Goal: Task Accomplishment & Management: Manage account settings

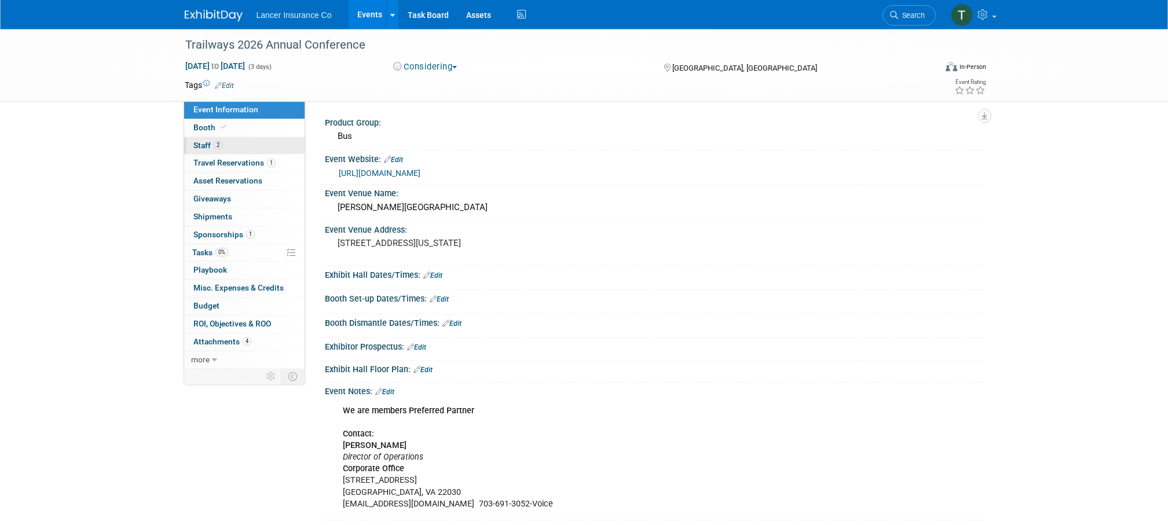
click at [211, 147] on span "Staff 2" at bounding box center [207, 145] width 29 height 9
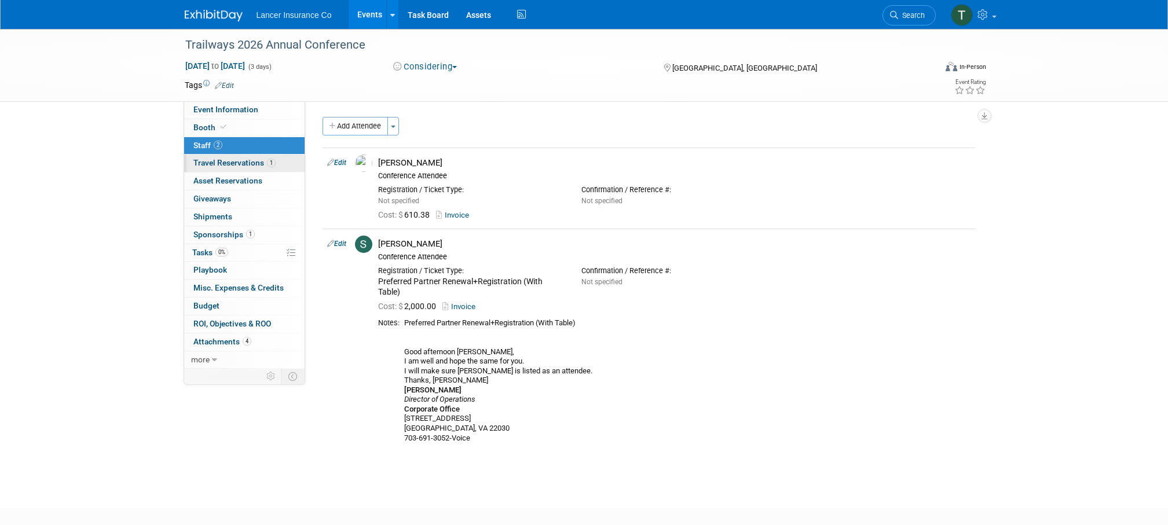
click at [210, 164] on span "Travel Reservations 1" at bounding box center [234, 162] width 82 height 9
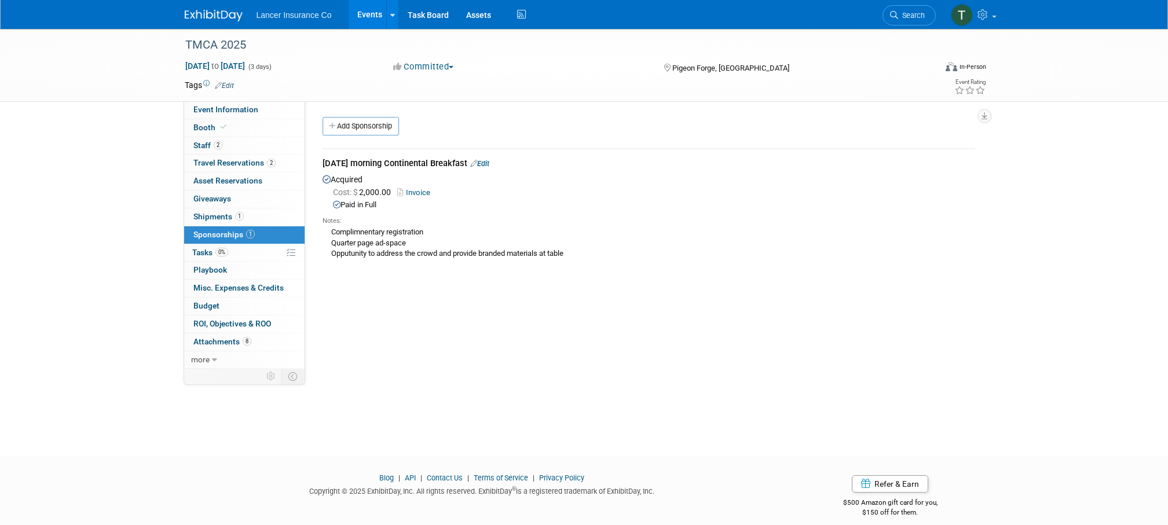
click at [367, 13] on link "Events" at bounding box center [370, 14] width 42 height 29
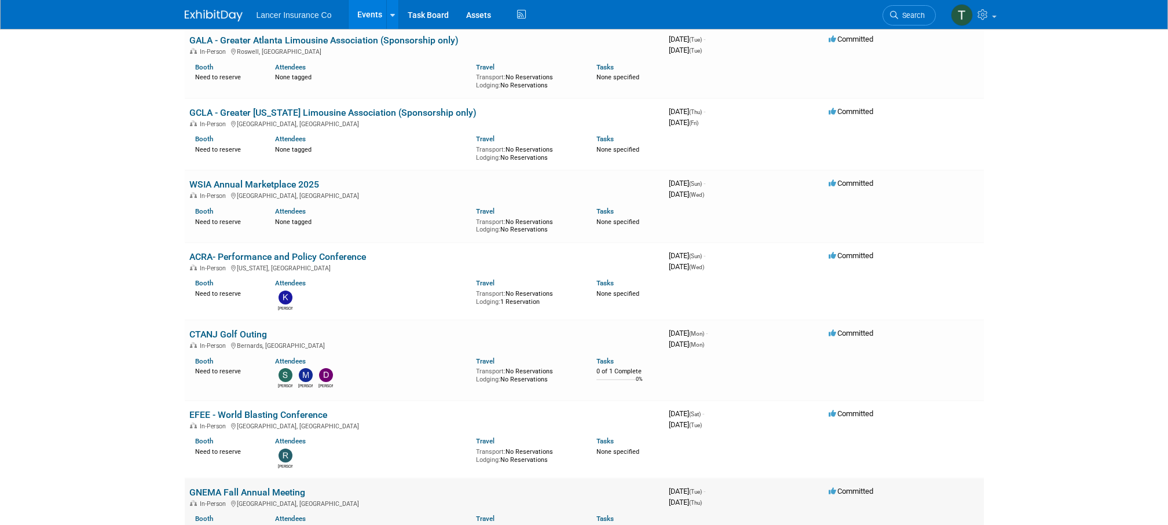
scroll to position [5117, 0]
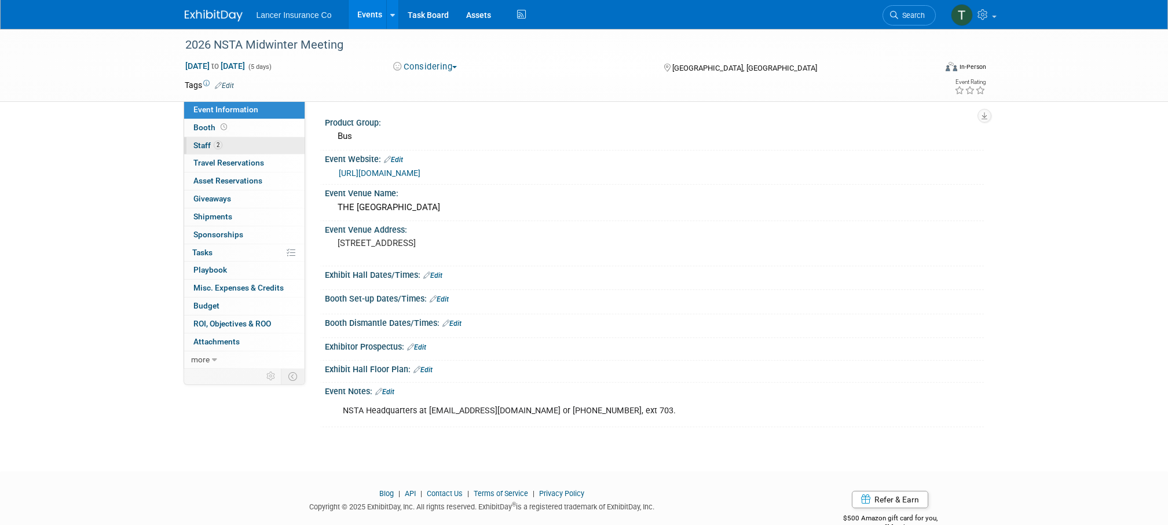
click at [202, 148] on span "Staff 2" at bounding box center [207, 145] width 29 height 9
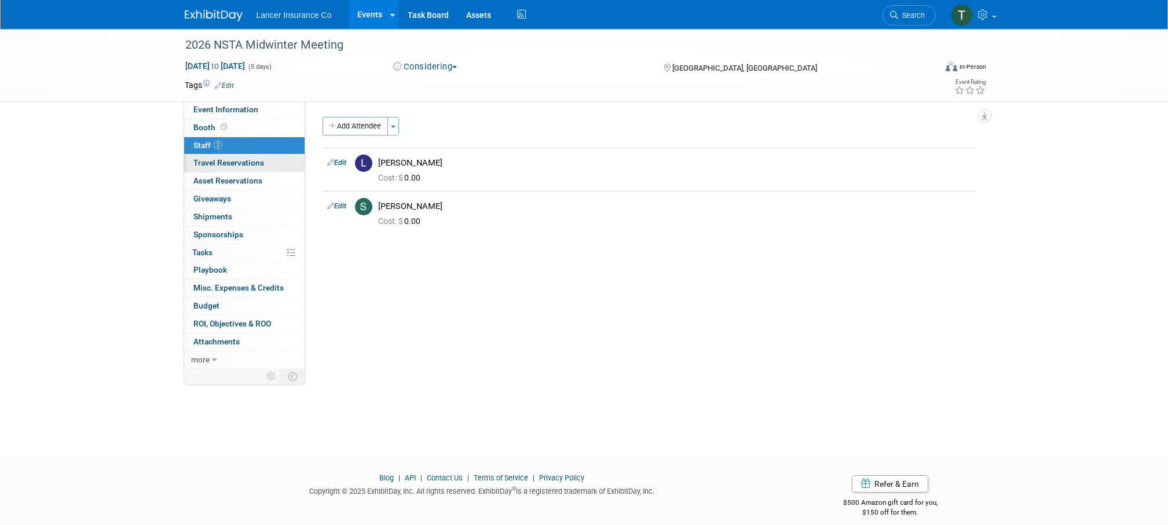
click at [207, 162] on span "Travel Reservations 0" at bounding box center [228, 162] width 71 height 9
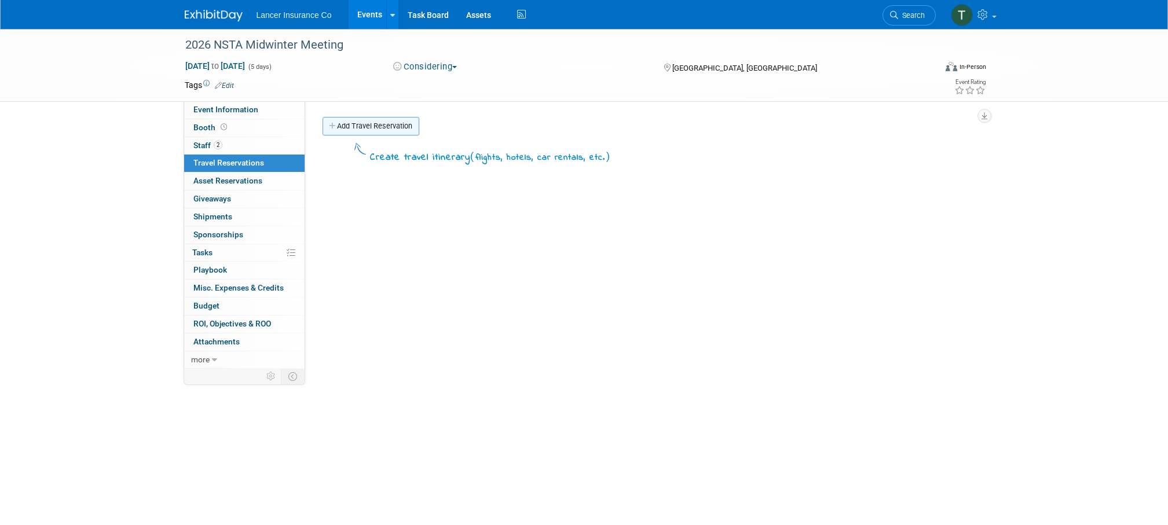
click at [374, 117] on link "Add Travel Reservation" at bounding box center [371, 126] width 97 height 19
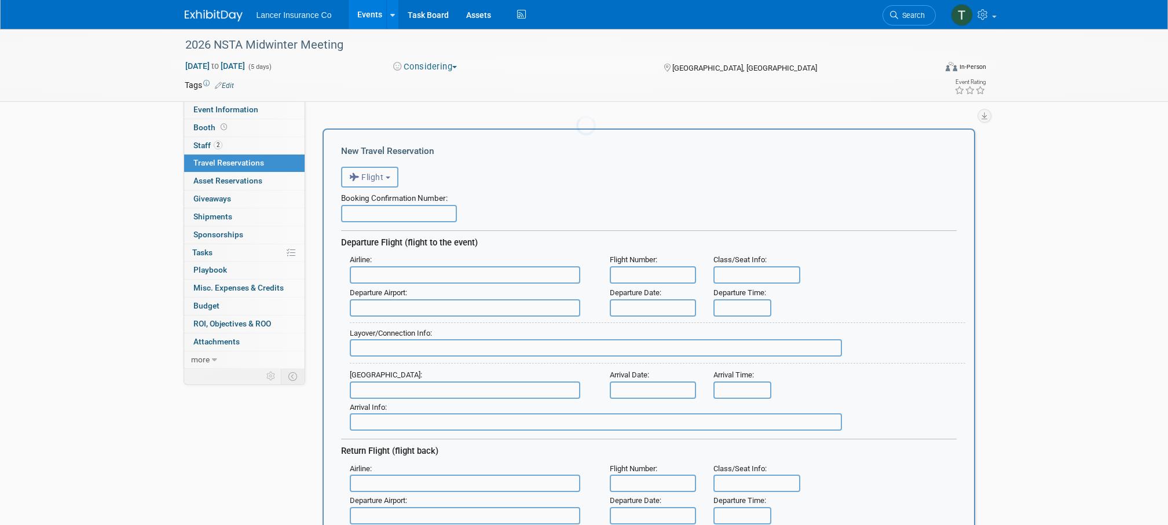
click at [371, 125] on body "Lancer Insurance Co Events Add Event Bulk Upload Events Shareable Event Boards …" at bounding box center [584, 262] width 1168 height 525
click at [377, 178] on span "Flight" at bounding box center [366, 177] width 35 height 9
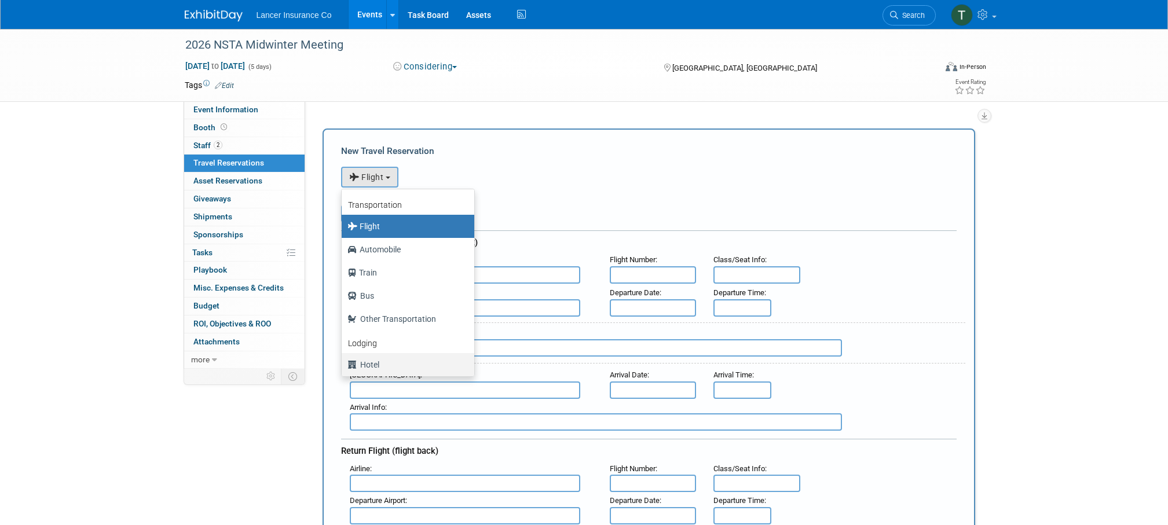
click at [367, 364] on label "Hotel" at bounding box center [404, 365] width 115 height 19
click at [343, 364] on input "Hotel" at bounding box center [340, 364] width 8 height 8
select select "6"
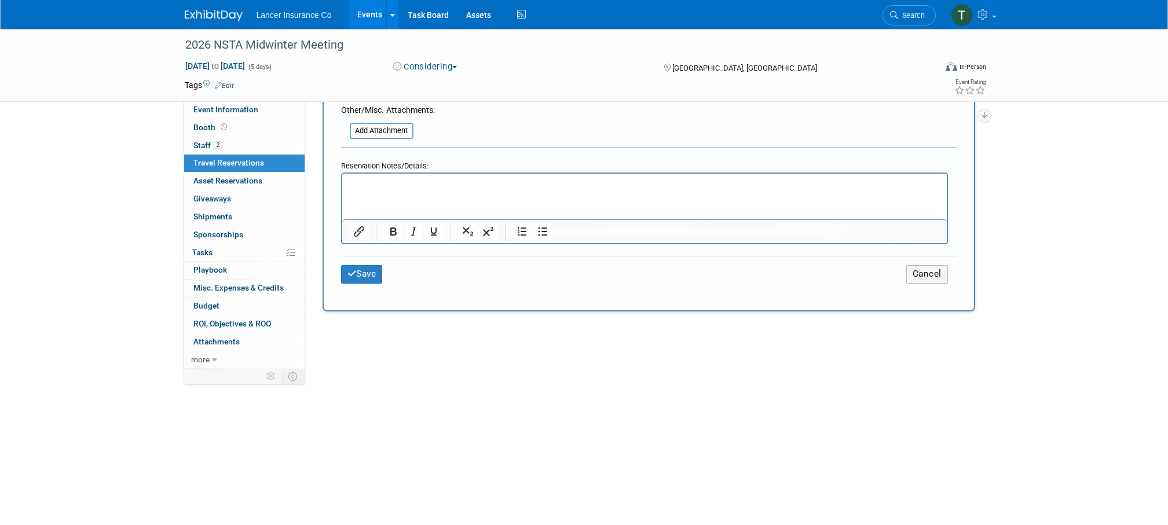
scroll to position [543, 0]
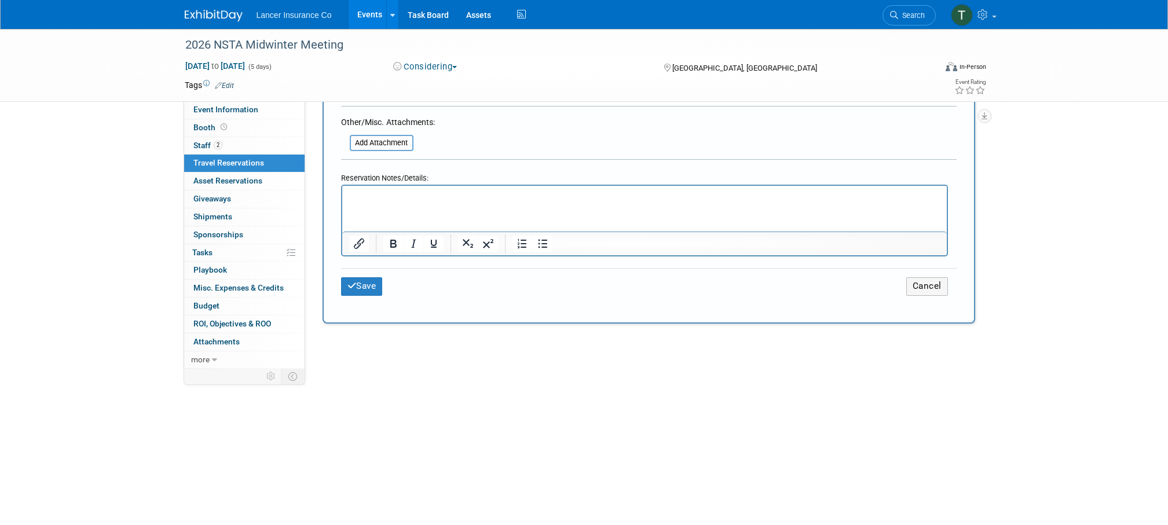
click at [370, 198] on p "Rich Text Area. Press ALT-0 for help." at bounding box center [644, 197] width 591 height 12
click at [363, 287] on button "Save" at bounding box center [362, 286] width 42 height 18
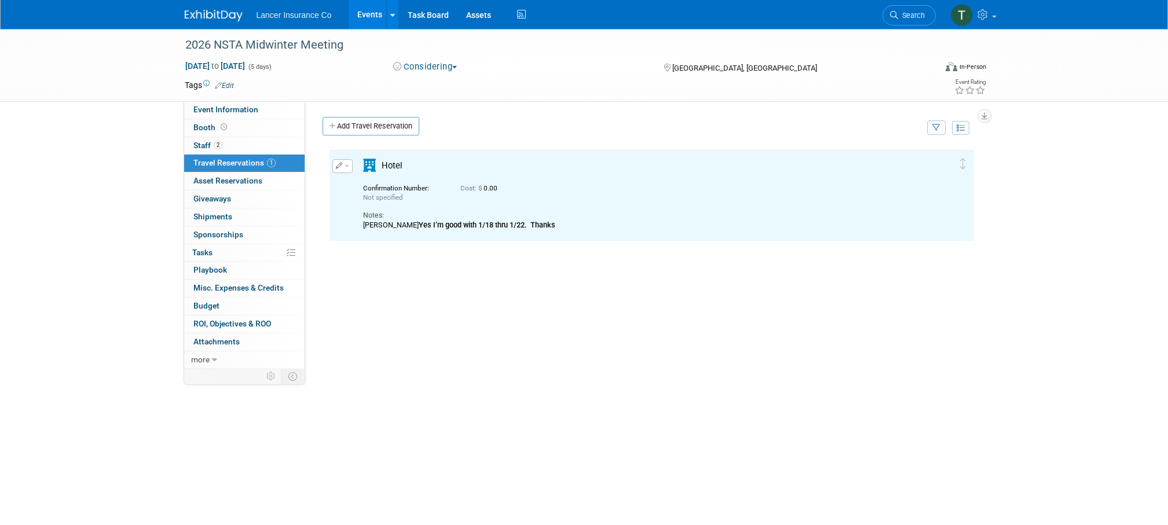
scroll to position [0, 0]
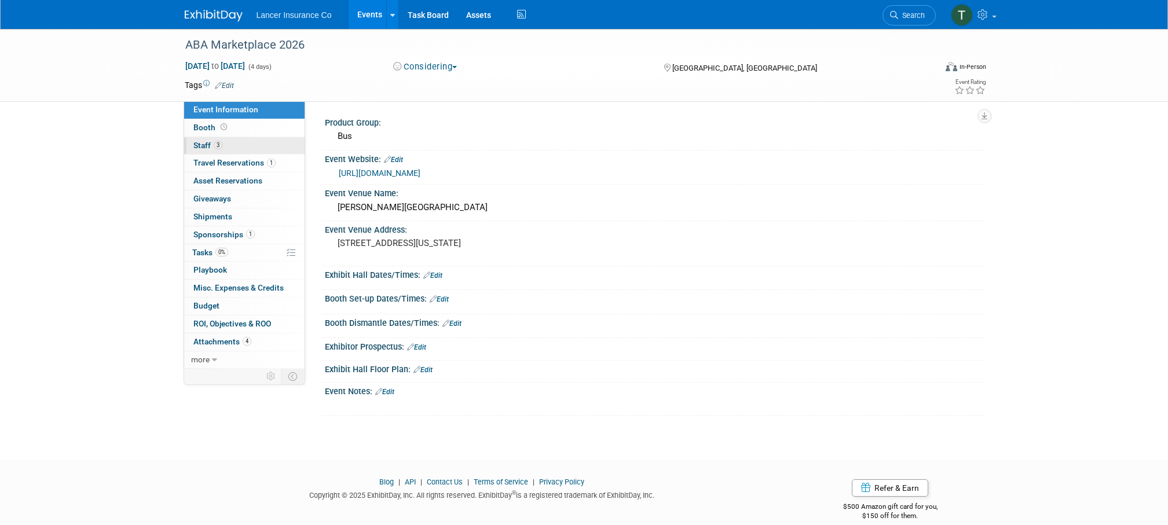
click at [198, 144] on span "Staff 3" at bounding box center [207, 145] width 29 height 9
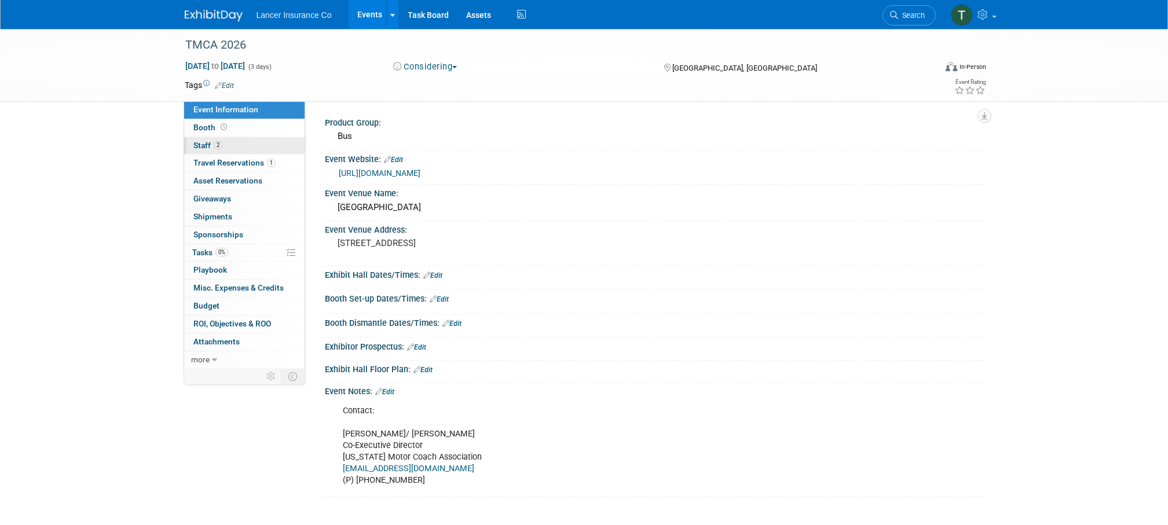
click at [202, 141] on span "Staff 2" at bounding box center [207, 145] width 29 height 9
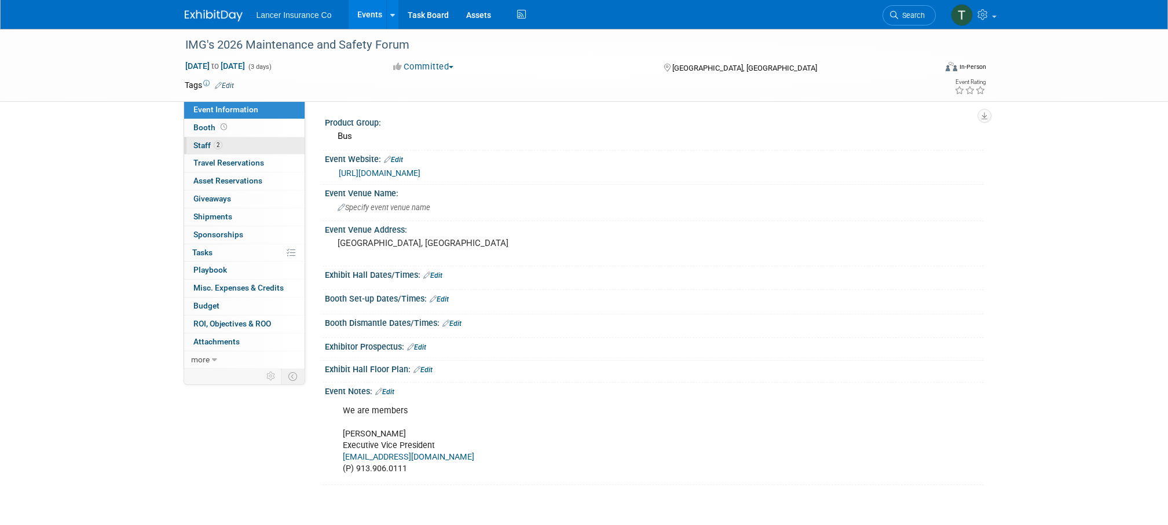
click at [194, 141] on span "Staff 2" at bounding box center [207, 145] width 29 height 9
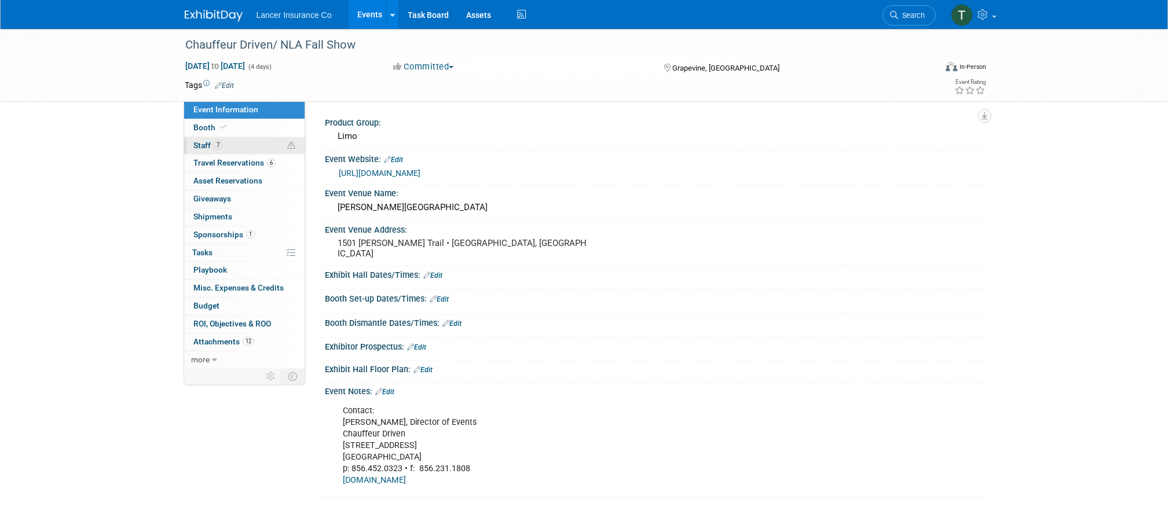
click at [200, 148] on span "Staff 7" at bounding box center [207, 145] width 29 height 9
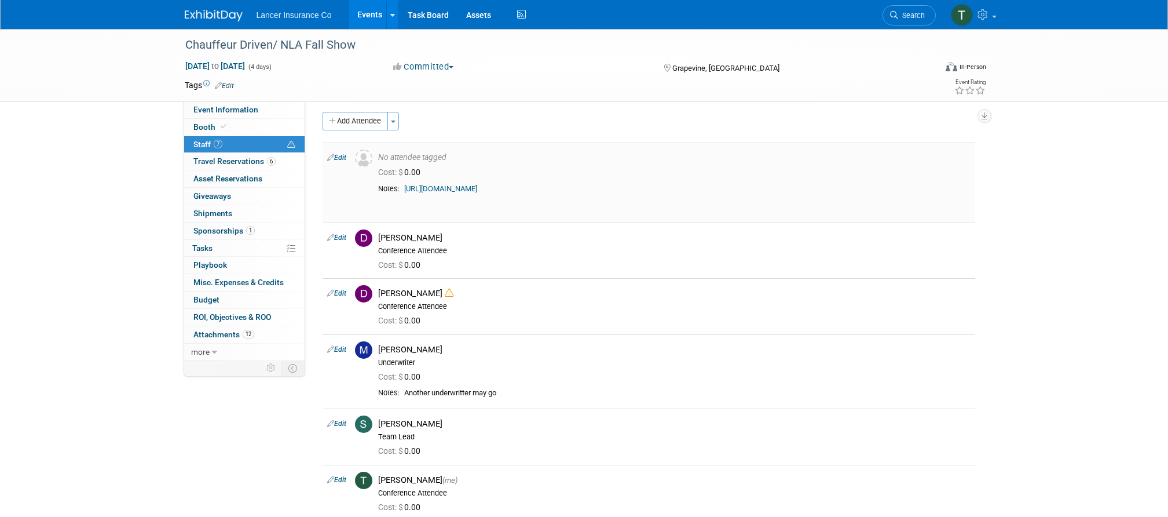
scroll to position [7, 0]
click at [471, 190] on link "https://my.conexsys.com/EventRegistration/Index?key=fVpMluSak9nH105WrjWZFADfHlS…" at bounding box center [440, 186] width 73 height 9
click at [214, 164] on span "Travel Reservations 6" at bounding box center [234, 160] width 82 height 9
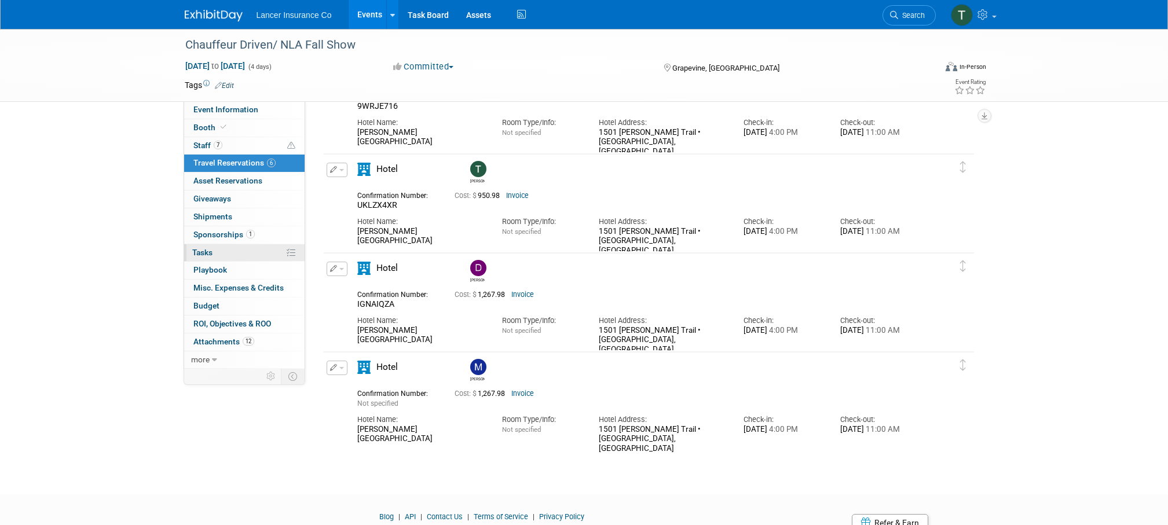
scroll to position [296, 0]
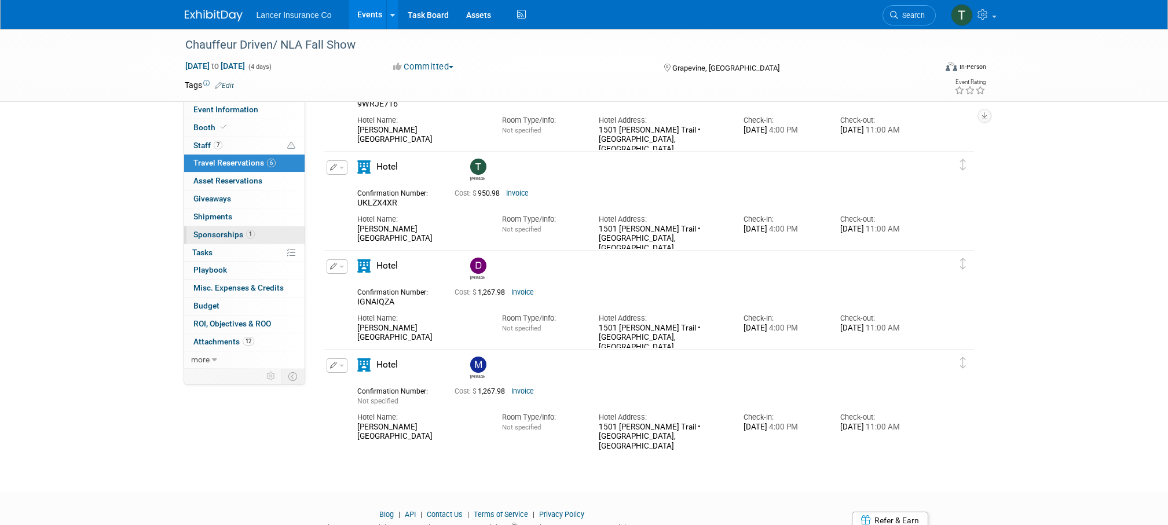
click at [216, 237] on span "Sponsorships 1" at bounding box center [223, 234] width 61 height 9
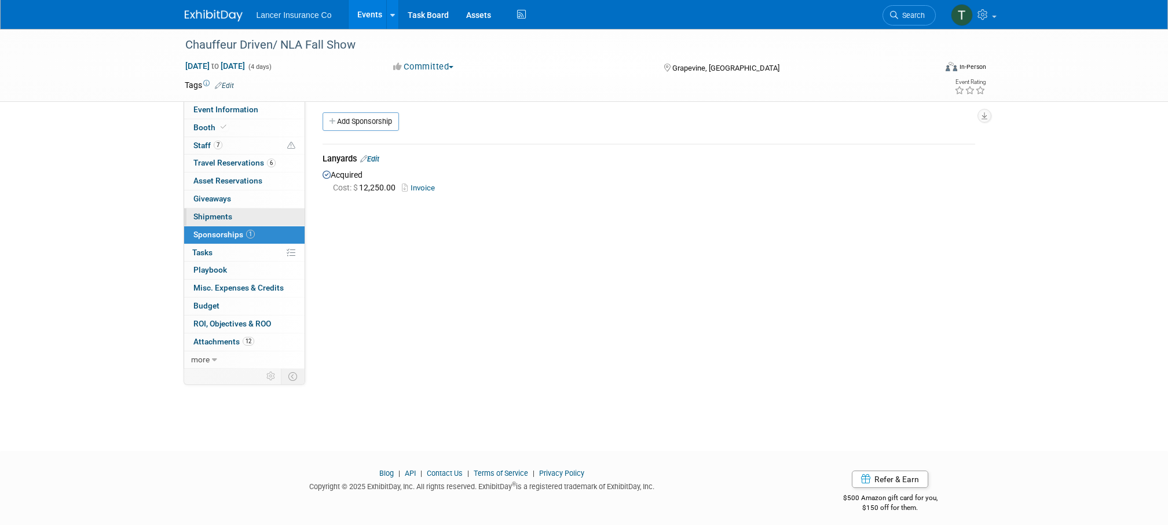
scroll to position [0, 0]
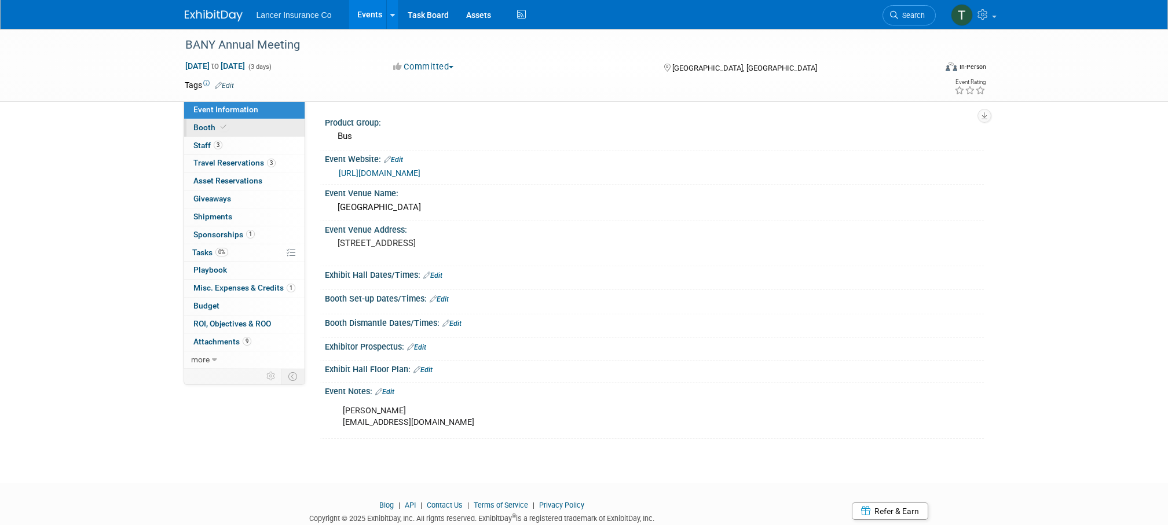
click at [209, 130] on span "Booth" at bounding box center [210, 127] width 35 height 9
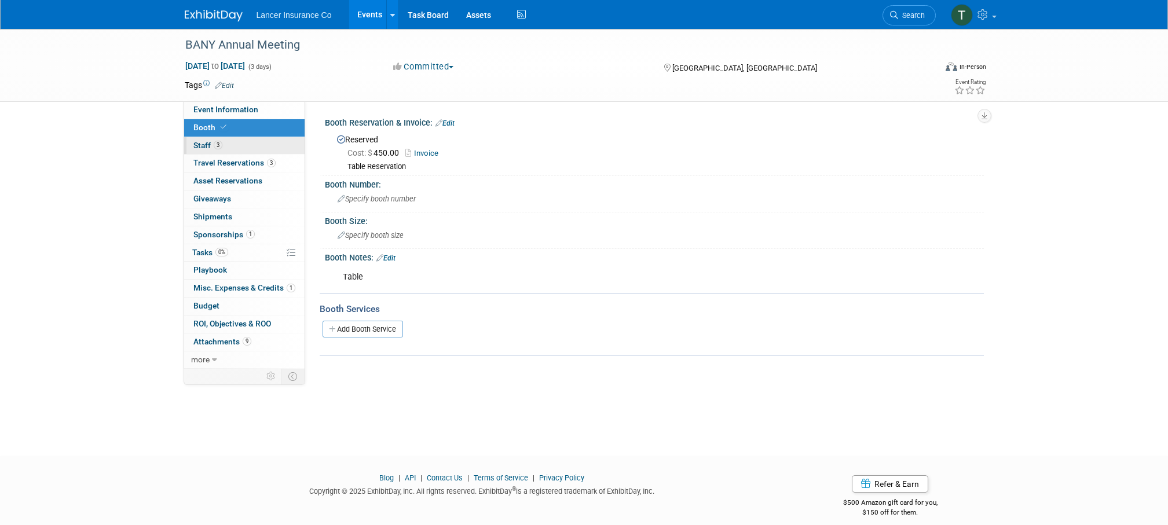
click at [206, 144] on span "Staff 3" at bounding box center [207, 145] width 29 height 9
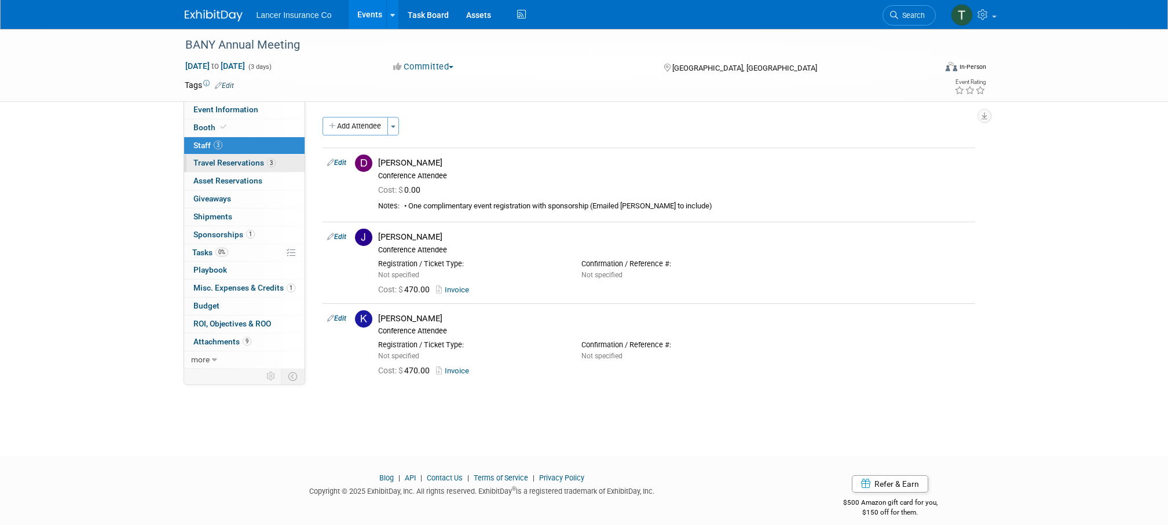
click at [213, 164] on span "Travel Reservations 3" at bounding box center [234, 162] width 82 height 9
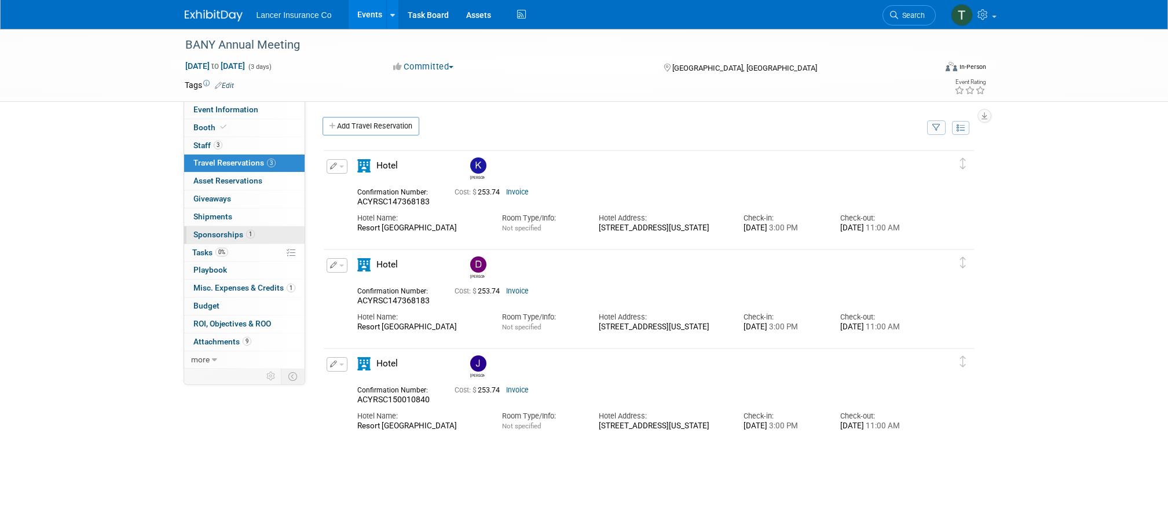
click at [218, 240] on link "1 Sponsorships 1" at bounding box center [244, 234] width 120 height 17
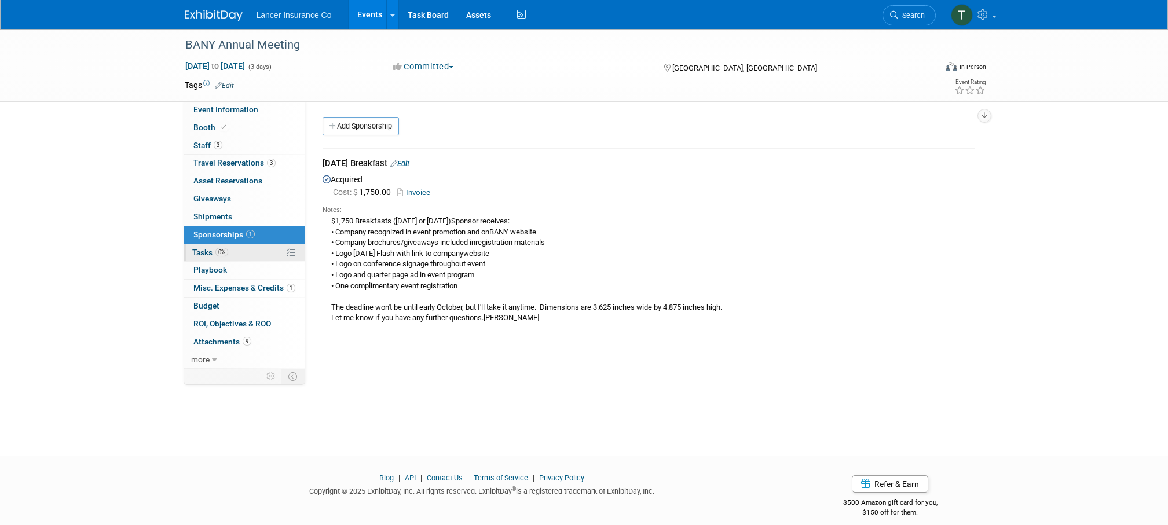
click at [210, 251] on span "Tasks 0%" at bounding box center [210, 252] width 36 height 9
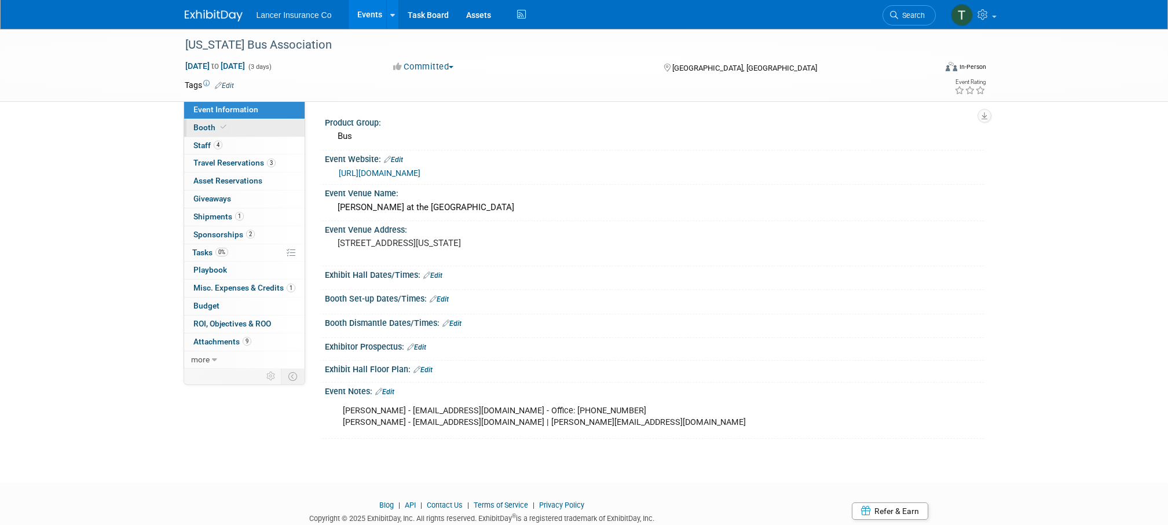
click at [202, 130] on span "Booth" at bounding box center [210, 127] width 35 height 9
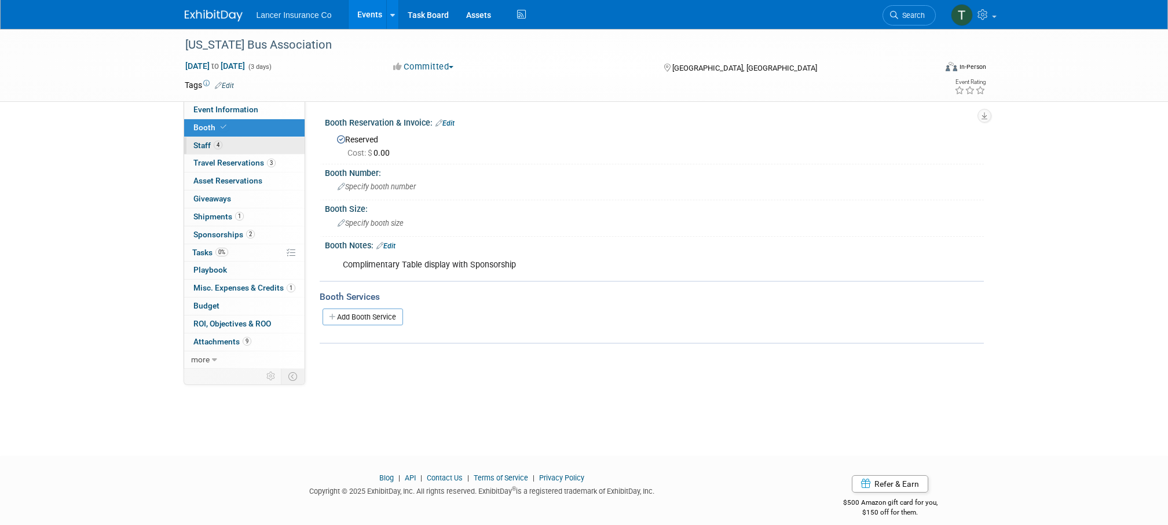
click at [202, 144] on span "Staff 4" at bounding box center [207, 145] width 29 height 9
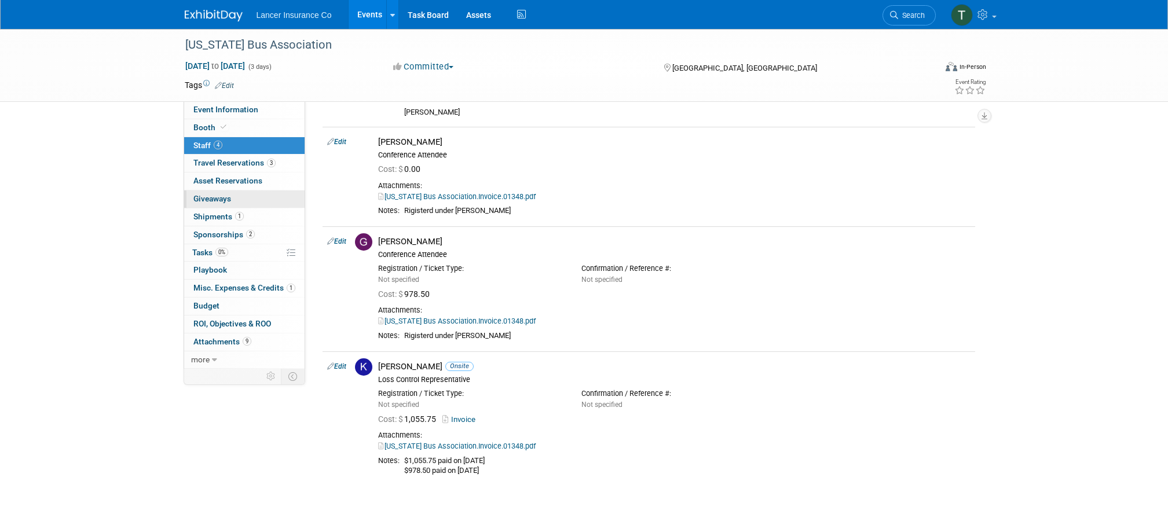
scroll to position [178, 0]
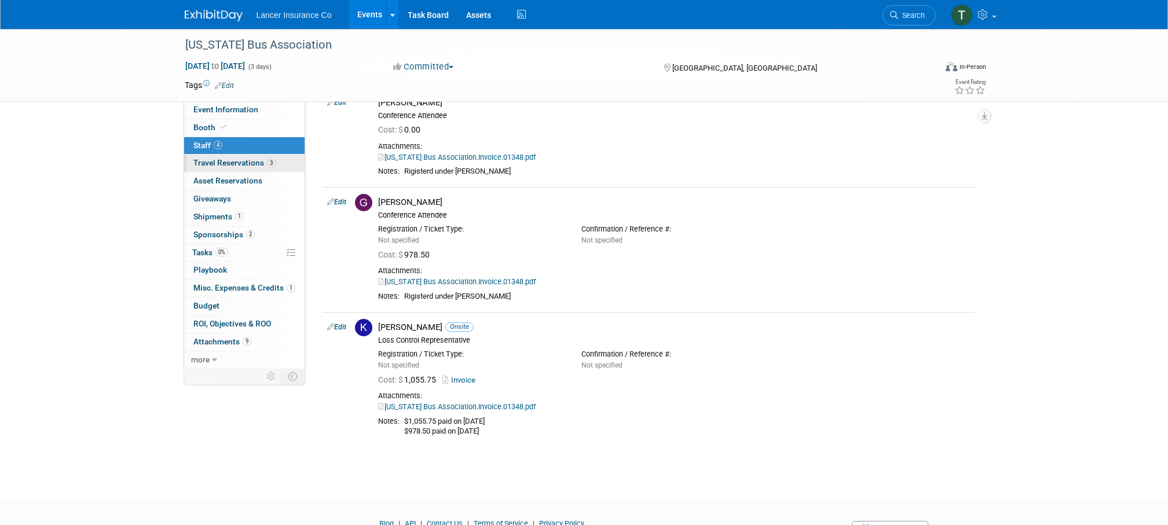
click at [218, 167] on span "Travel Reservations 3" at bounding box center [234, 162] width 82 height 9
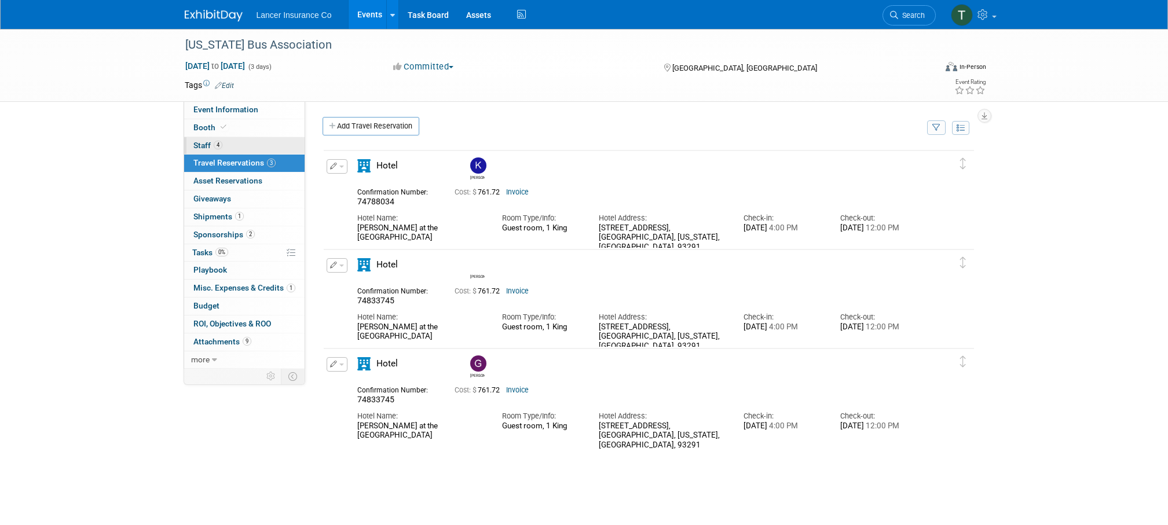
click at [199, 142] on span "Staff 4" at bounding box center [207, 145] width 29 height 9
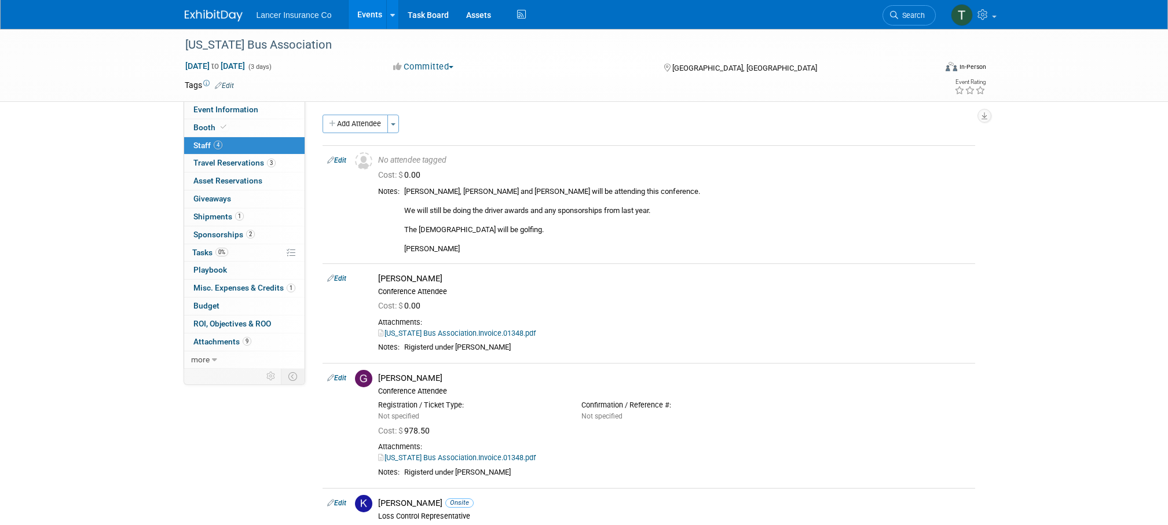
scroll to position [7, 0]
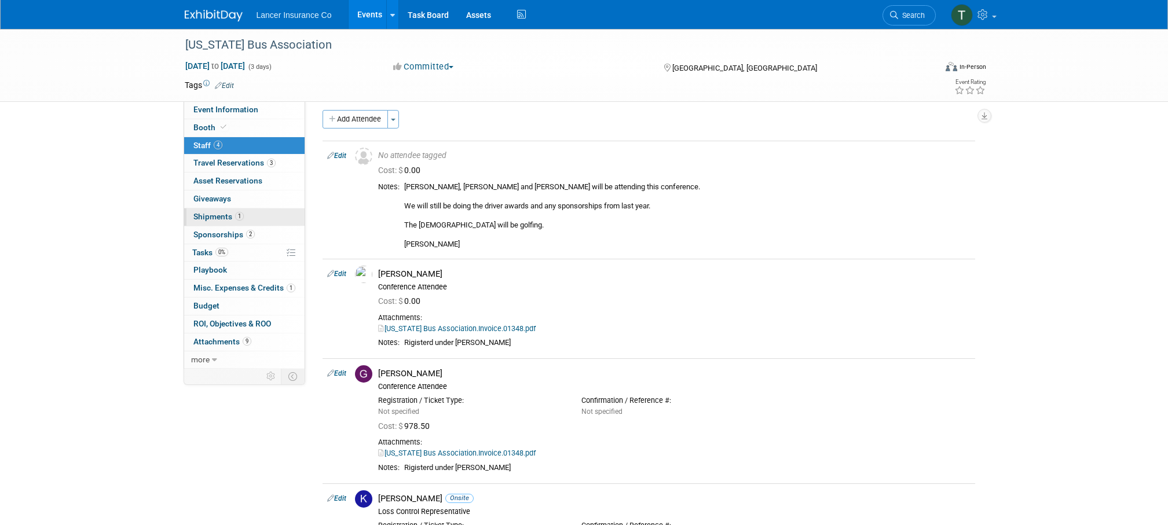
click at [208, 214] on span "Shipments 1" at bounding box center [218, 216] width 50 height 9
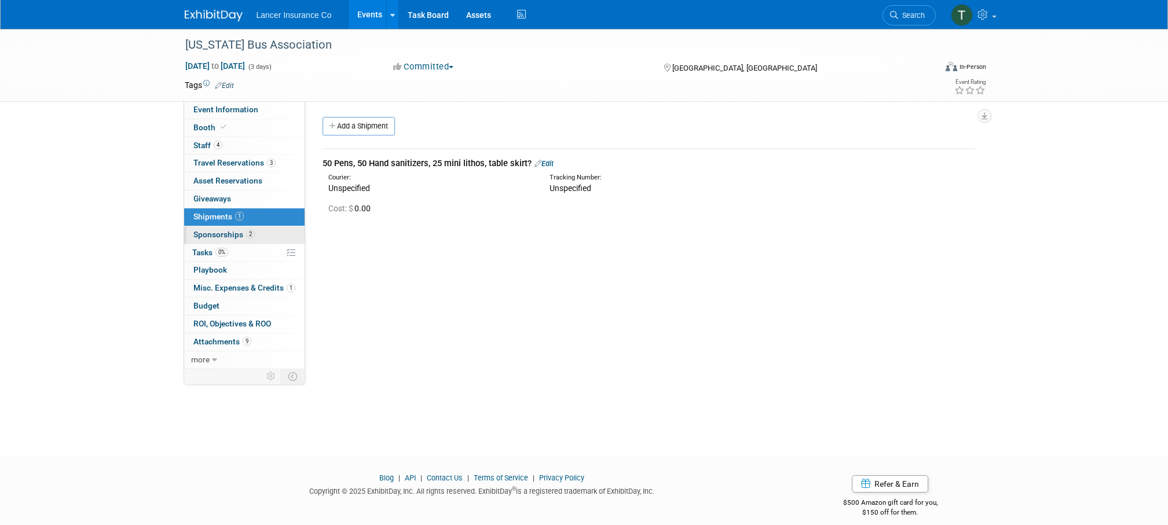
click at [213, 233] on span "Sponsorships 2" at bounding box center [223, 234] width 61 height 9
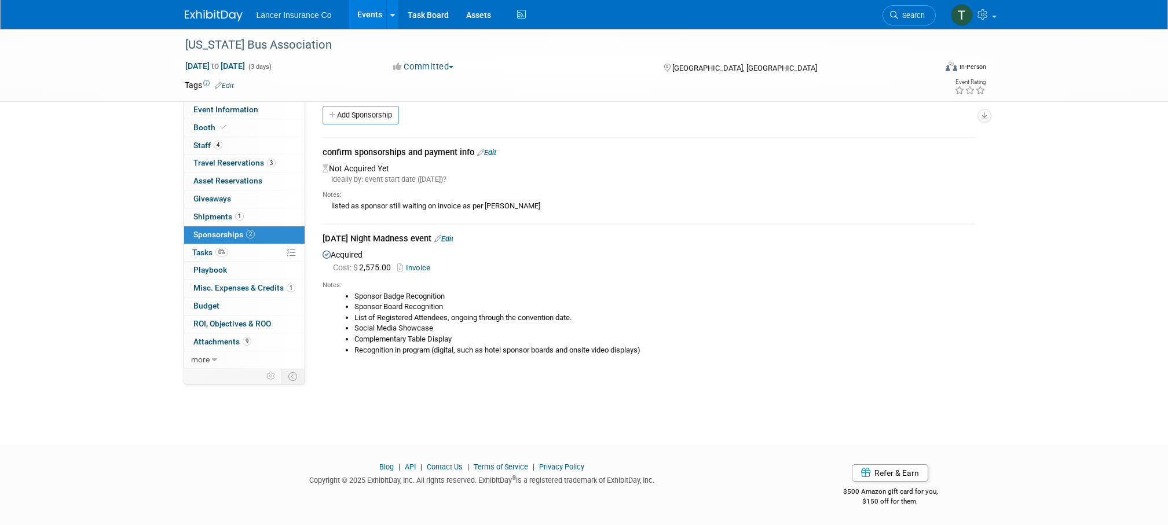
scroll to position [12, 0]
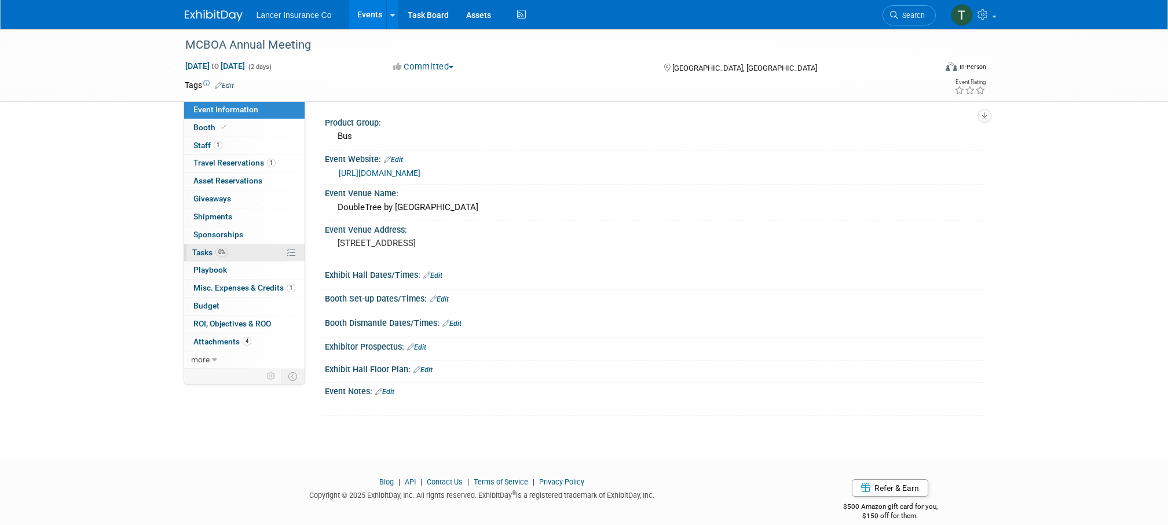
click at [199, 255] on span "Tasks 0%" at bounding box center [210, 252] width 36 height 9
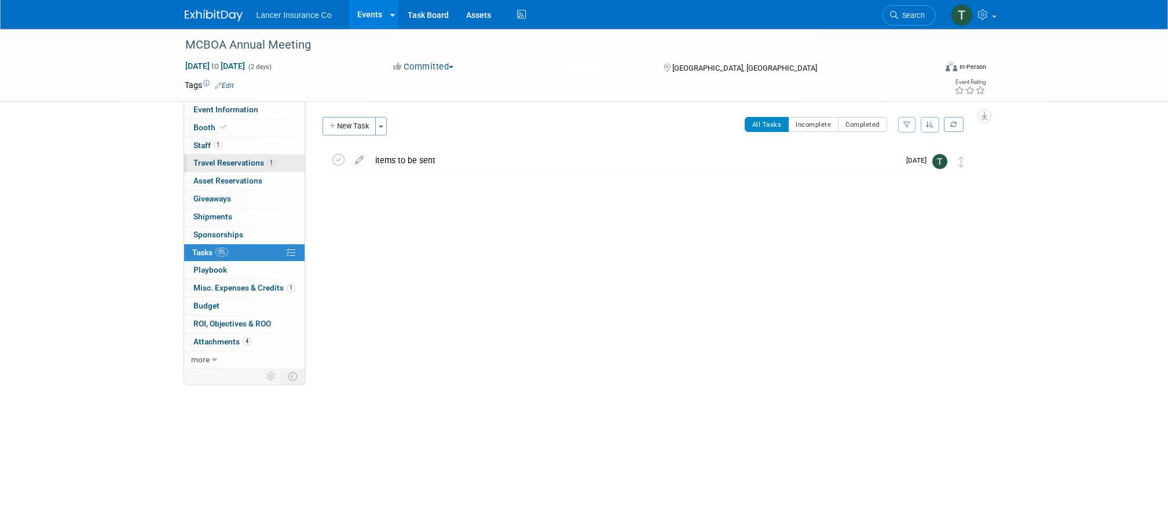
click at [213, 166] on span "Travel Reservations 1" at bounding box center [234, 162] width 82 height 9
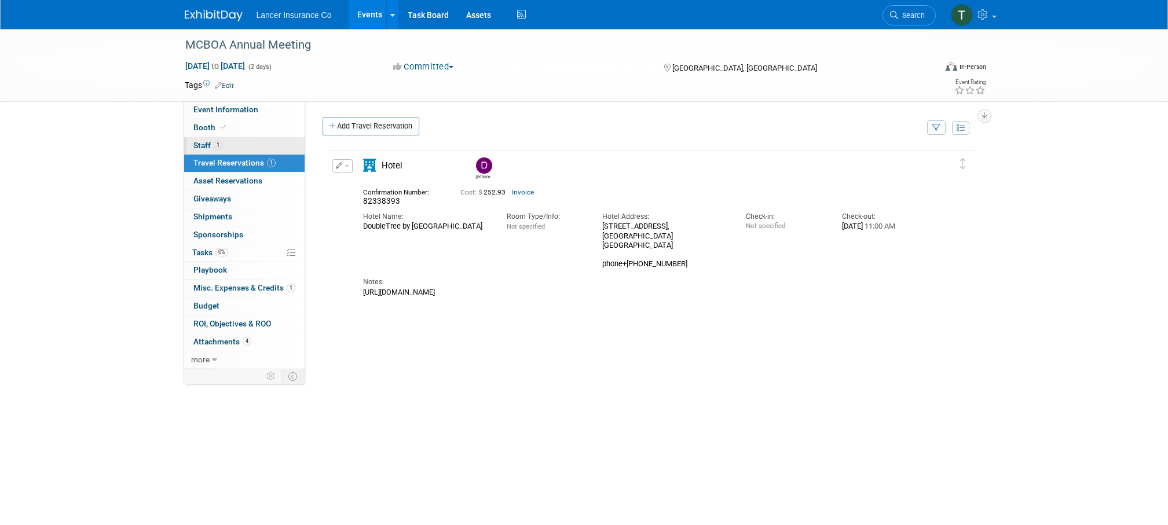
click at [202, 147] on span "Staff 1" at bounding box center [207, 145] width 29 height 9
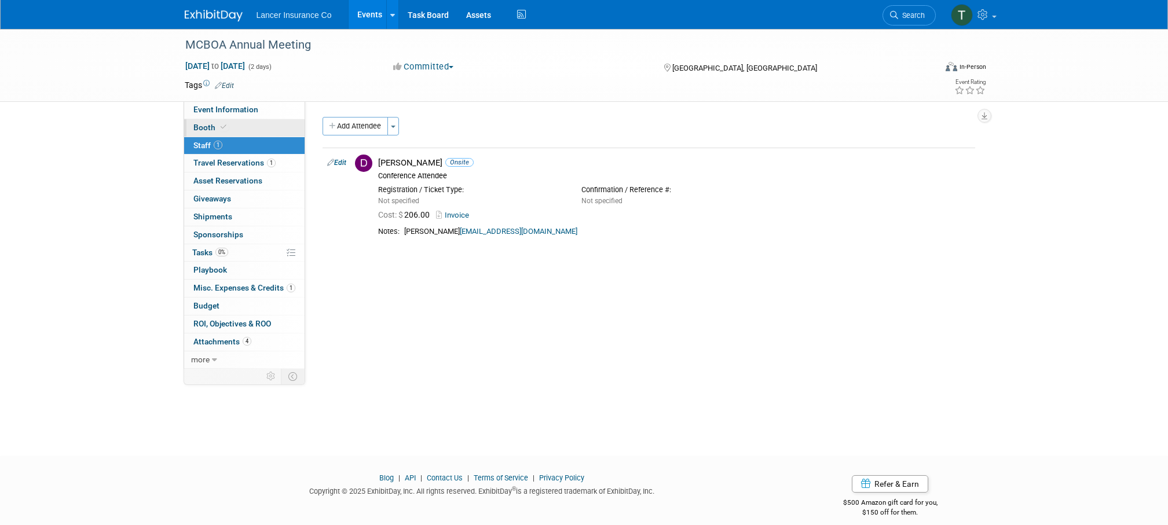
click at [203, 126] on span "Booth" at bounding box center [210, 127] width 35 height 9
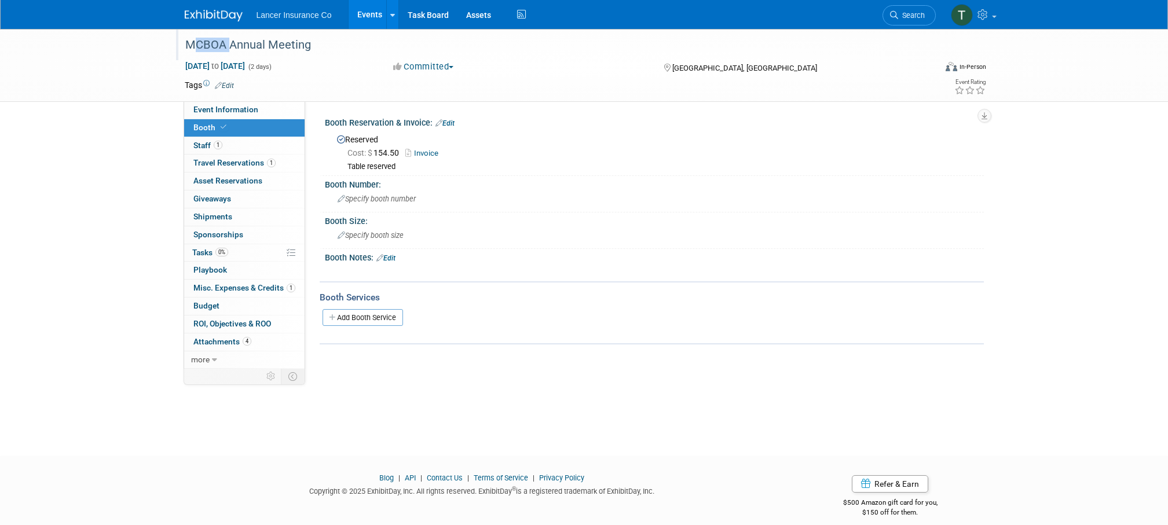
drag, startPoint x: 184, startPoint y: 45, endPoint x: 224, endPoint y: 43, distance: 40.0
click at [224, 43] on div "MCBOA Annual Meeting" at bounding box center [549, 45] width 737 height 21
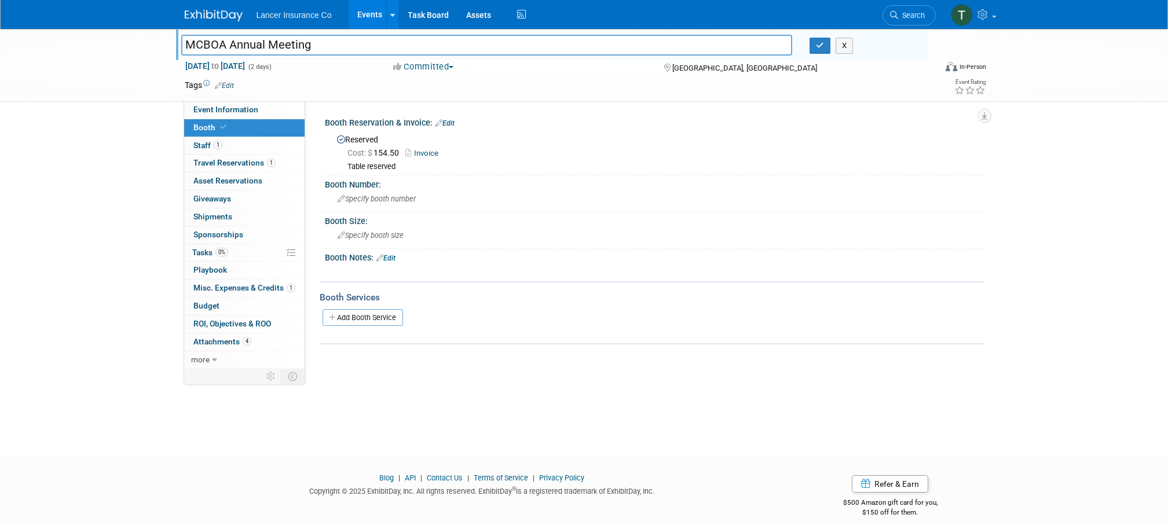
drag, startPoint x: 226, startPoint y: 42, endPoint x: 187, endPoint y: 42, distance: 38.8
click at [187, 42] on input "MCBOA Annual Meeting" at bounding box center [487, 45] width 612 height 20
click at [197, 146] on span "Staff 1" at bounding box center [207, 145] width 29 height 9
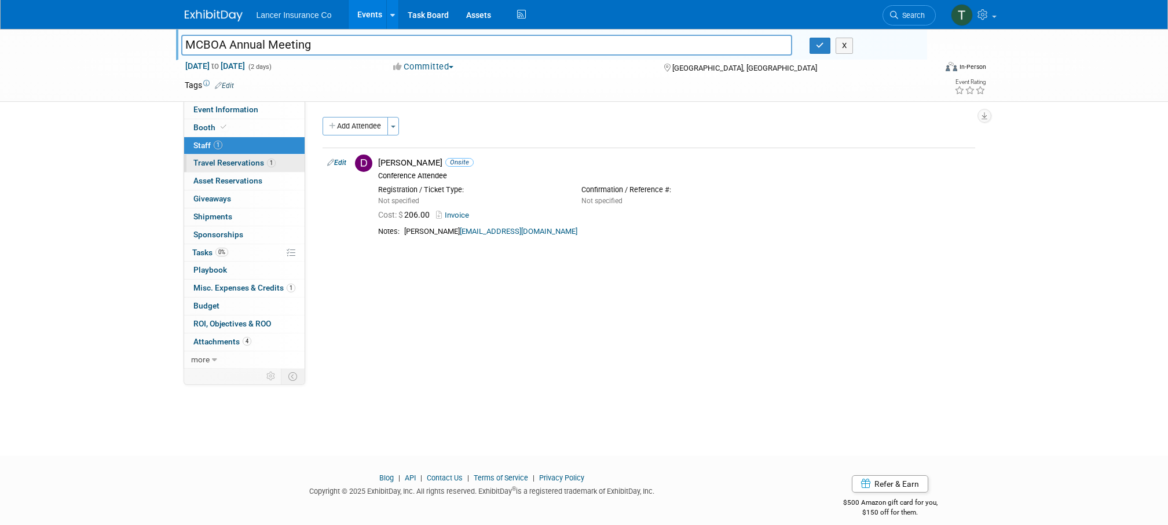
click at [213, 158] on span "Travel Reservations 1" at bounding box center [234, 162] width 82 height 9
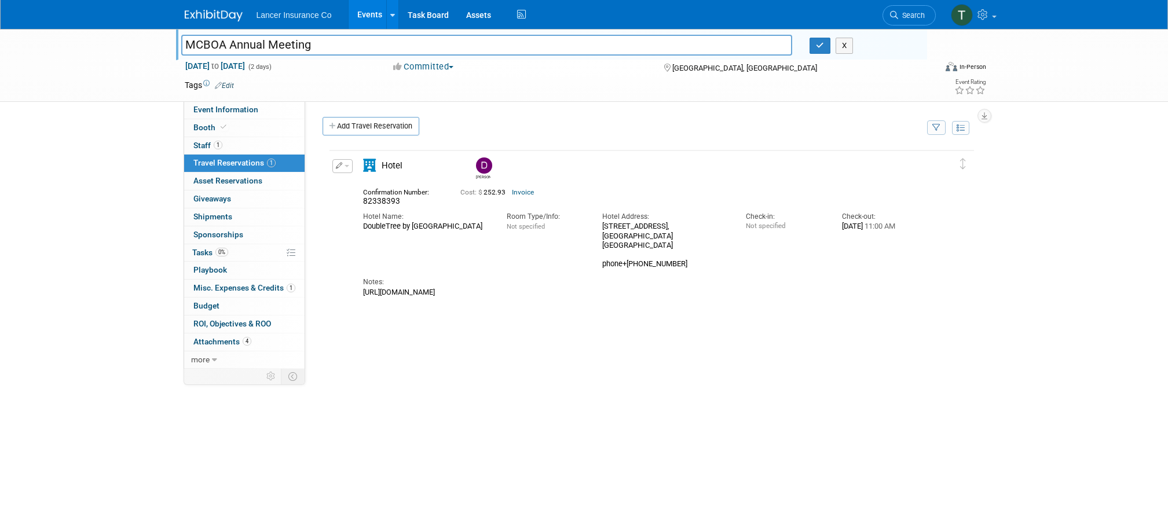
click at [522, 193] on link "Invoice" at bounding box center [523, 192] width 22 height 8
click at [344, 163] on button "button" at bounding box center [342, 166] width 20 height 14
click at [349, 186] on button "Edit Reservation" at bounding box center [382, 186] width 98 height 17
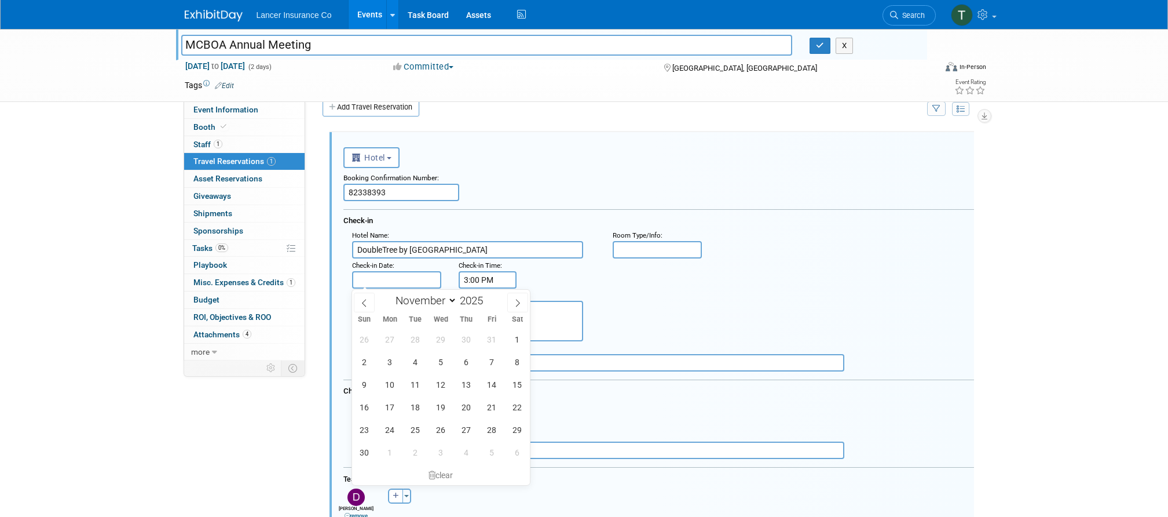
click at [389, 278] on input "text" at bounding box center [396, 279] width 89 height 17
click at [396, 384] on span "10" at bounding box center [390, 384] width 23 height 23
type input "Nov 10, 2025"
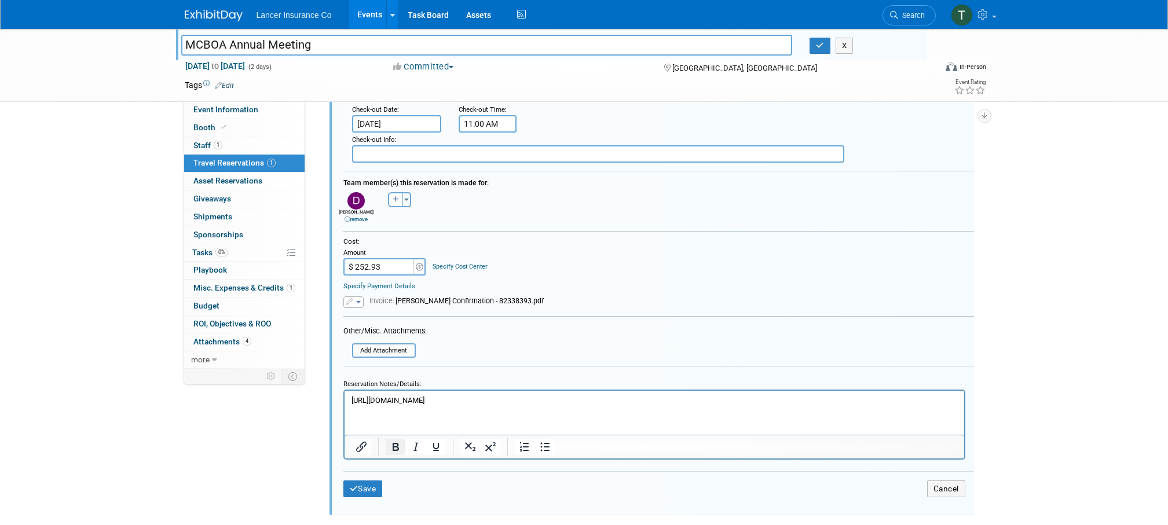
scroll to position [322, 0]
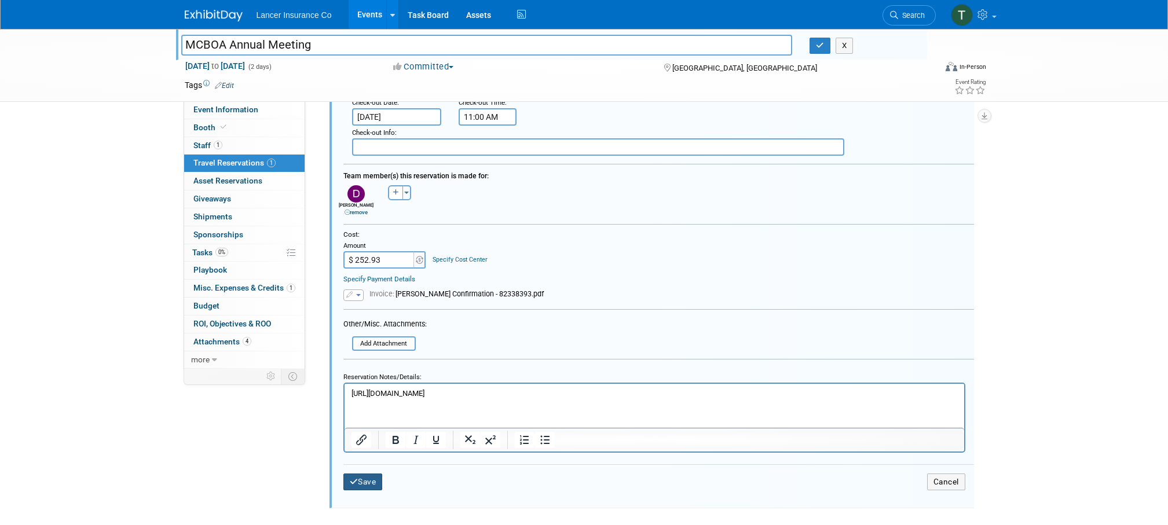
click at [372, 485] on button "Save" at bounding box center [362, 482] width 39 height 17
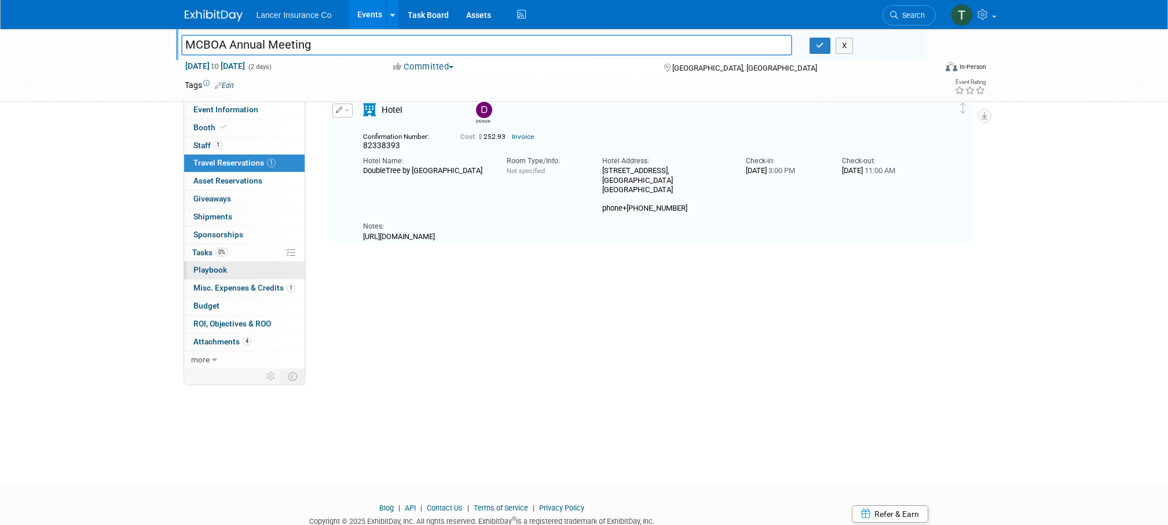
scroll to position [19, 0]
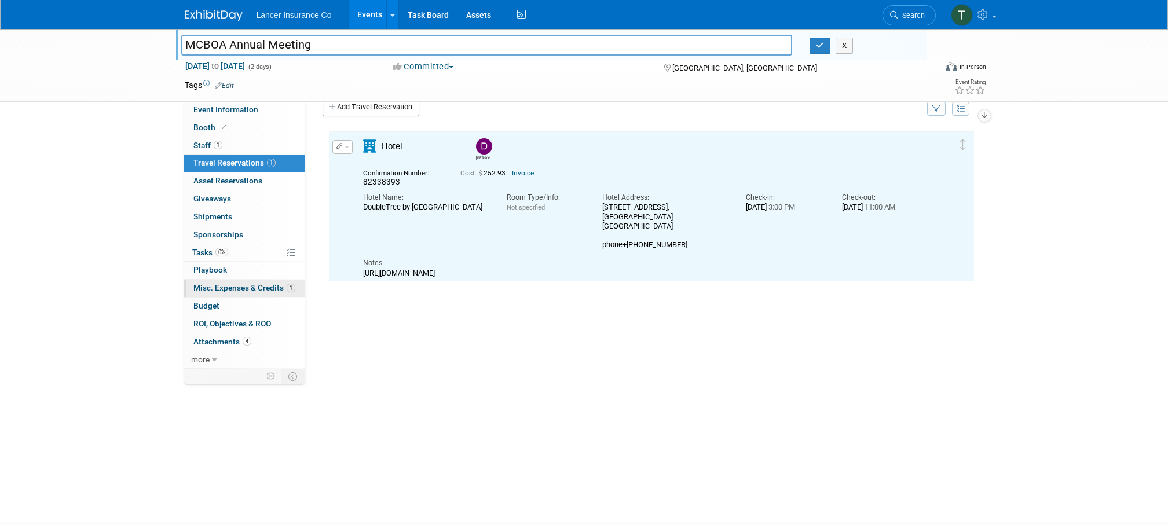
click at [221, 294] on link "1 Misc. Expenses & Credits 1" at bounding box center [244, 288] width 120 height 17
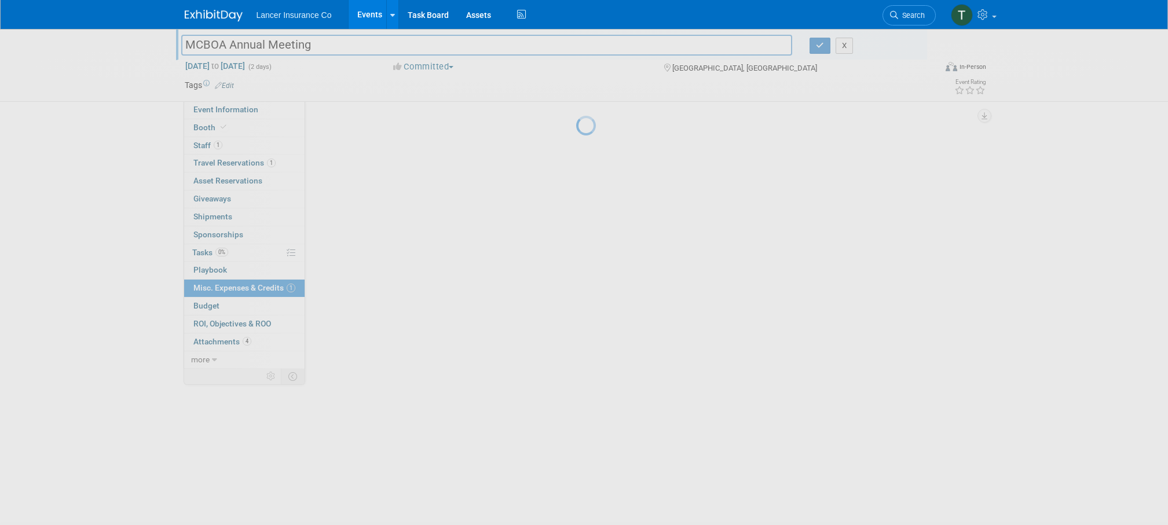
scroll to position [0, 0]
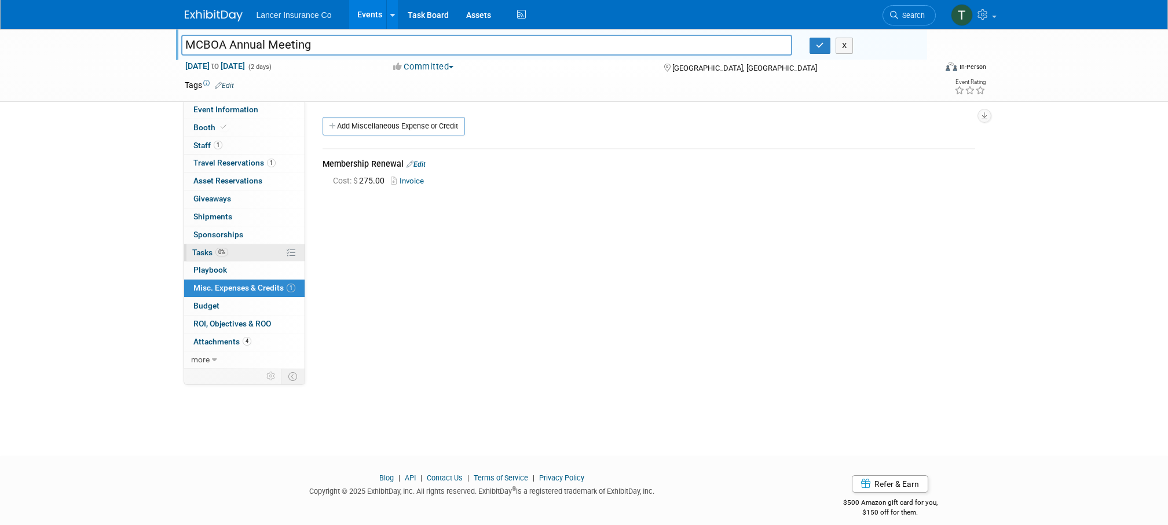
click at [203, 256] on span "Tasks 0%" at bounding box center [210, 252] width 36 height 9
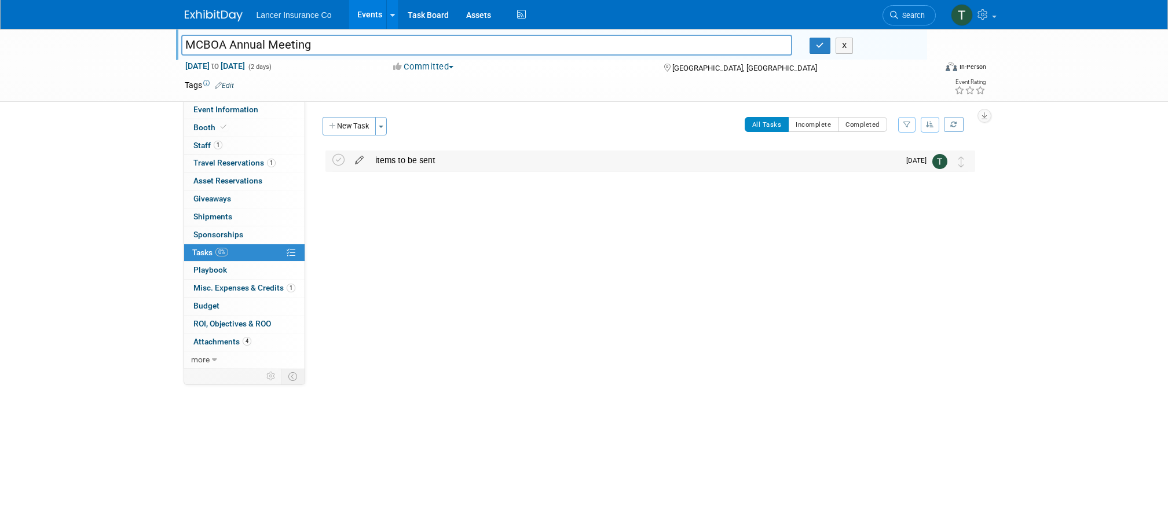
click at [355, 162] on icon at bounding box center [359, 158] width 20 height 14
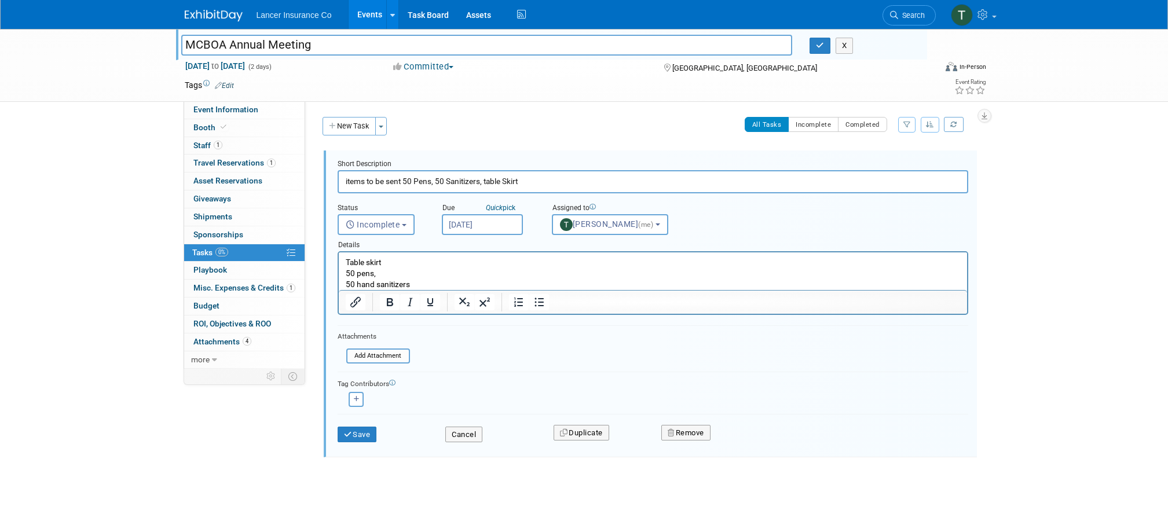
scroll to position [3, 0]
drag, startPoint x: 540, startPoint y: 177, endPoint x: 462, endPoint y: 177, distance: 77.6
click at [462, 177] on input "items to be sent 50 Pens, 50 Sanitizers, table Skirt" at bounding box center [653, 178] width 631 height 23
type input "items to be sent 50 Pens, 50 Sanitizers, table Skirt"
click at [357, 431] on button "Save" at bounding box center [357, 431] width 39 height 16
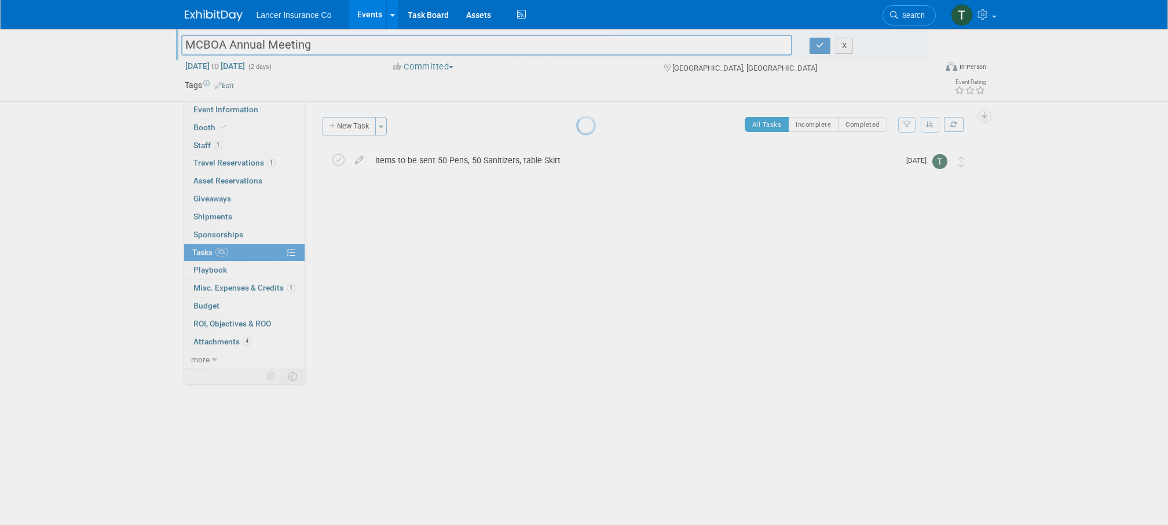
scroll to position [0, 0]
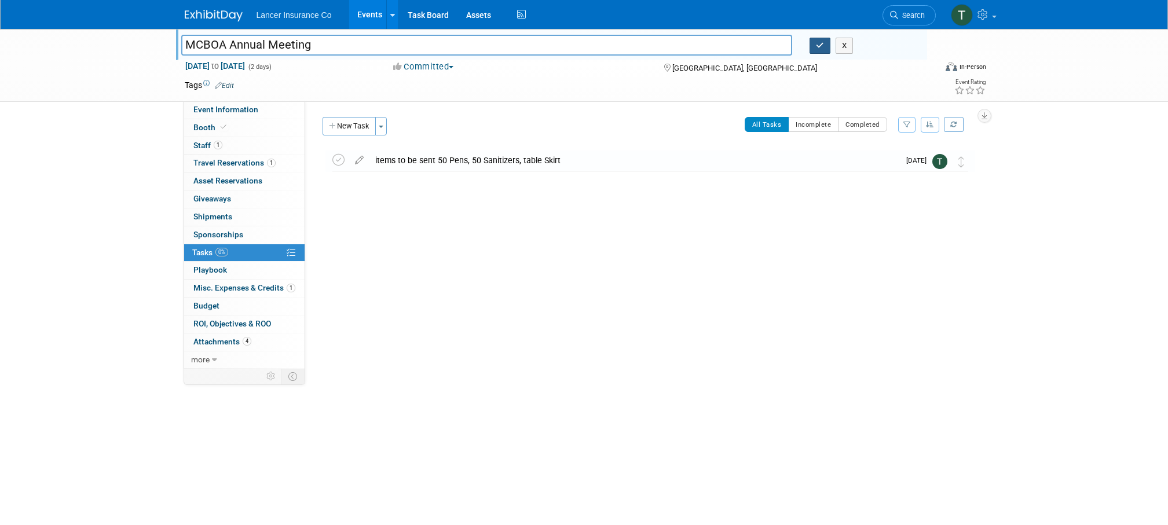
click at [823, 45] on icon "button" at bounding box center [820, 46] width 8 height 8
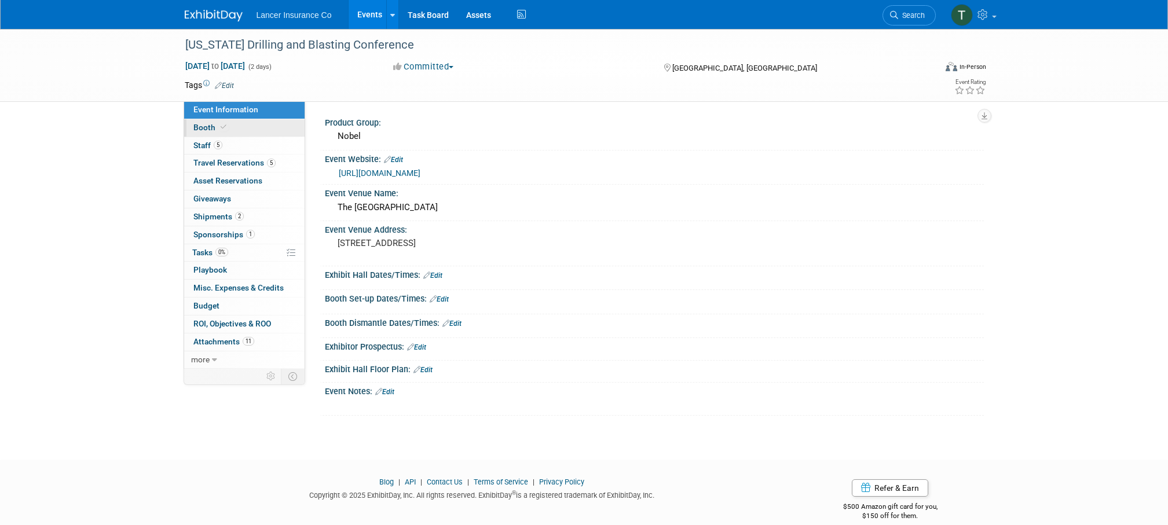
click at [203, 125] on span "Booth" at bounding box center [210, 127] width 35 height 9
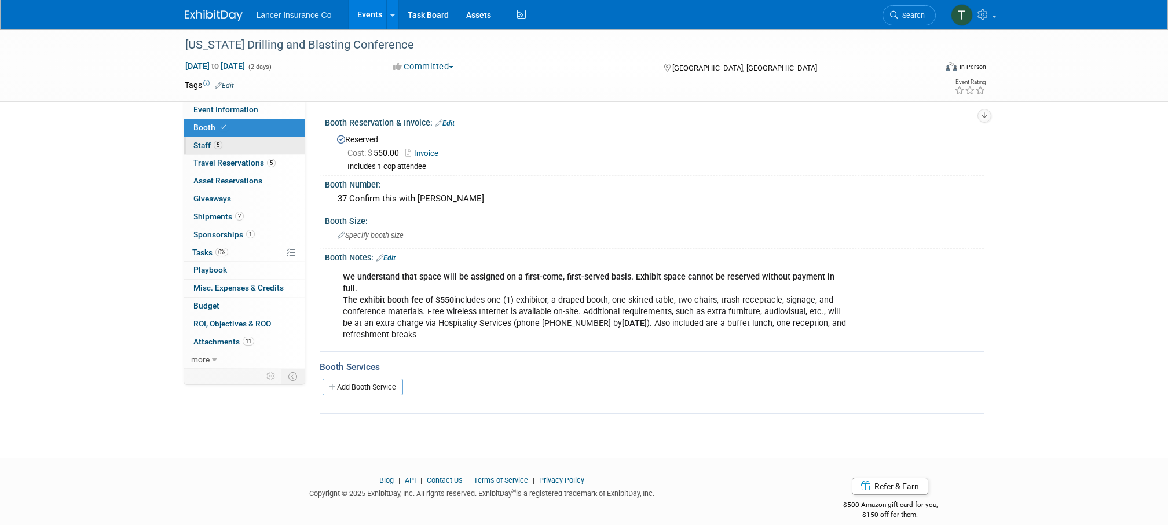
click at [205, 144] on span "Staff 5" at bounding box center [207, 145] width 29 height 9
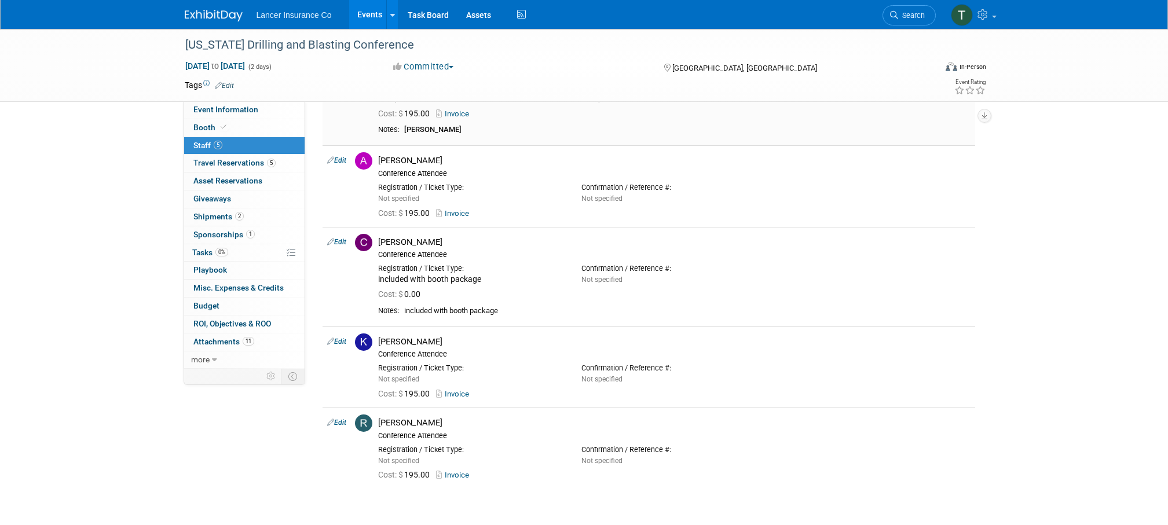
scroll to position [92, 0]
click at [229, 168] on link "5 Travel Reservations 5" at bounding box center [244, 163] width 120 height 17
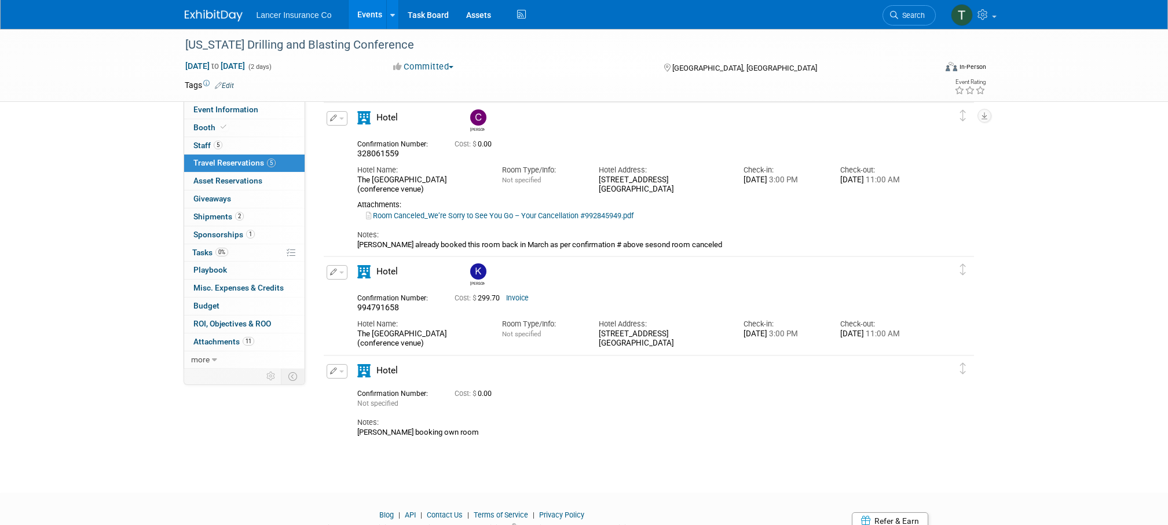
scroll to position [309, 0]
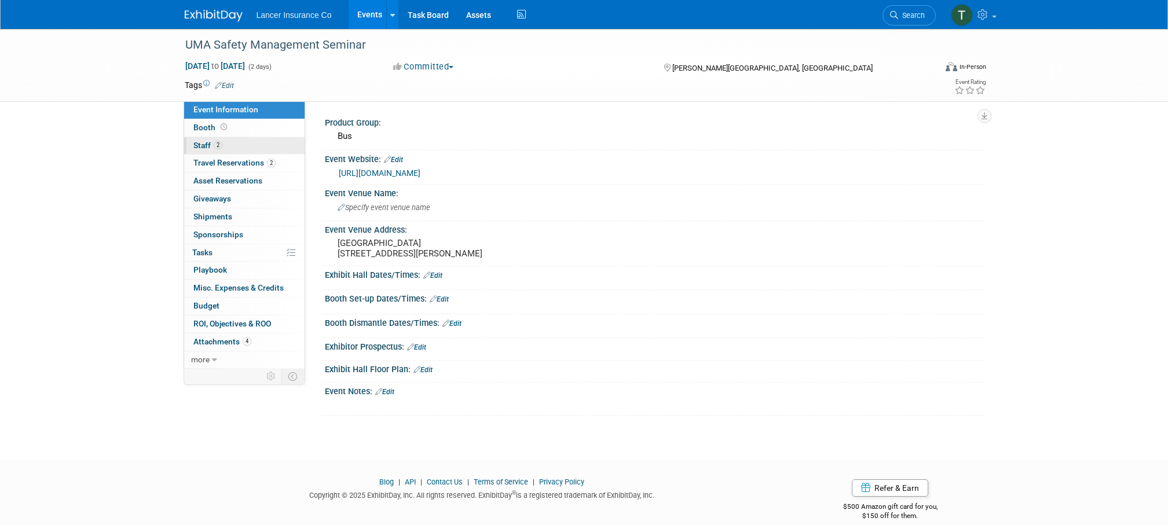
click at [213, 149] on span "Staff 2" at bounding box center [207, 145] width 29 height 9
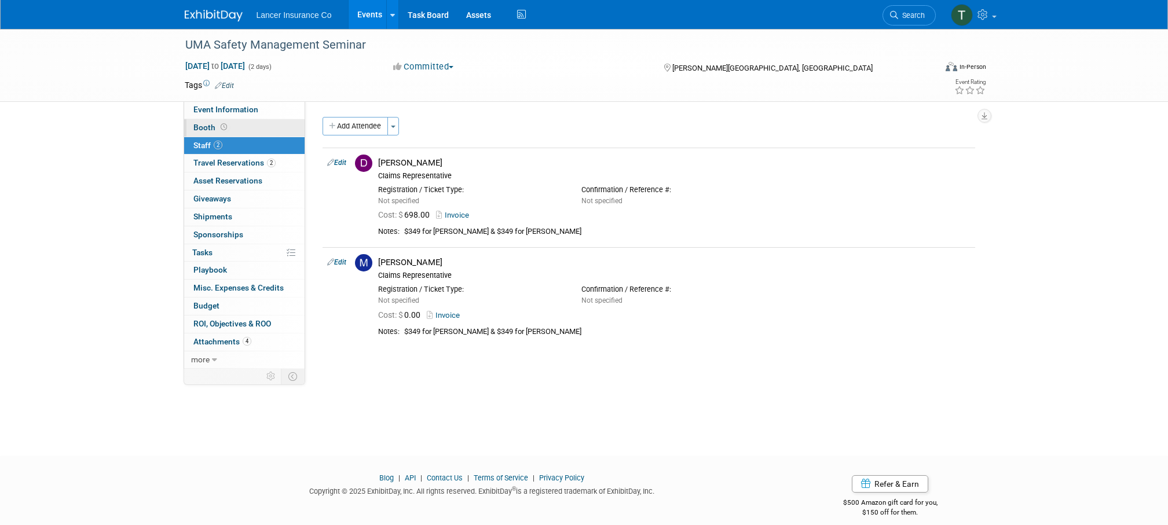
click at [205, 127] on span "Booth" at bounding box center [211, 127] width 36 height 9
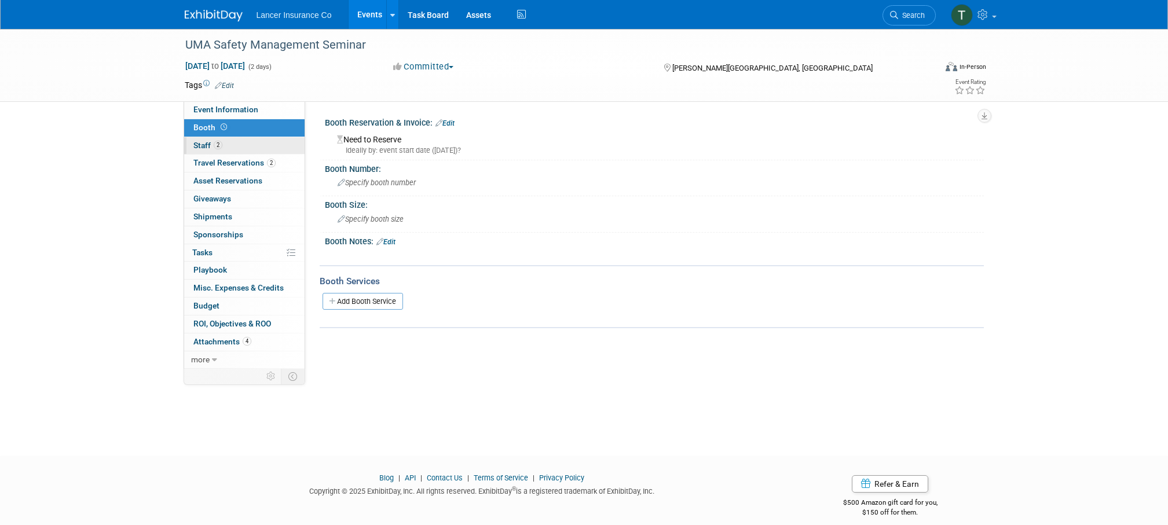
click at [197, 143] on span "Staff 2" at bounding box center [207, 145] width 29 height 9
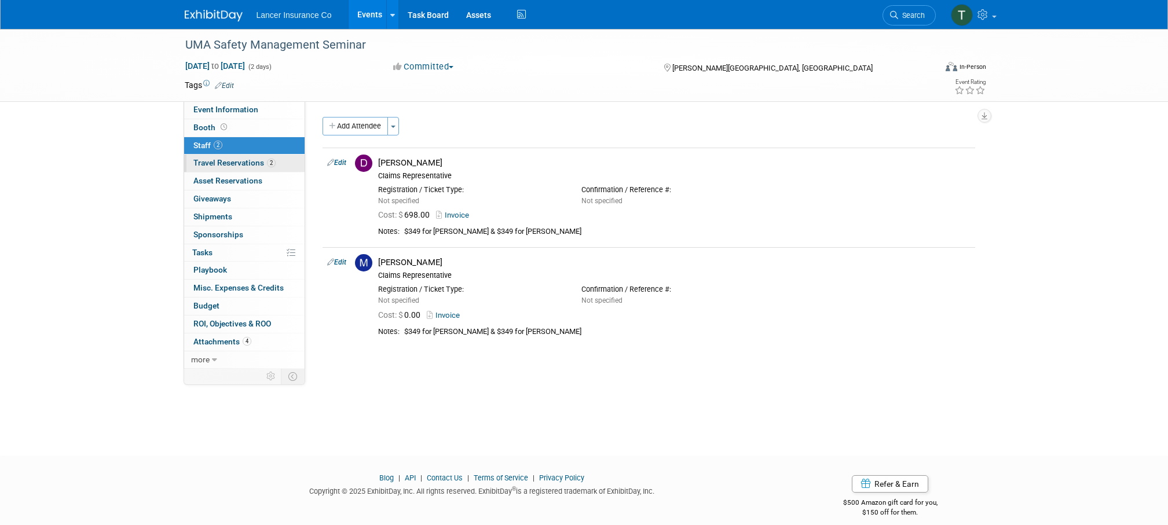
click at [212, 162] on span "Travel Reservations 2" at bounding box center [234, 162] width 82 height 9
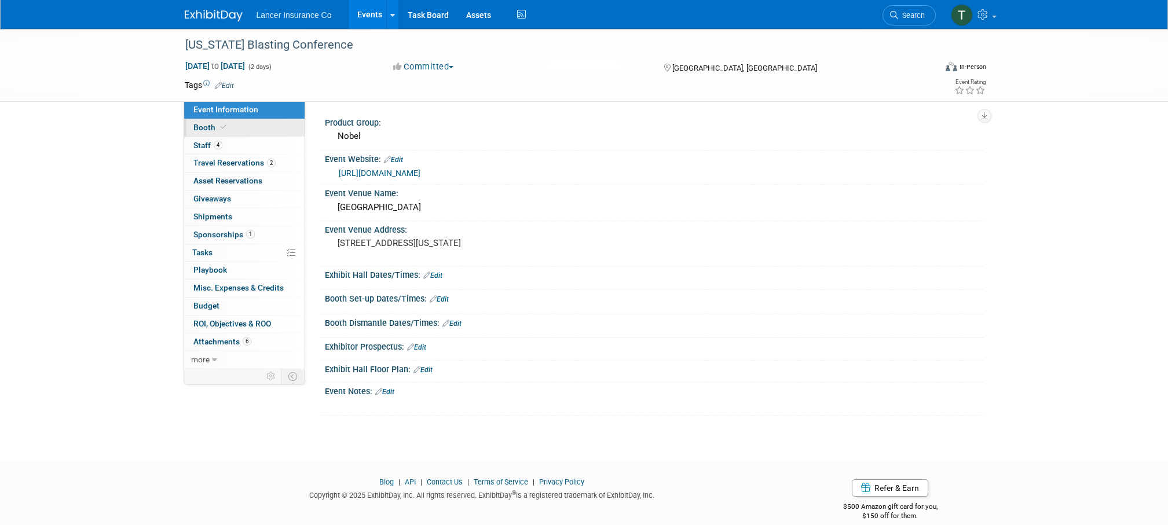
click at [203, 127] on span "Booth" at bounding box center [210, 127] width 35 height 9
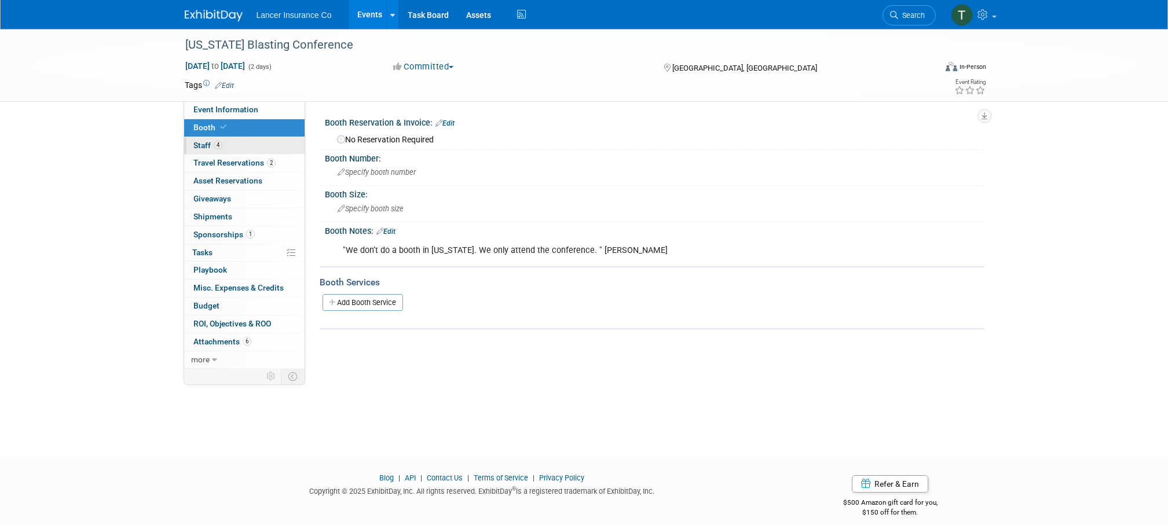
click at [203, 138] on link "4 Staff 4" at bounding box center [244, 145] width 120 height 17
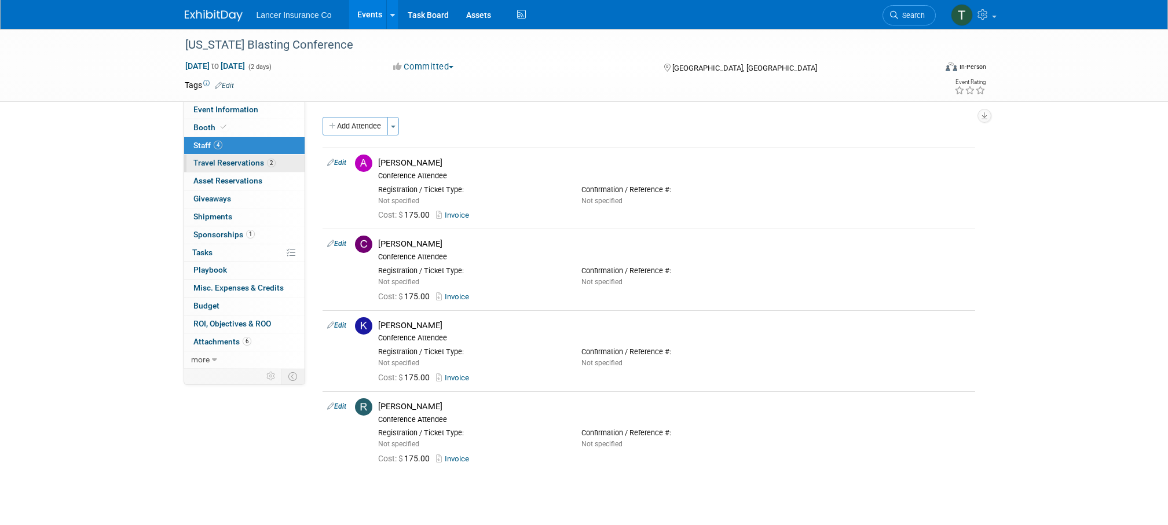
click at [209, 162] on span "Travel Reservations 2" at bounding box center [234, 162] width 82 height 9
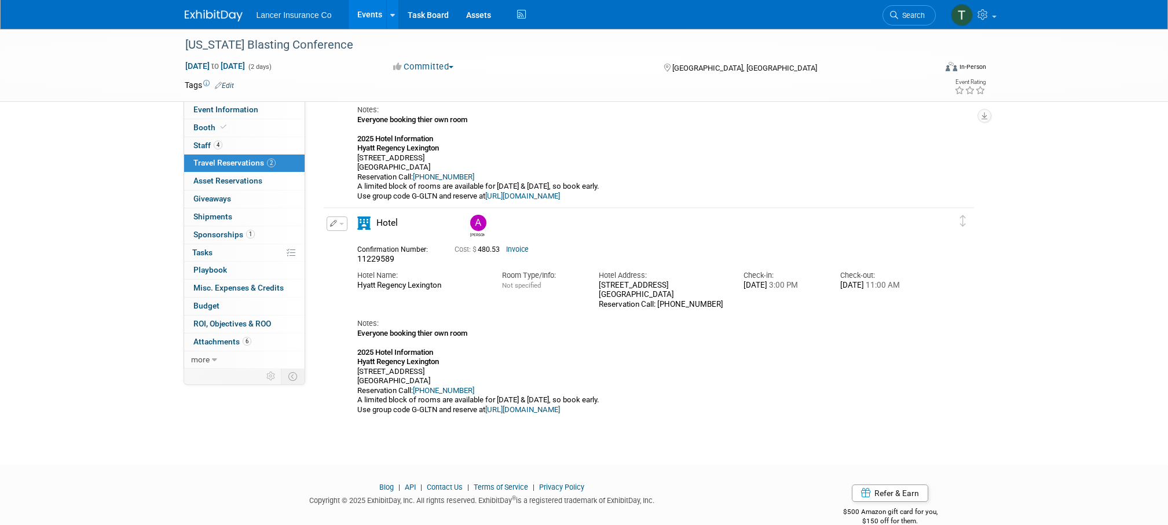
scroll to position [105, 0]
click at [199, 144] on span "Staff 4" at bounding box center [207, 145] width 29 height 9
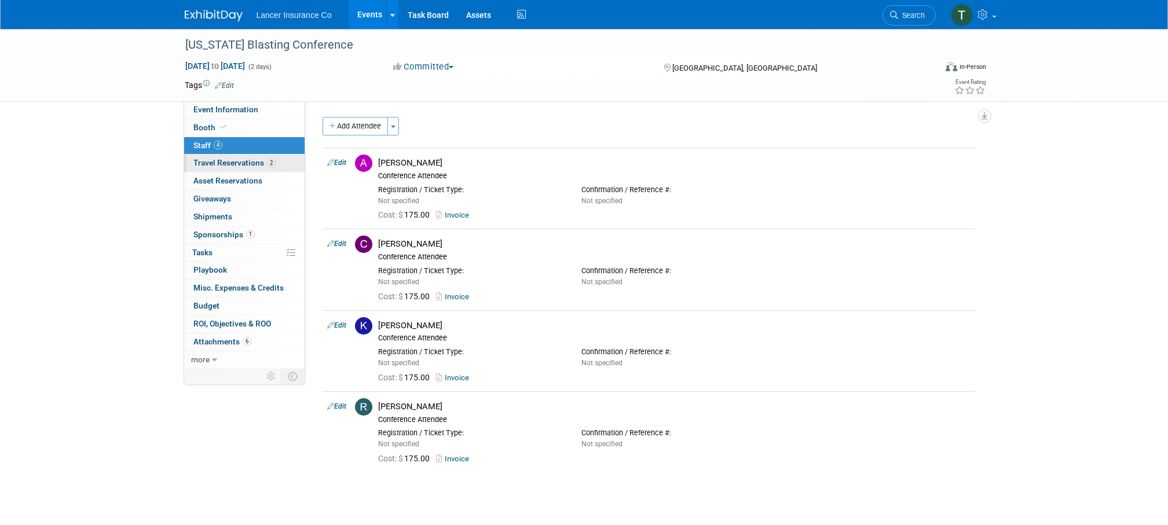
click at [217, 163] on span "Travel Reservations 2" at bounding box center [234, 162] width 82 height 9
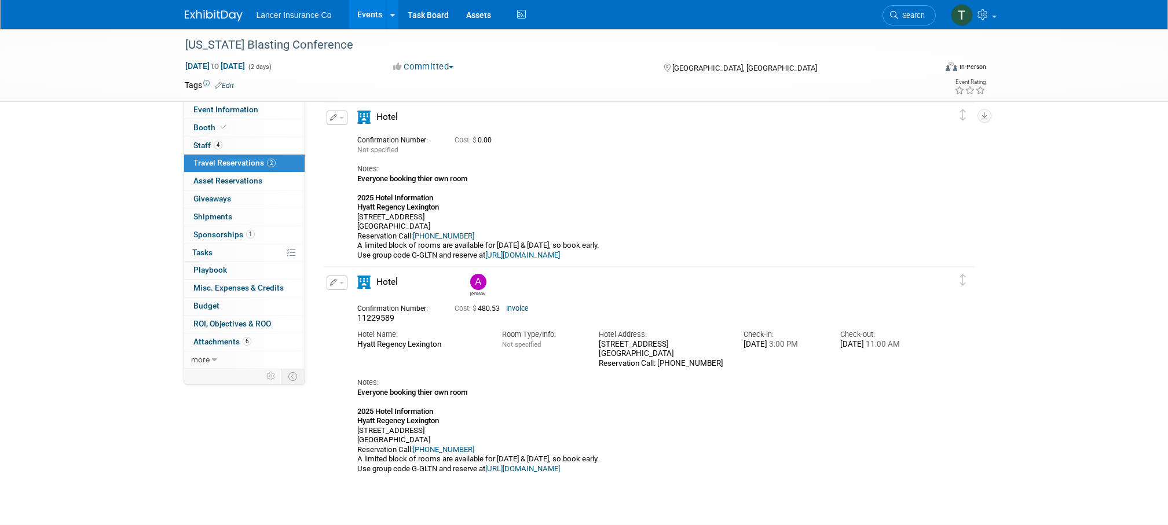
scroll to position [50, 0]
click at [193, 146] on span "Staff 4" at bounding box center [207, 145] width 29 height 9
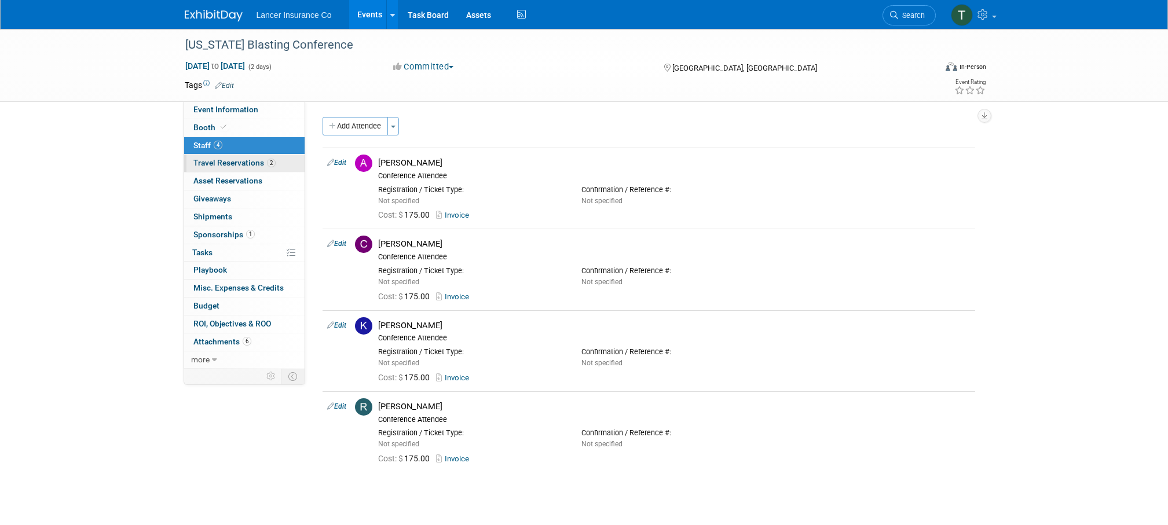
click at [220, 166] on span "Travel Reservations 2" at bounding box center [234, 162] width 82 height 9
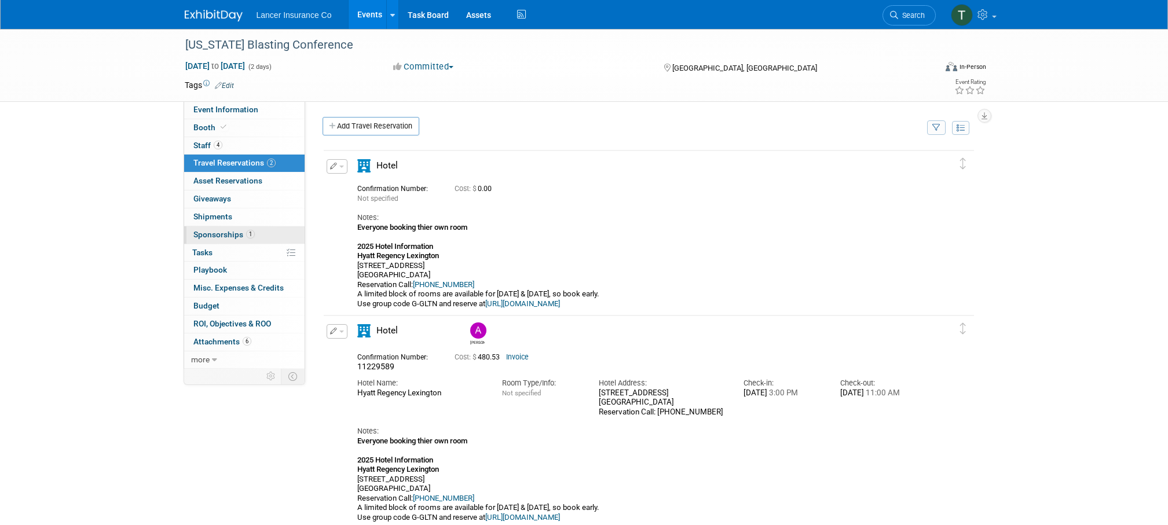
click at [211, 241] on link "1 Sponsorships 1" at bounding box center [244, 234] width 120 height 17
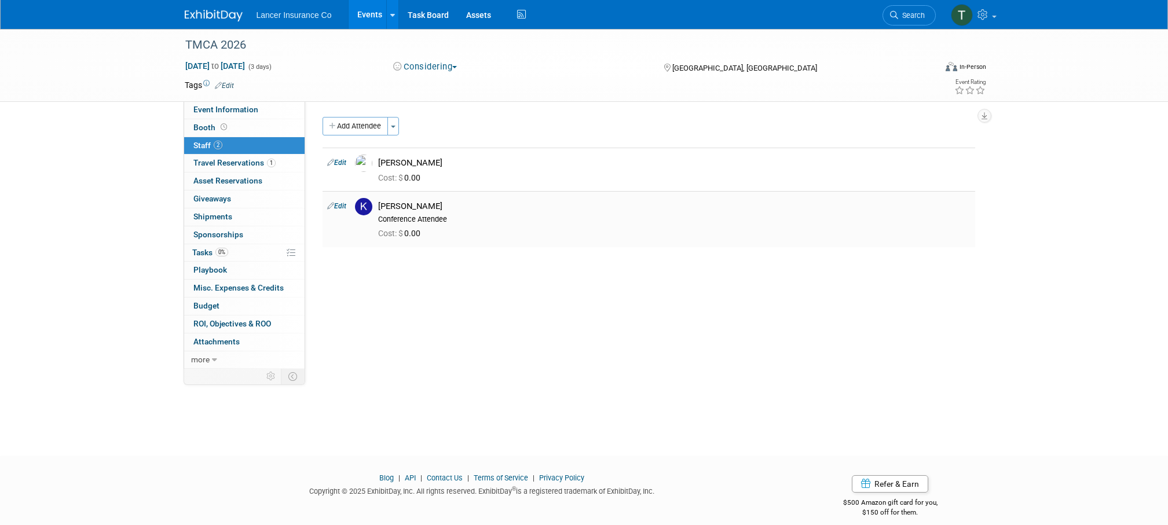
drag, startPoint x: 470, startPoint y: 208, endPoint x: 376, endPoint y: 210, distance: 93.3
click at [376, 210] on div "[PERSON_NAME] Conference Attendee" at bounding box center [675, 211] width 610 height 26
copy div "[PERSON_NAME]"
click at [362, 208] on img at bounding box center [363, 206] width 17 height 17
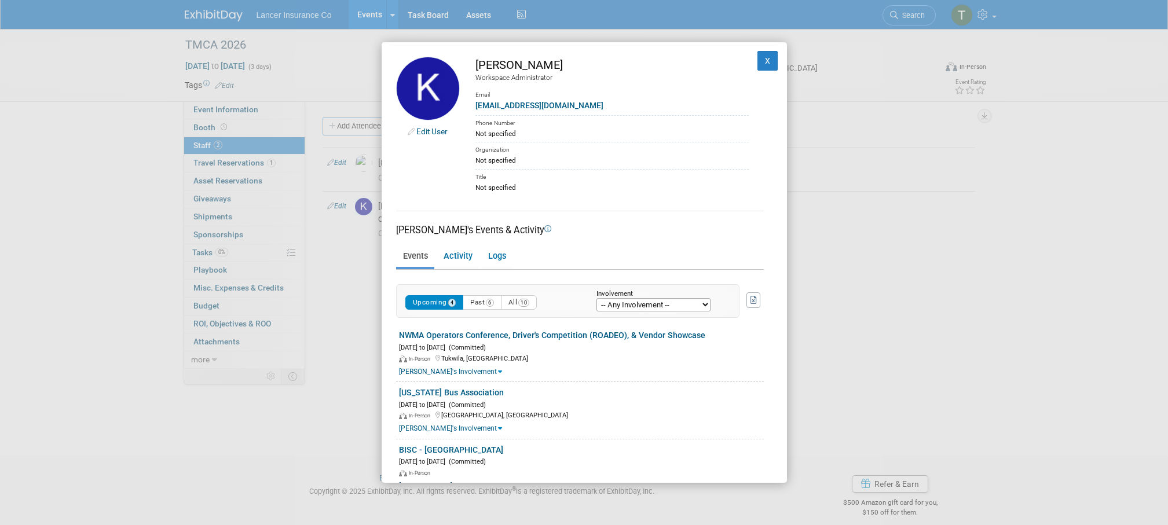
click at [942, 214] on div "Edit User [PERSON_NAME] Workspace Administrator Email [EMAIL_ADDRESS][DOMAIN_NA…" at bounding box center [584, 262] width 1168 height 525
click at [764, 63] on button "X" at bounding box center [768, 61] width 21 height 20
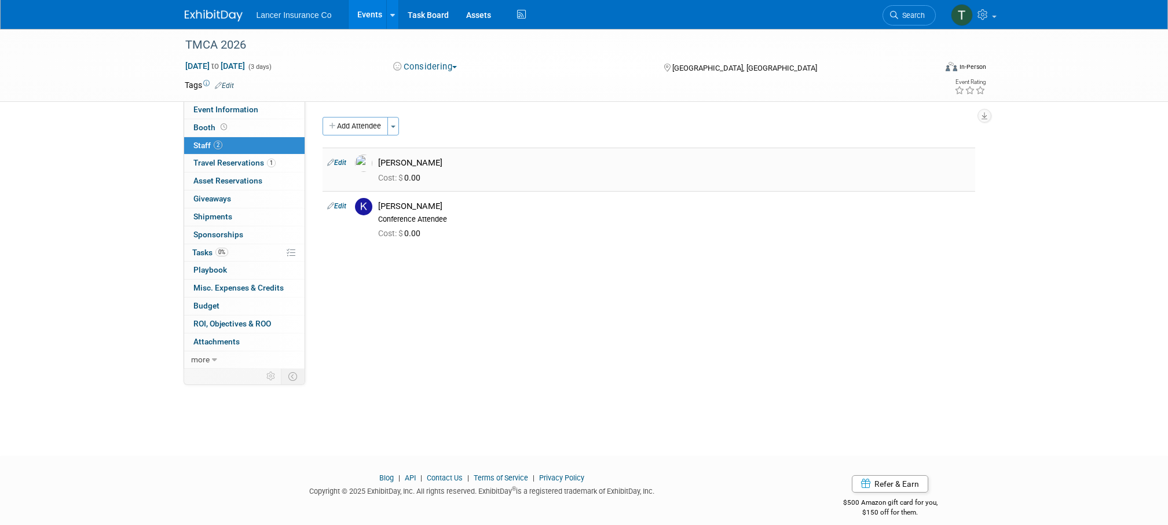
click at [400, 160] on div "[PERSON_NAME]" at bounding box center [674, 163] width 592 height 11
click at [359, 163] on img at bounding box center [363, 163] width 17 height 17
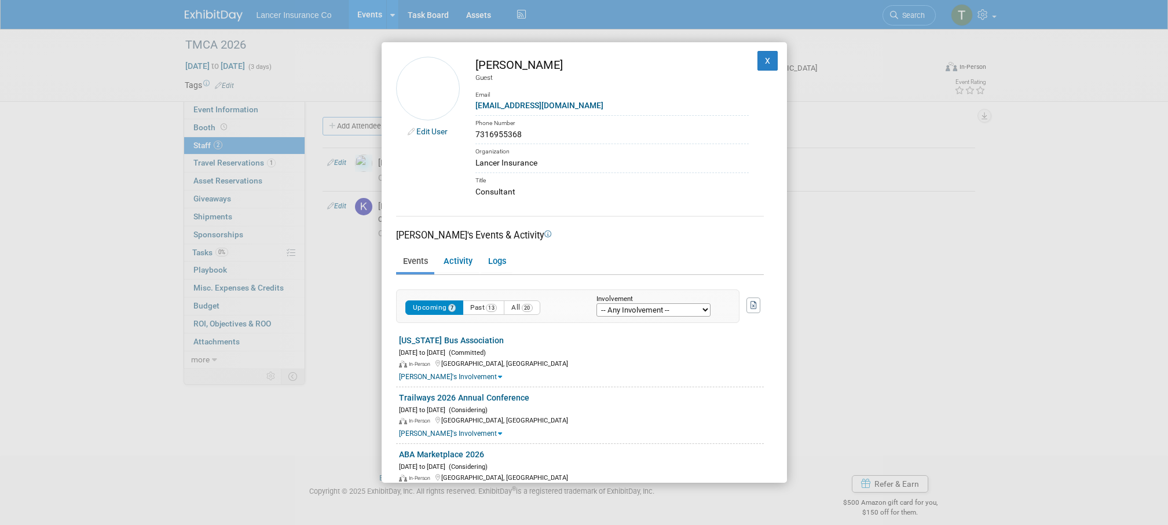
drag, startPoint x: 551, startPoint y: 63, endPoint x: 473, endPoint y: 62, distance: 78.2
click at [473, 62] on td "[PERSON_NAME] Guest Email [EMAIL_ADDRESS][DOMAIN_NAME] Phone Number 7316955368 …" at bounding box center [598, 127] width 301 height 141
copy div "[PERSON_NAME]"
drag, startPoint x: 590, startPoint y: 103, endPoint x: 462, endPoint y: 101, distance: 128.0
click at [462, 101] on td "[PERSON_NAME] Guest Email [EMAIL_ADDRESS][DOMAIN_NAME] Phone Number 7316955368 …" at bounding box center [598, 127] width 301 height 141
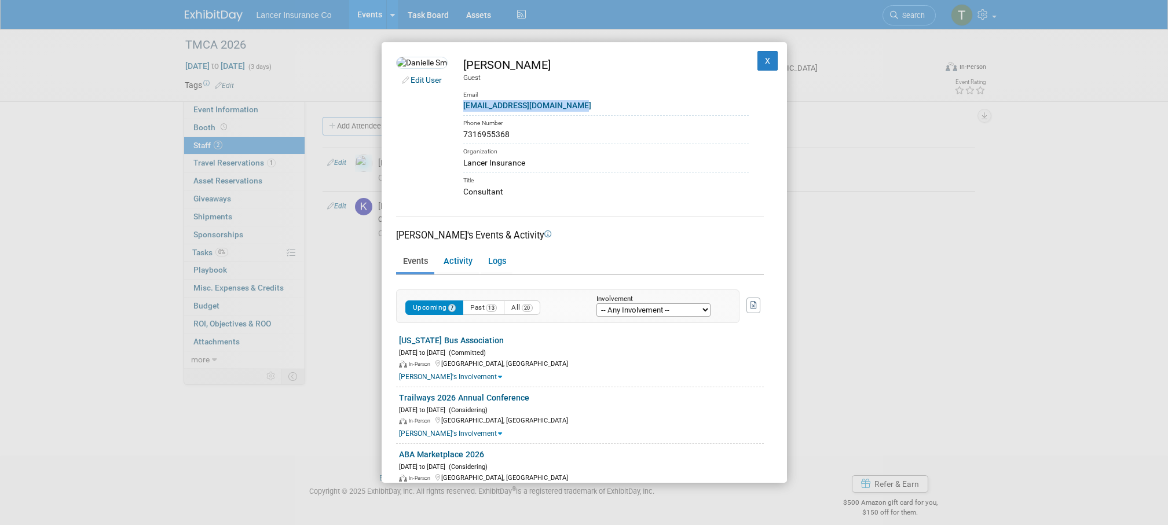
copy link "[EMAIL_ADDRESS][DOMAIN_NAME]"
click at [768, 56] on button "X" at bounding box center [768, 61] width 21 height 20
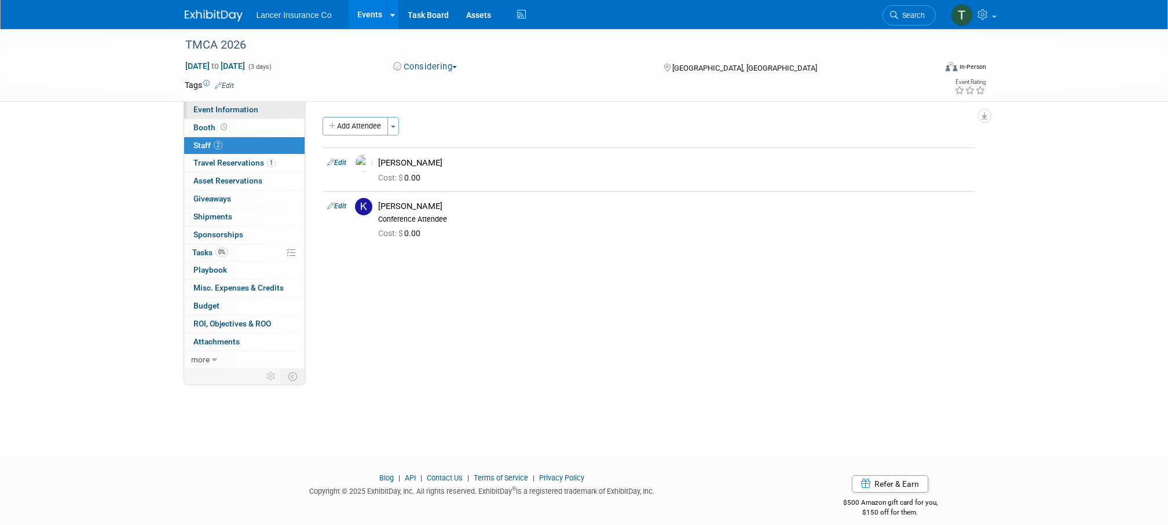
click at [209, 112] on span "Event Information" at bounding box center [225, 109] width 65 height 9
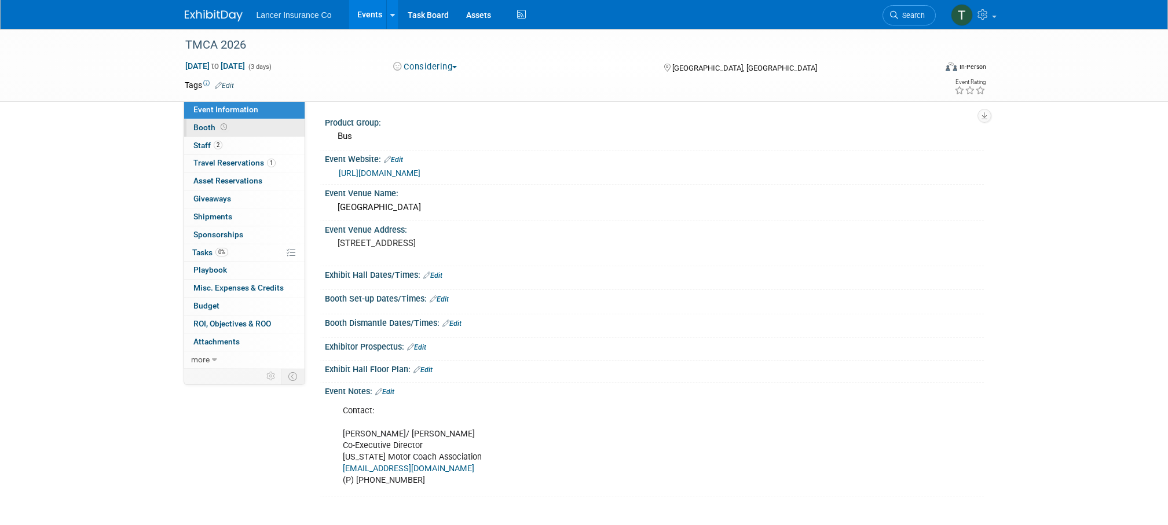
click at [198, 129] on span "Booth" at bounding box center [211, 127] width 36 height 9
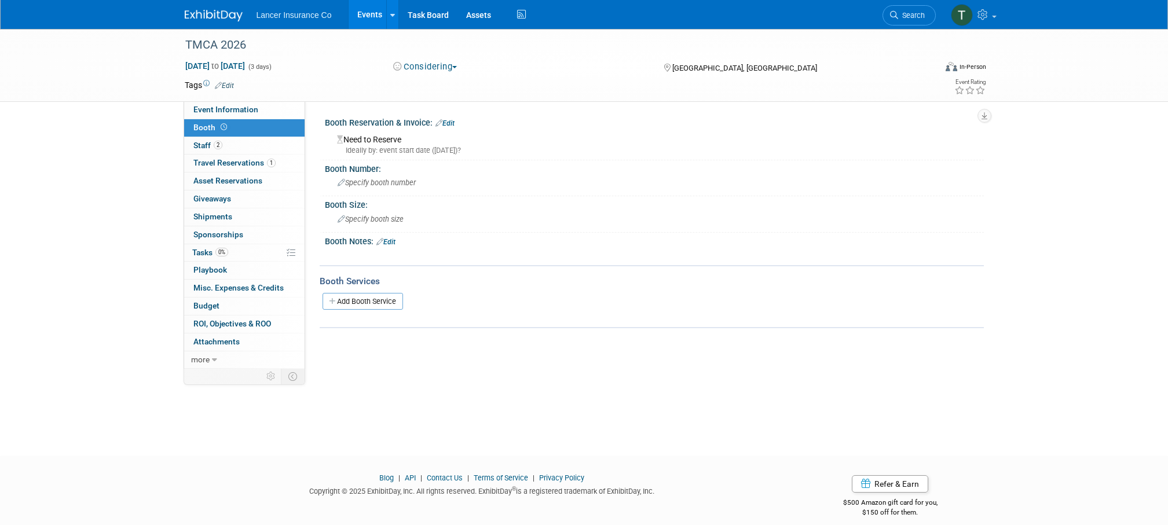
click at [449, 124] on link "Edit" at bounding box center [445, 123] width 19 height 8
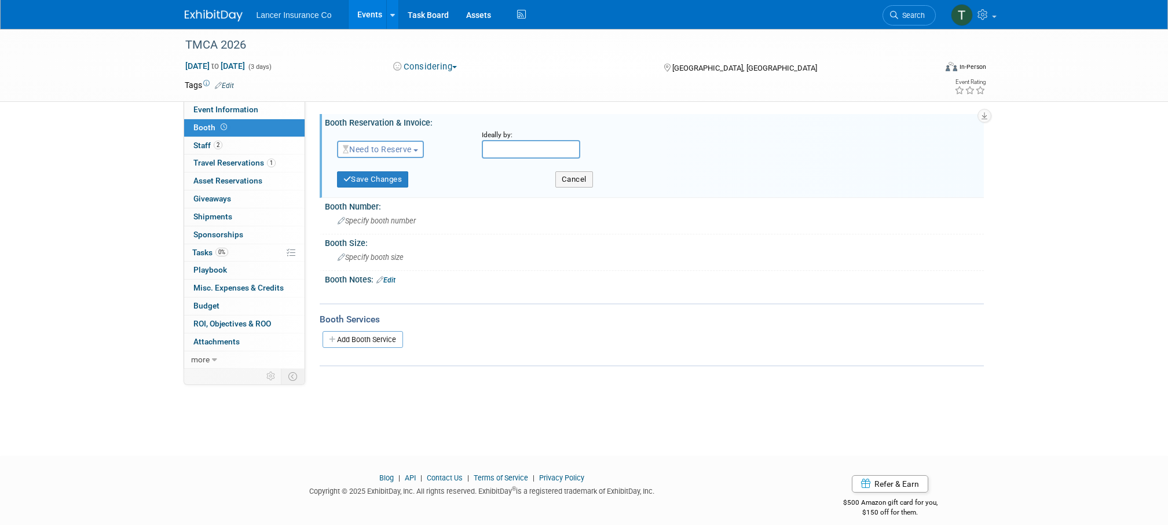
click at [385, 153] on span "Need to Reserve" at bounding box center [377, 149] width 69 height 9
click at [385, 191] on link "Reserved" at bounding box center [400, 185] width 124 height 16
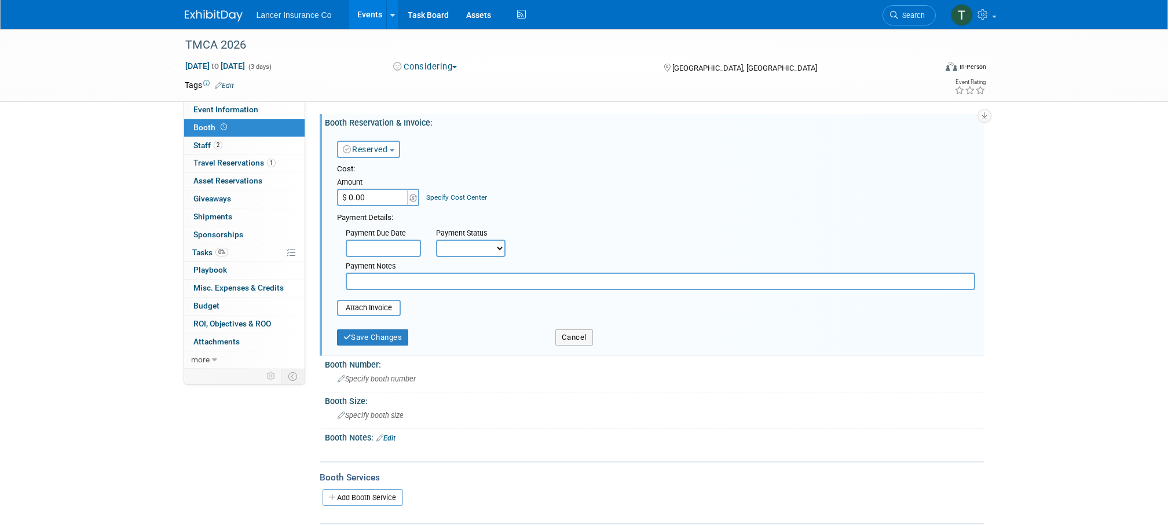
click at [375, 288] on input "text" at bounding box center [661, 281] width 630 height 17
paste input "Table Display Included"
type input "Table Display Included with Kimberlees Registration"
click at [403, 338] on button "Save Changes" at bounding box center [373, 338] width 72 height 16
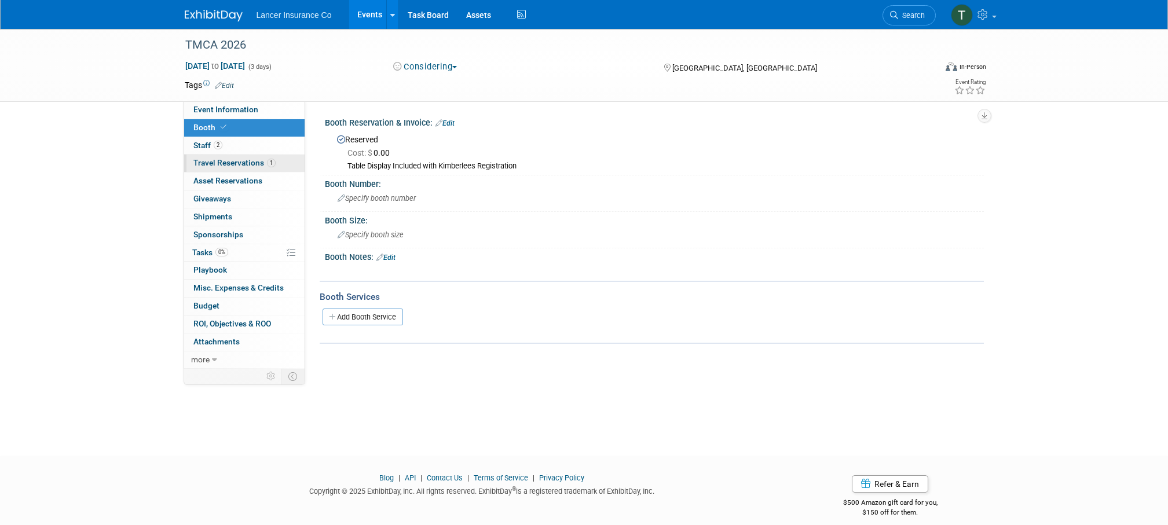
click at [209, 163] on span "Travel Reservations 1" at bounding box center [234, 162] width 82 height 9
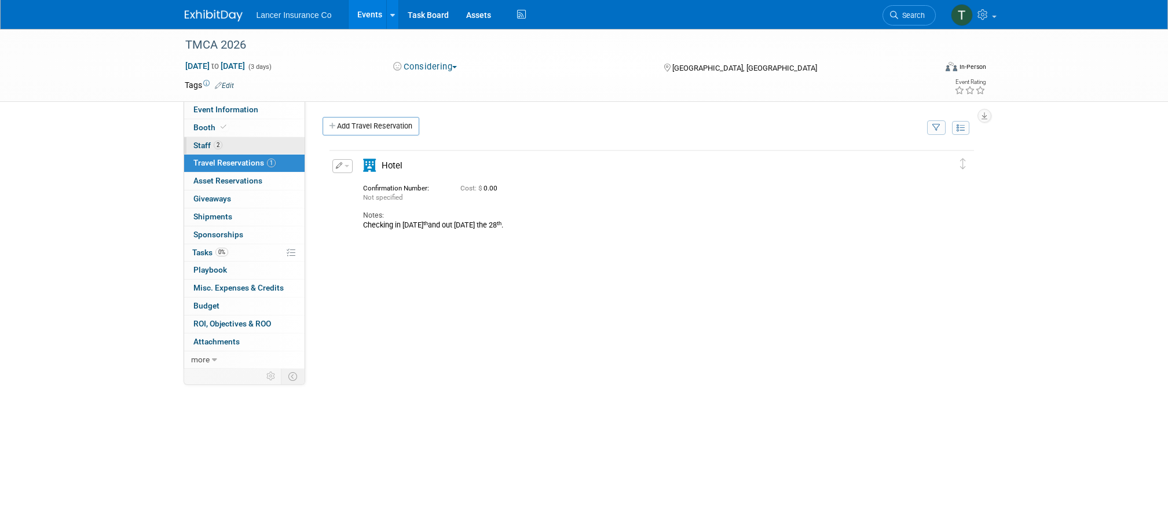
click at [204, 148] on span "Staff 2" at bounding box center [207, 145] width 29 height 9
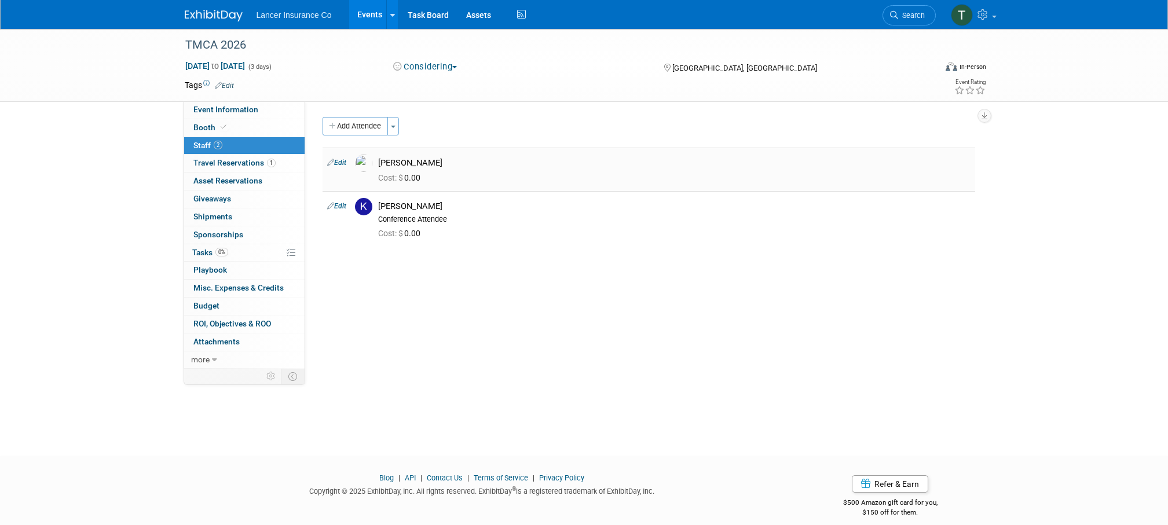
click at [342, 162] on link "Edit" at bounding box center [336, 163] width 19 height 8
select select "8042267c-401d-43e6-b94c-8bebd65d05ea"
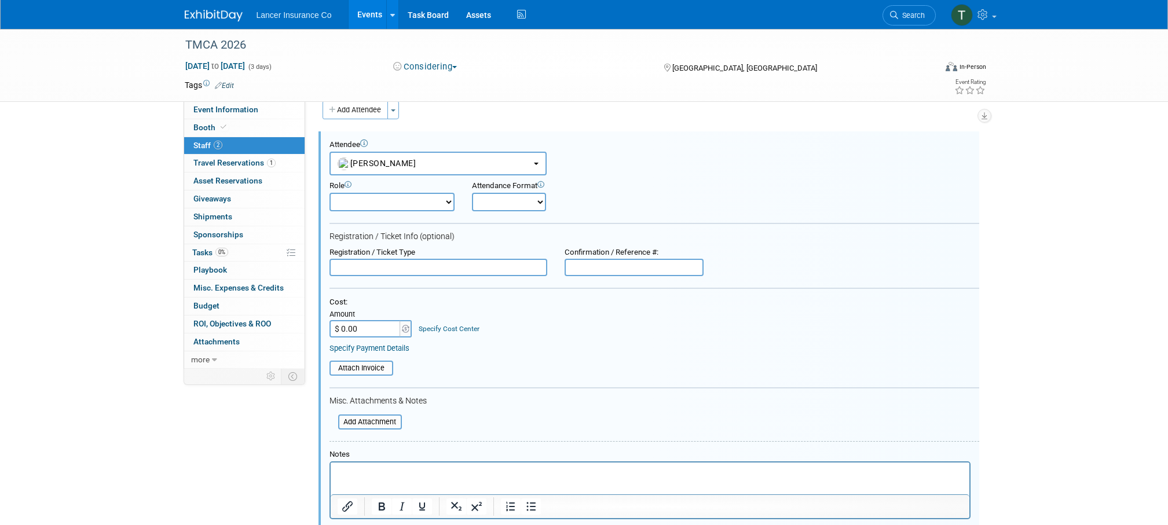
click at [358, 331] on input "$ 0.00" at bounding box center [366, 328] width 72 height 17
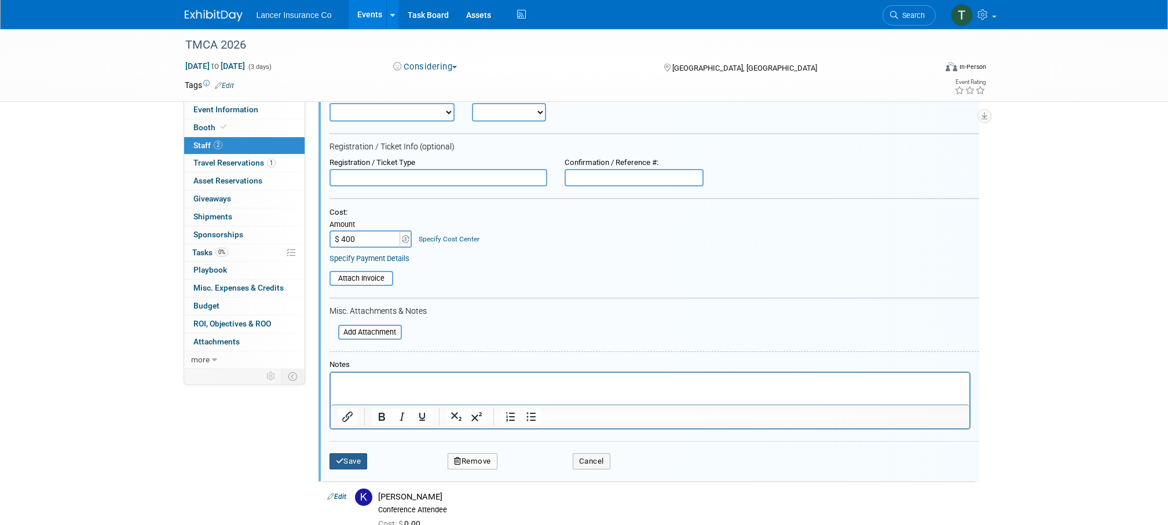
type input "$ 400.00"
click at [346, 463] on button "Save" at bounding box center [349, 461] width 38 height 16
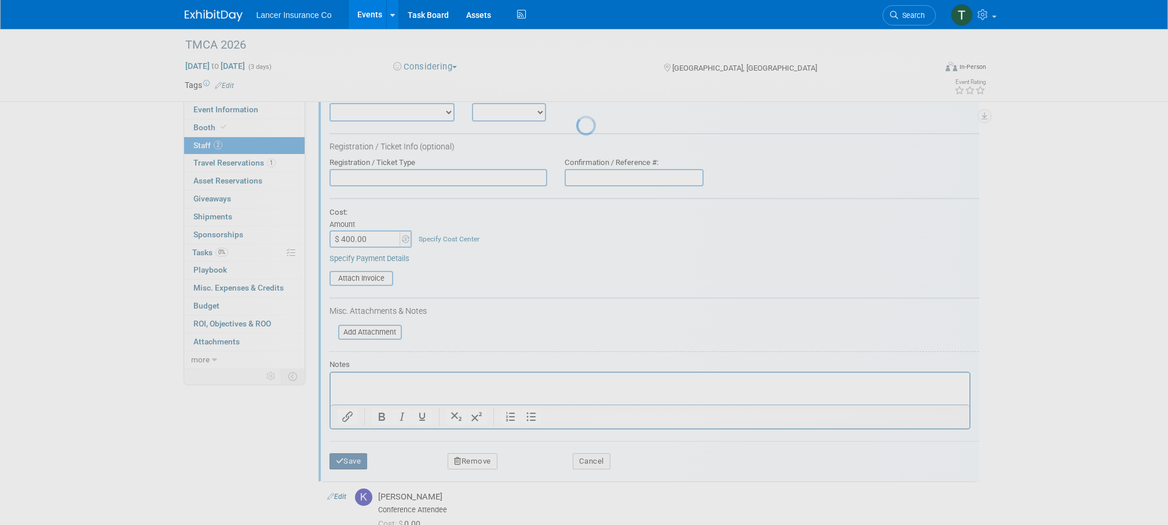
scroll to position [12, 0]
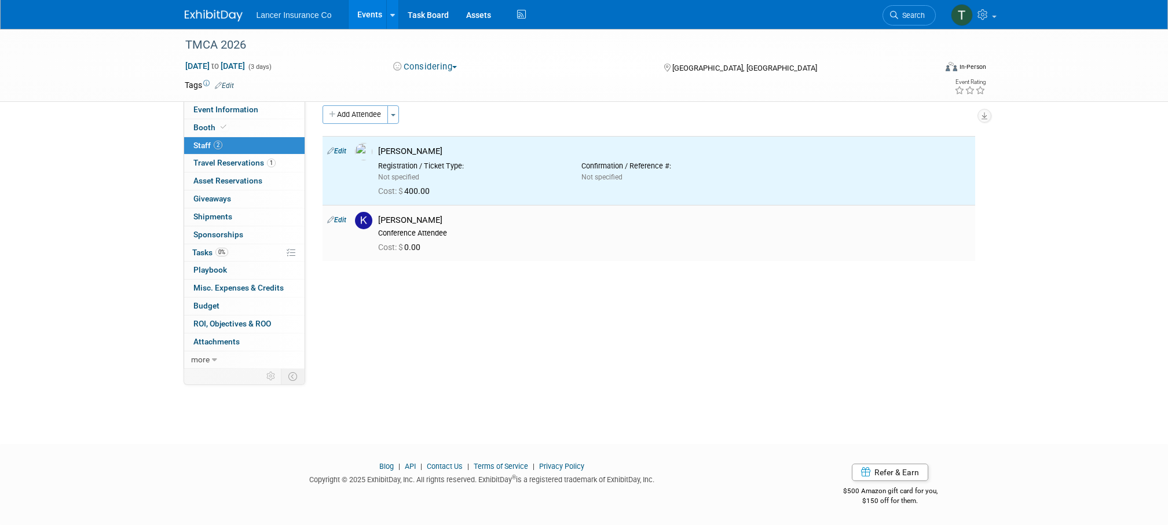
click at [344, 219] on link "Edit" at bounding box center [336, 220] width 19 height 8
select select "d37797e9-7e47-48a4-a94f-ecff5de7c8d1"
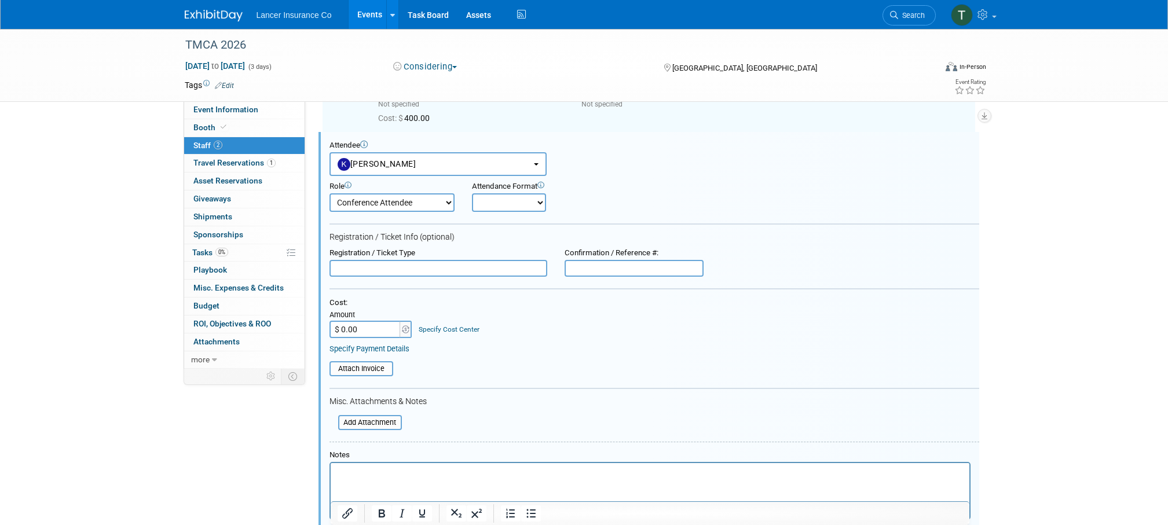
scroll to position [85, 0]
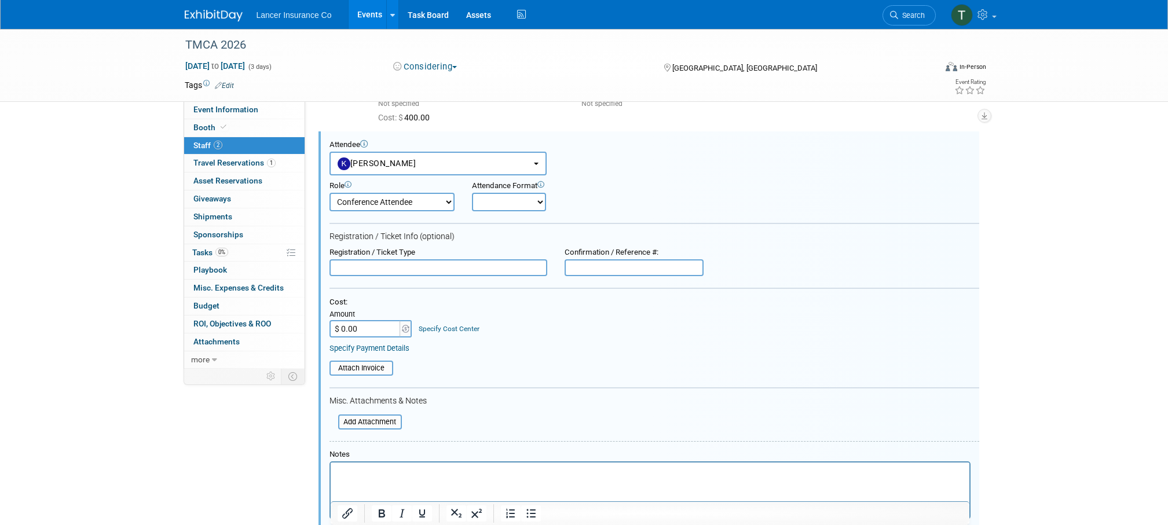
drag, startPoint x: 360, startPoint y: 327, endPoint x: 308, endPoint y: 321, distance: 52.4
click at [310, 321] on div "Event Information Event Info Booth Booth 2 Staff 2 Staff 1 Travel Reservations …" at bounding box center [584, 263] width 817 height 639
drag, startPoint x: 358, startPoint y: 328, endPoint x: 300, endPoint y: 329, distance: 57.9
click at [300, 329] on div "Event Information Event Info Booth Booth 2 Staff 2 Staff 1 Travel Reservations …" at bounding box center [584, 263] width 817 height 639
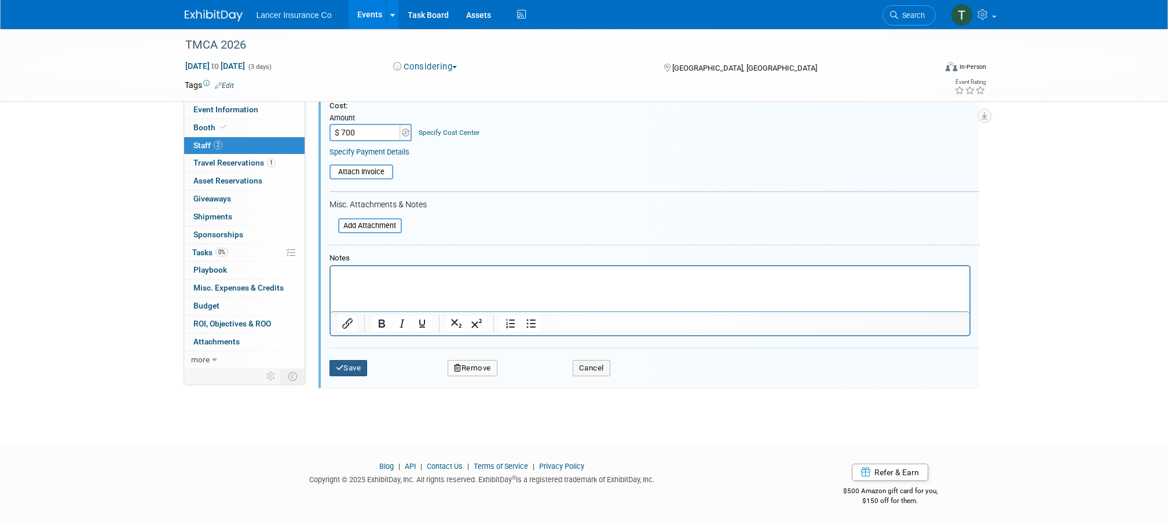
type input "$ 700.00"
click at [356, 370] on button "Save" at bounding box center [349, 368] width 38 height 16
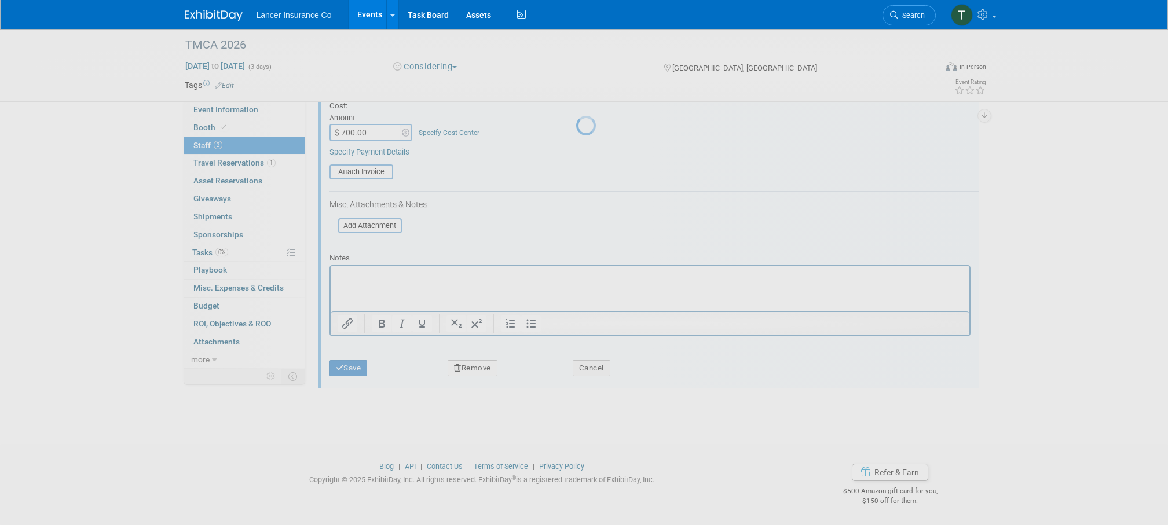
scroll to position [12, 0]
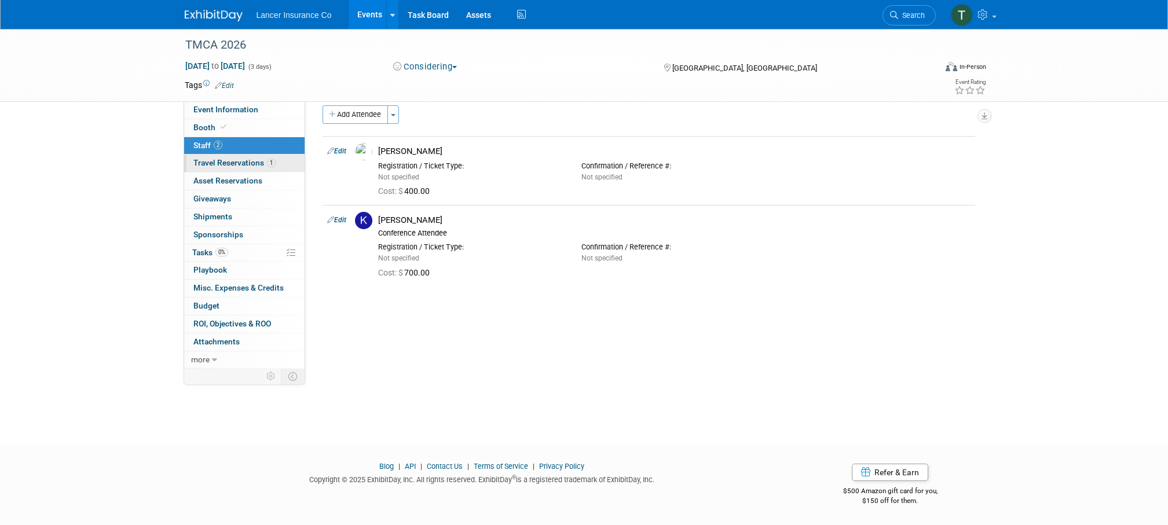
click at [244, 162] on span "Travel Reservations 1" at bounding box center [234, 162] width 82 height 9
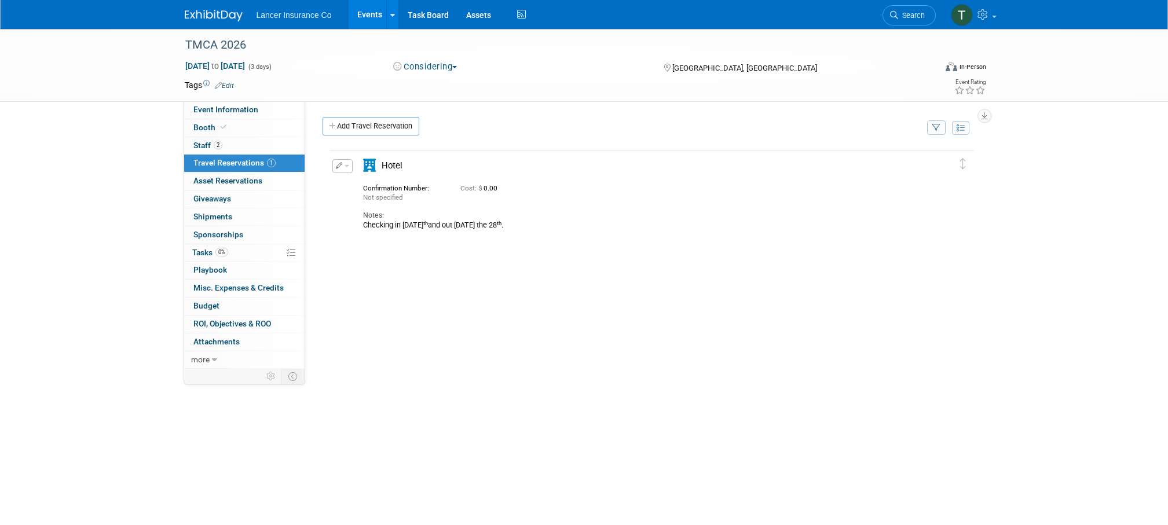
click at [345, 170] on button "button" at bounding box center [342, 166] width 20 height 14
click at [358, 186] on button "Edit Reservation" at bounding box center [382, 186] width 98 height 17
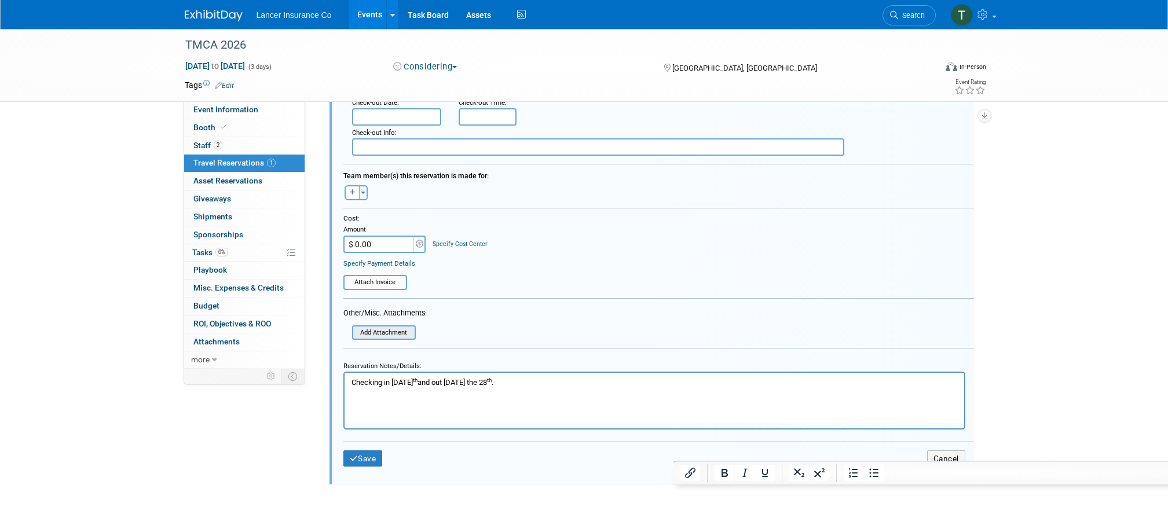
scroll to position [418, 0]
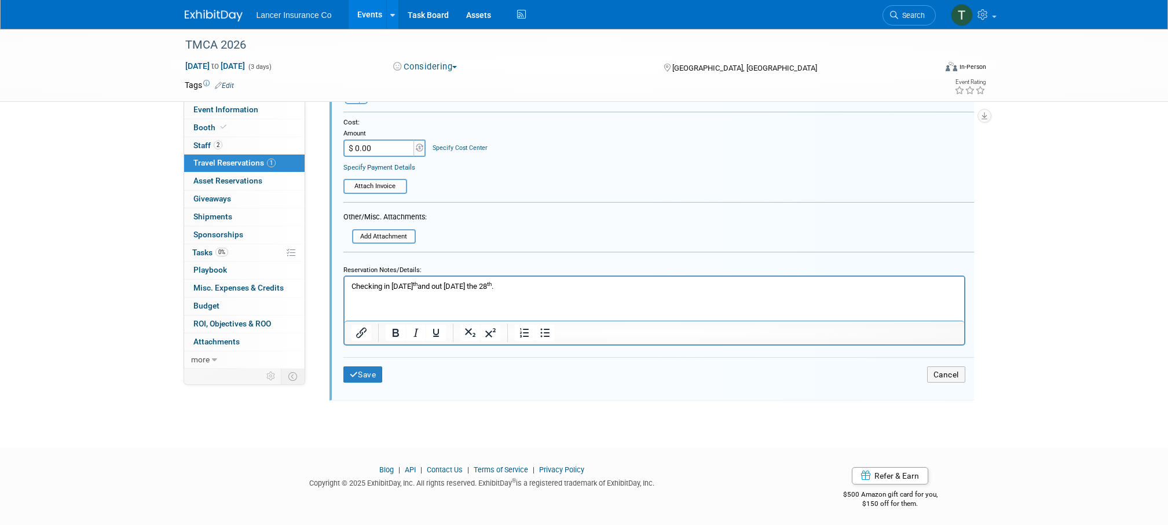
click at [351, 287] on p "Checking in Saturday, January 24 th and out on Wednesday the 28 th ." at bounding box center [654, 286] width 606 height 10
click at [364, 370] on button "Save" at bounding box center [362, 375] width 39 height 17
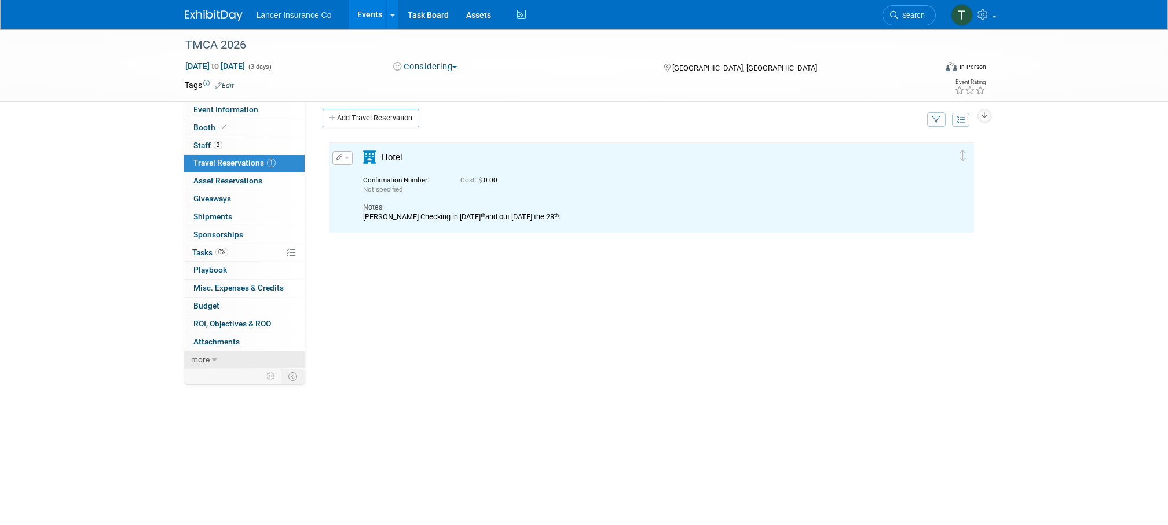
scroll to position [0, 0]
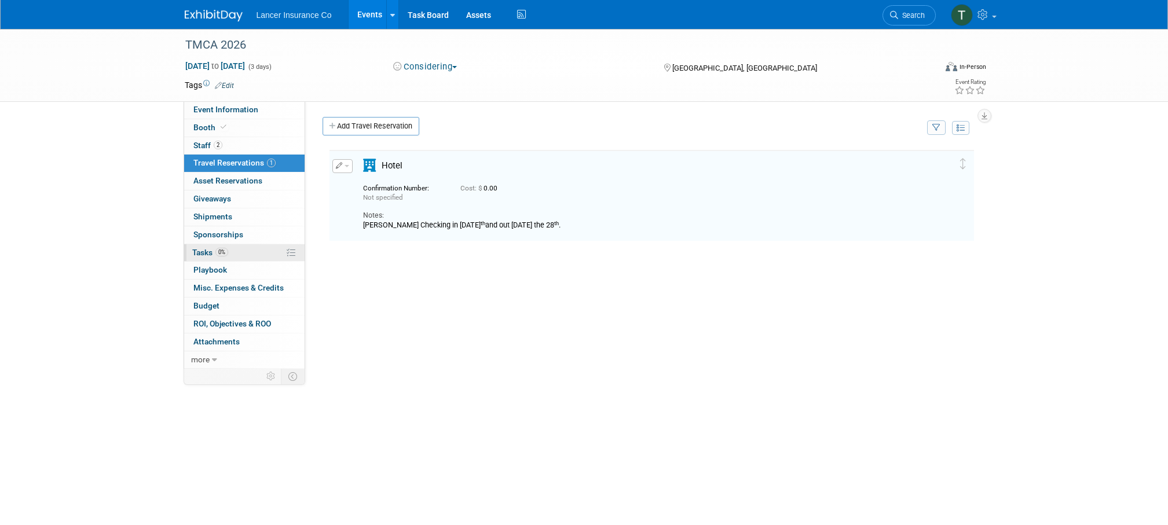
click at [195, 255] on span "Tasks 0%" at bounding box center [210, 252] width 36 height 9
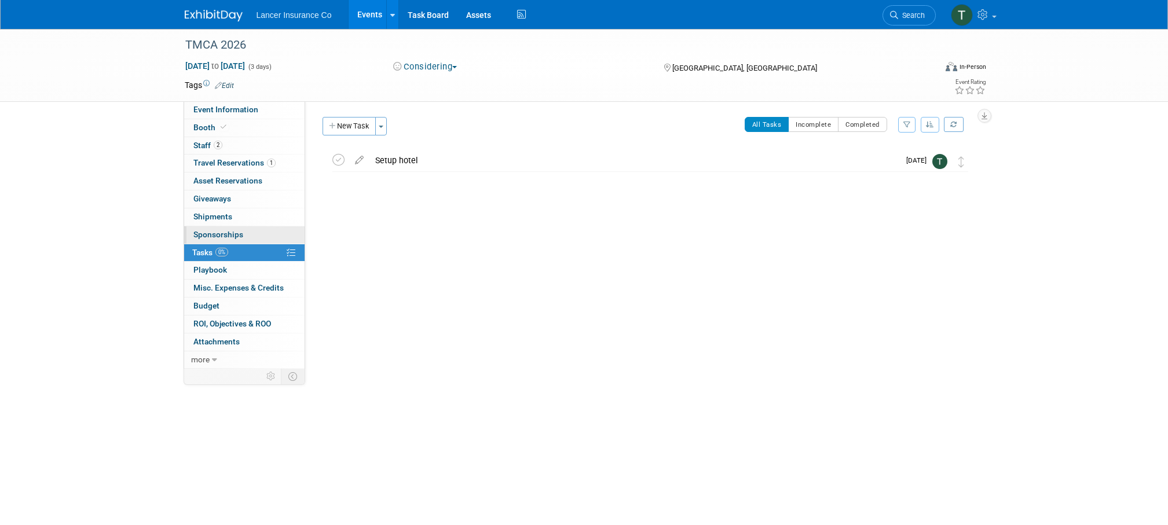
click at [211, 236] on span "Sponsorships 0" at bounding box center [218, 234] width 50 height 9
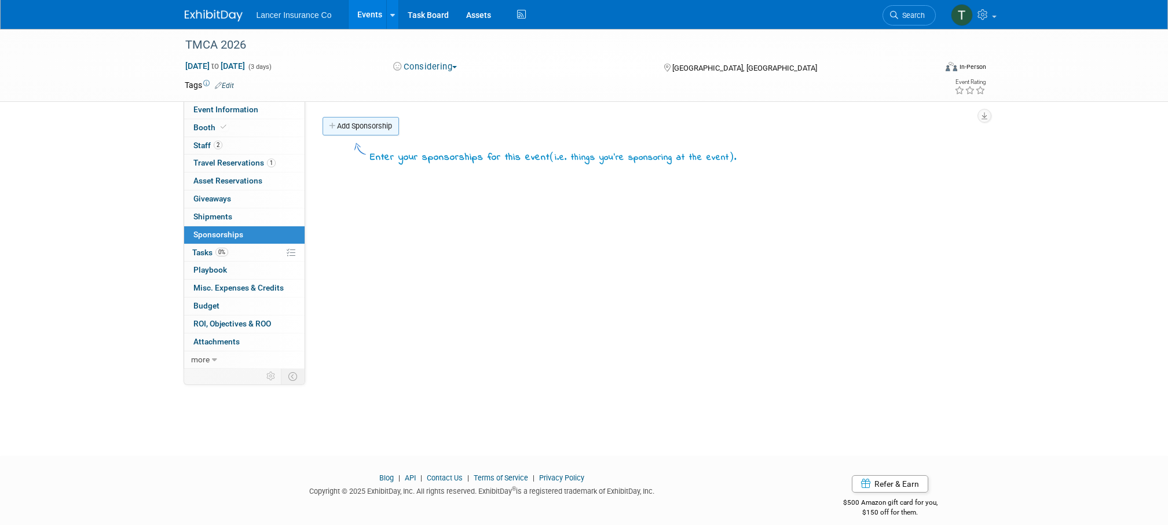
click at [365, 125] on link "Add Sponsorship" at bounding box center [361, 126] width 76 height 19
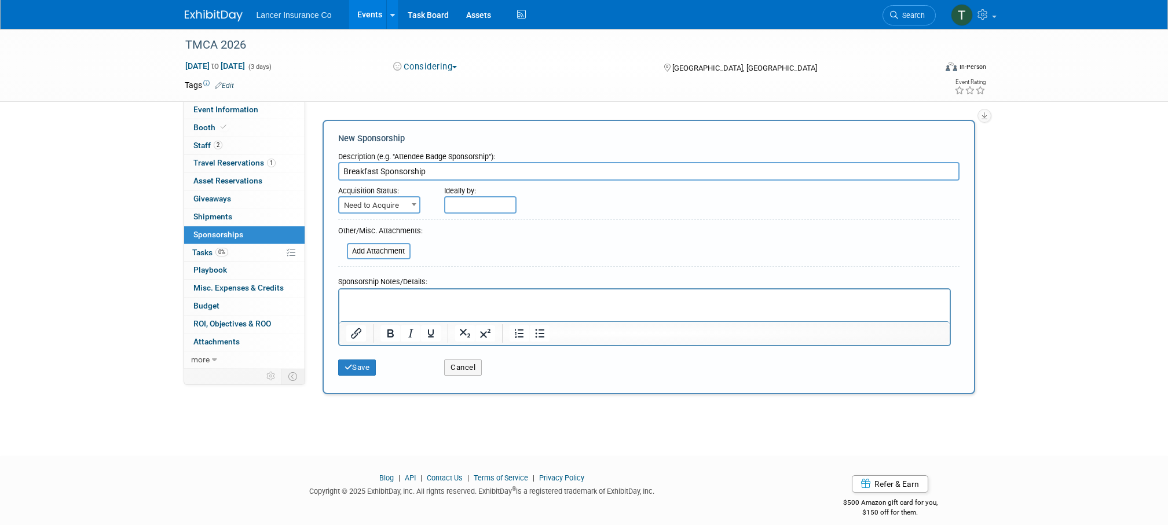
type input "Breakfast Sponsorship"
click at [378, 207] on span "Need to Acquire" at bounding box center [379, 205] width 80 height 16
select select "2"
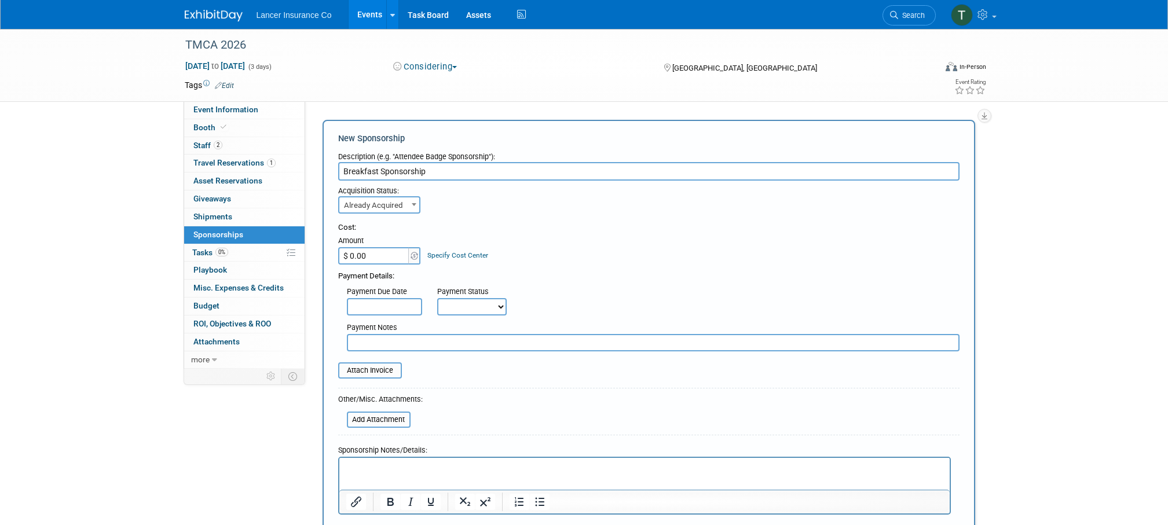
click at [363, 258] on input "$ 0.00" at bounding box center [374, 255] width 72 height 17
type input "$ 2,000.00"
click at [369, 474] on html at bounding box center [644, 466] width 610 height 16
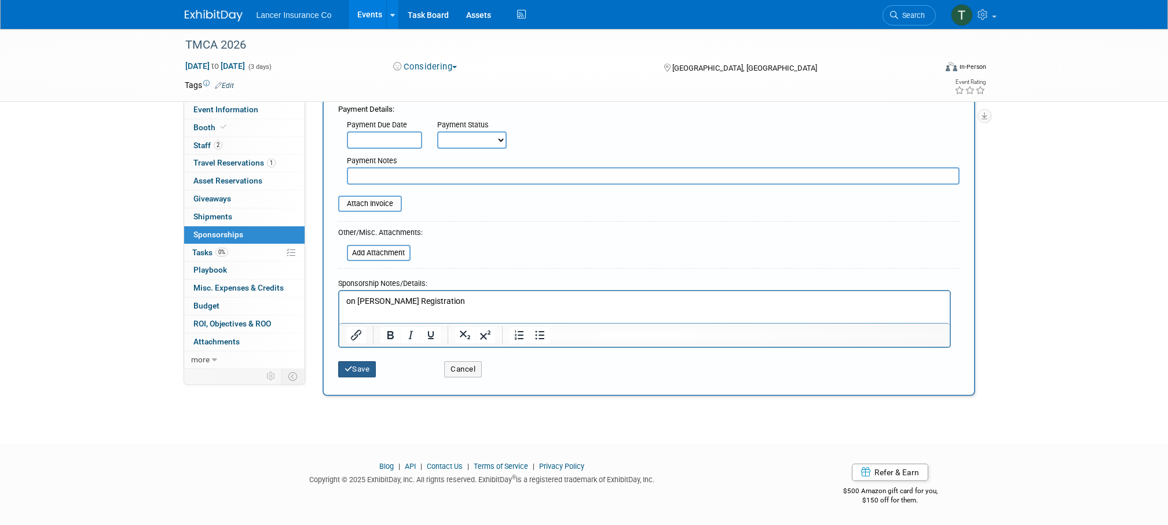
click at [362, 372] on button "Save" at bounding box center [357, 369] width 38 height 16
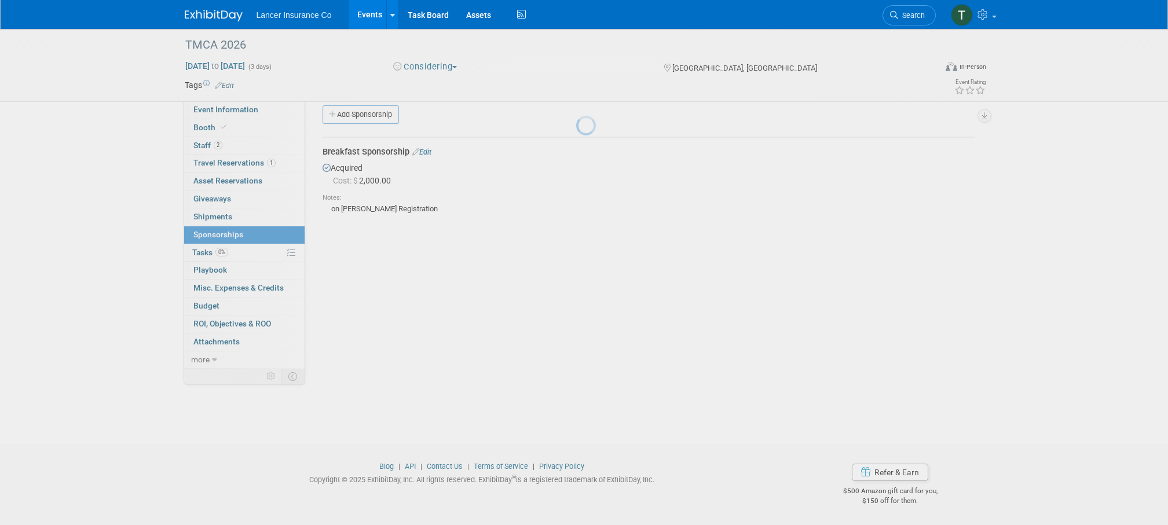
scroll to position [12, 0]
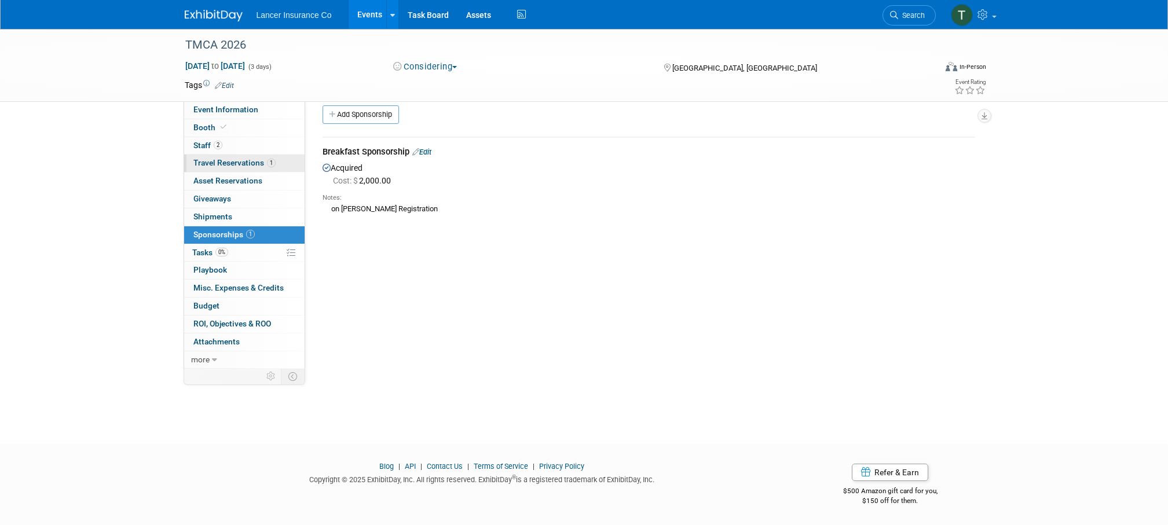
click at [222, 163] on span "Travel Reservations 1" at bounding box center [234, 162] width 82 height 9
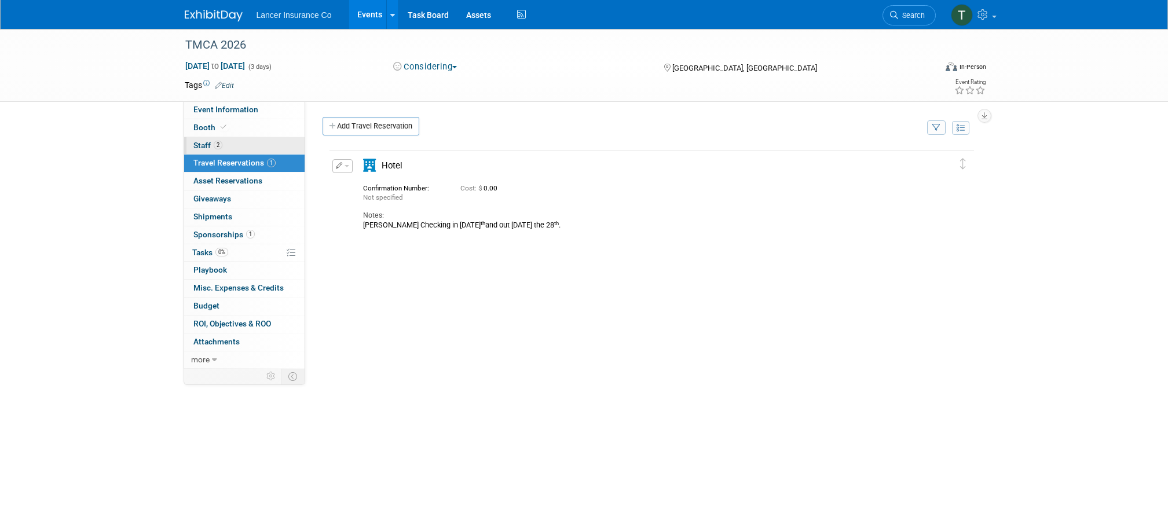
click at [214, 148] on span "2" at bounding box center [218, 145] width 9 height 9
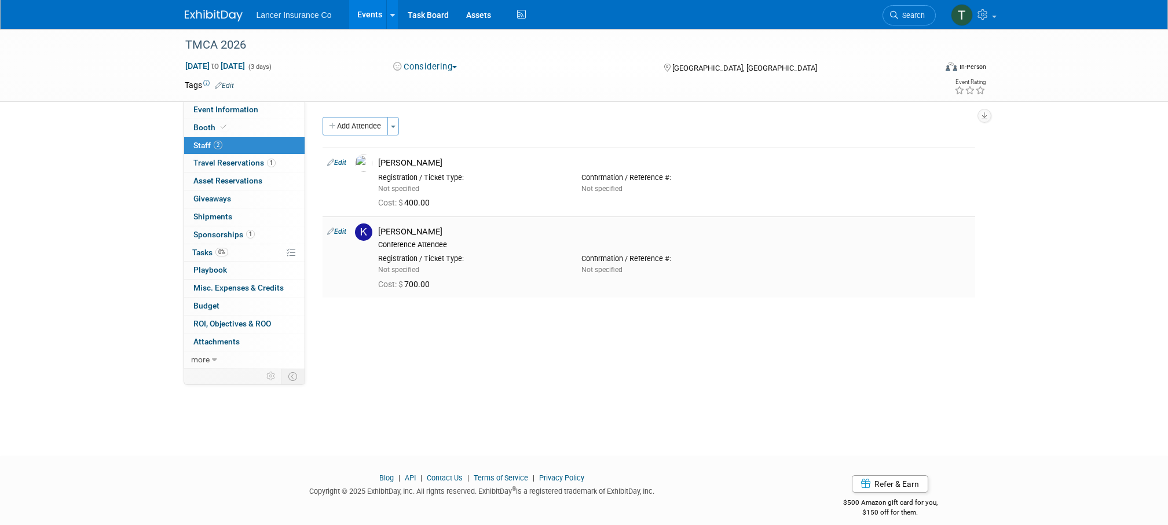
click at [340, 233] on link "Edit" at bounding box center [336, 232] width 19 height 8
select select "d37797e9-7e47-48a4-a94f-ecff5de7c8d1"
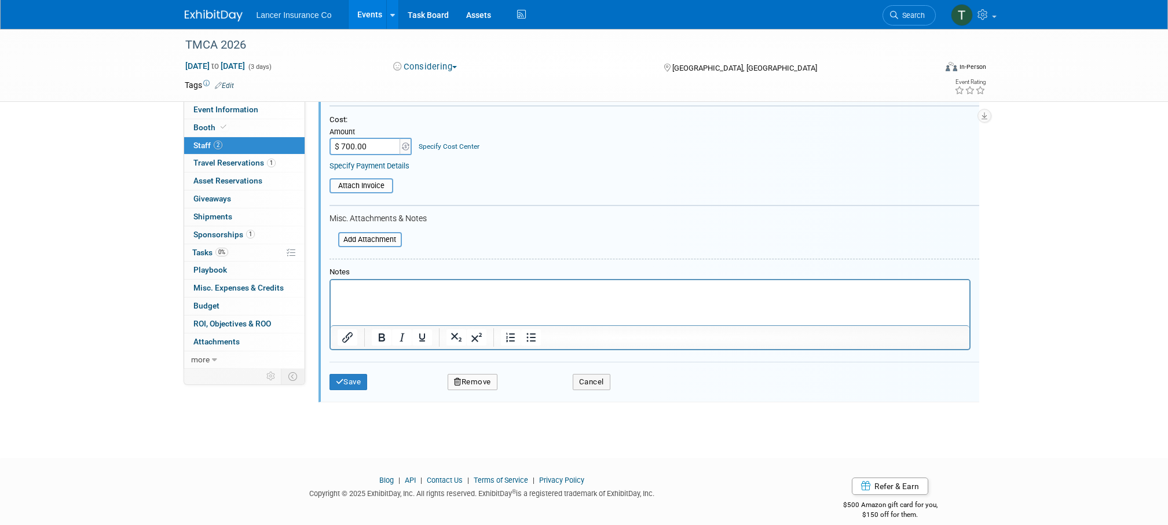
scroll to position [268, 0]
click at [364, 296] on html at bounding box center [649, 288] width 639 height 16
drag, startPoint x: 496, startPoint y: 291, endPoint x: 292, endPoint y: 292, distance: 204.4
click at [330, 292] on html "waiting for Kim to email invoice" at bounding box center [649, 288] width 639 height 16
copy p "waiting for Kim to email invoice"
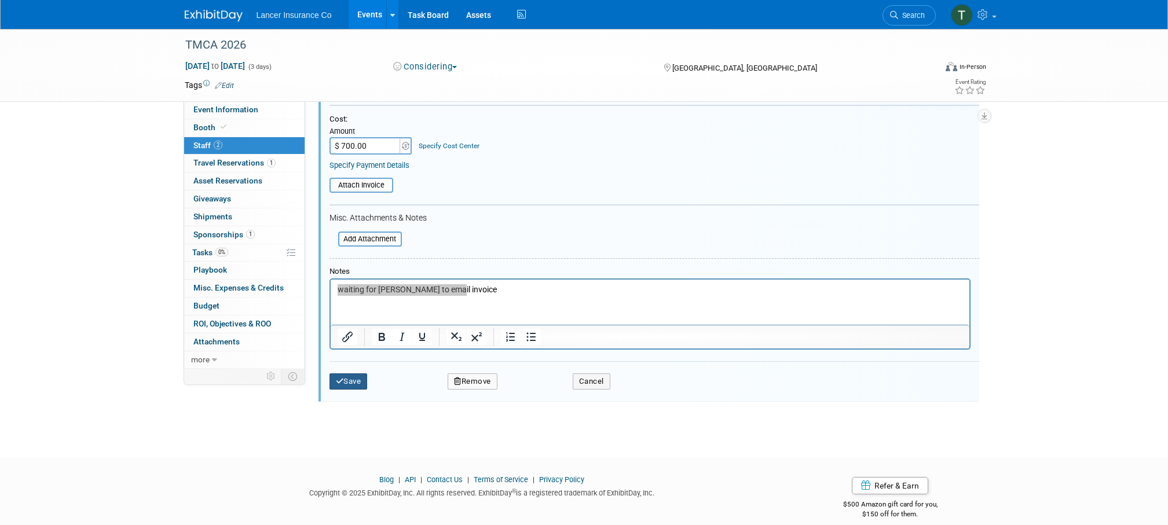
click at [361, 374] on button "Save" at bounding box center [349, 382] width 38 height 16
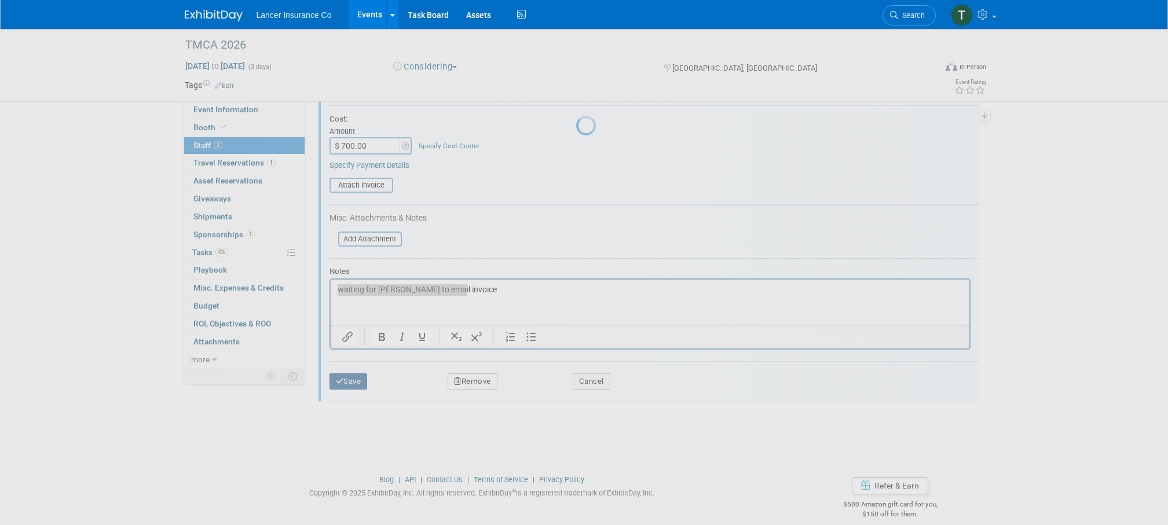
scroll to position [12, 0]
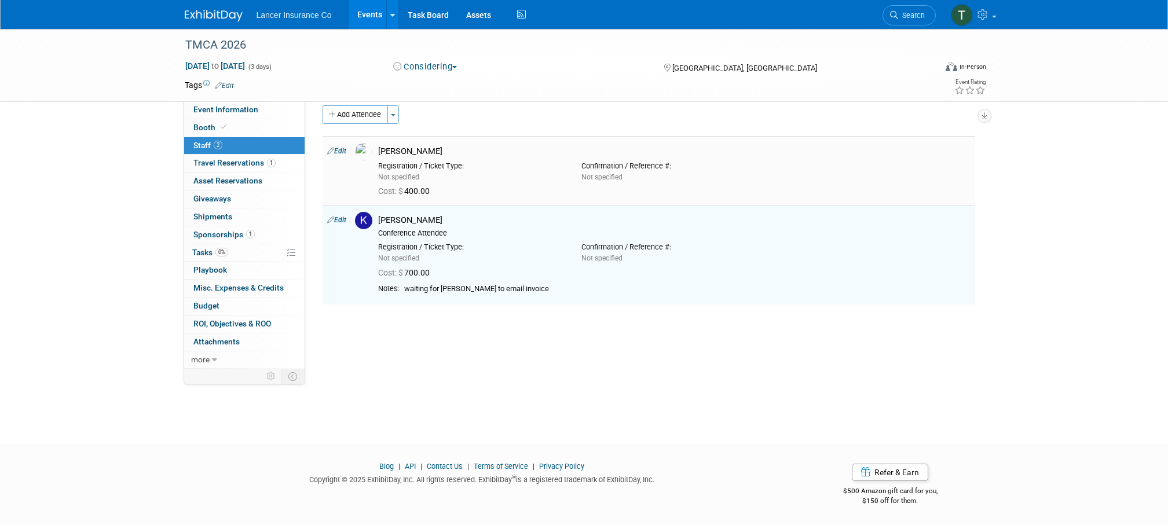
click at [344, 151] on link "Edit" at bounding box center [336, 151] width 19 height 8
select select "8042267c-401d-43e6-b94c-8bebd65d05ea"
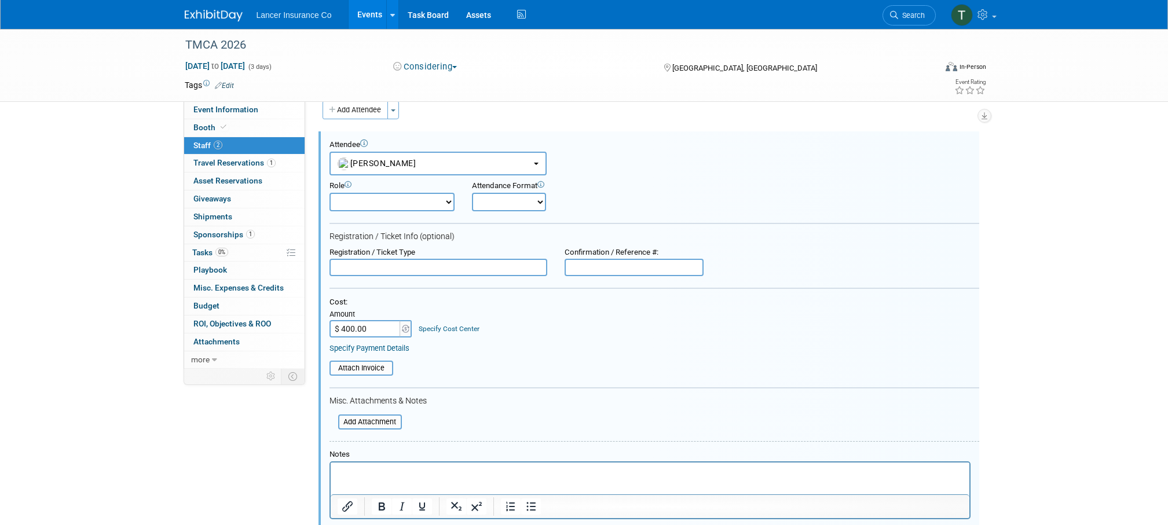
scroll to position [0, 0]
click at [355, 467] on p "Rich Text Area. Press ALT-0 for help." at bounding box center [649, 473] width 625 height 12
paste body "Rich Text Area. Press ALT-0 for help."
click at [391, 471] on p "waiting for Kim to email invoice" at bounding box center [649, 473] width 625 height 12
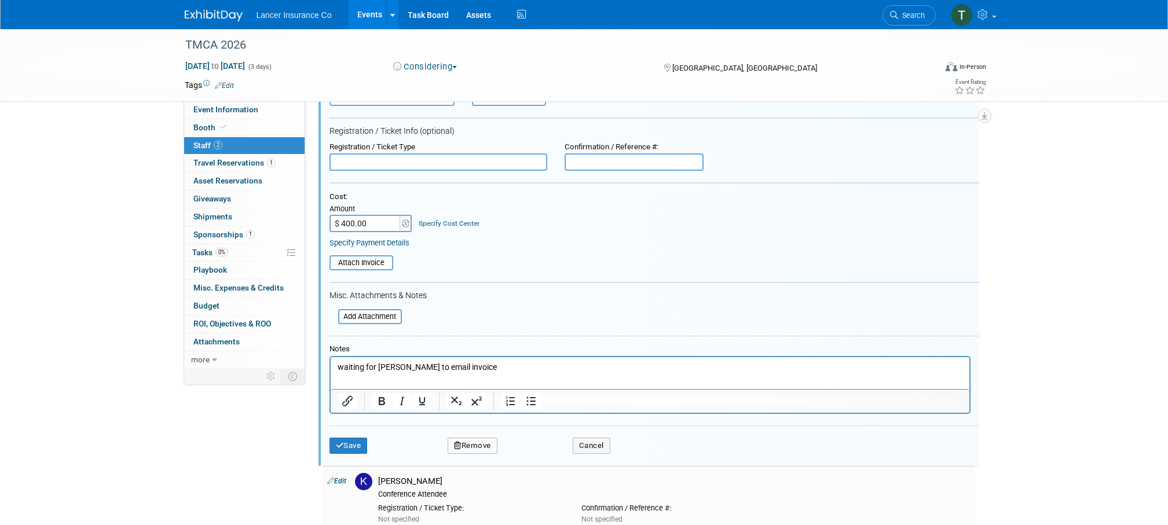
scroll to position [242, 0]
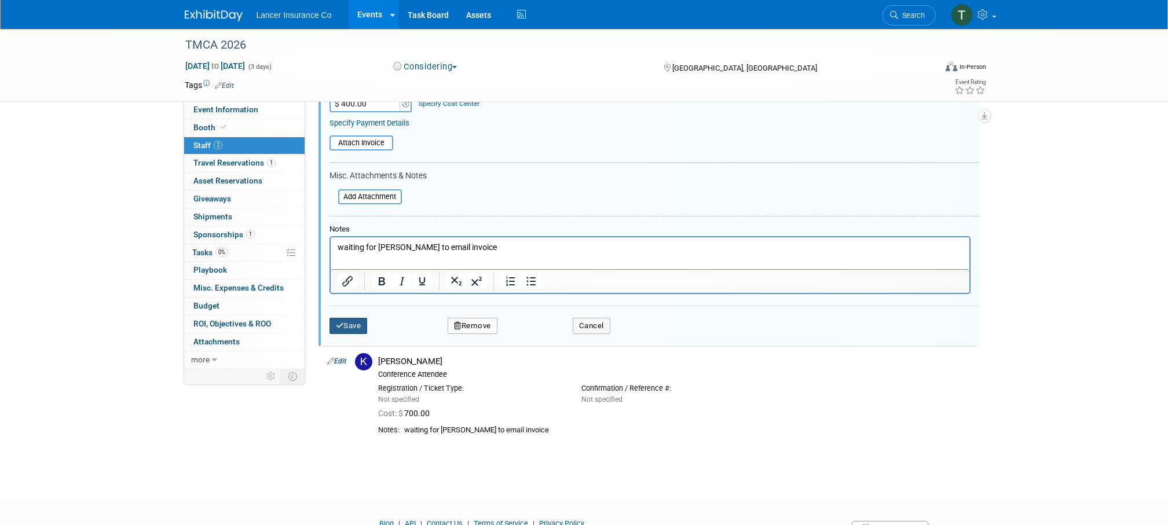
click at [343, 331] on button "Save" at bounding box center [349, 326] width 38 height 16
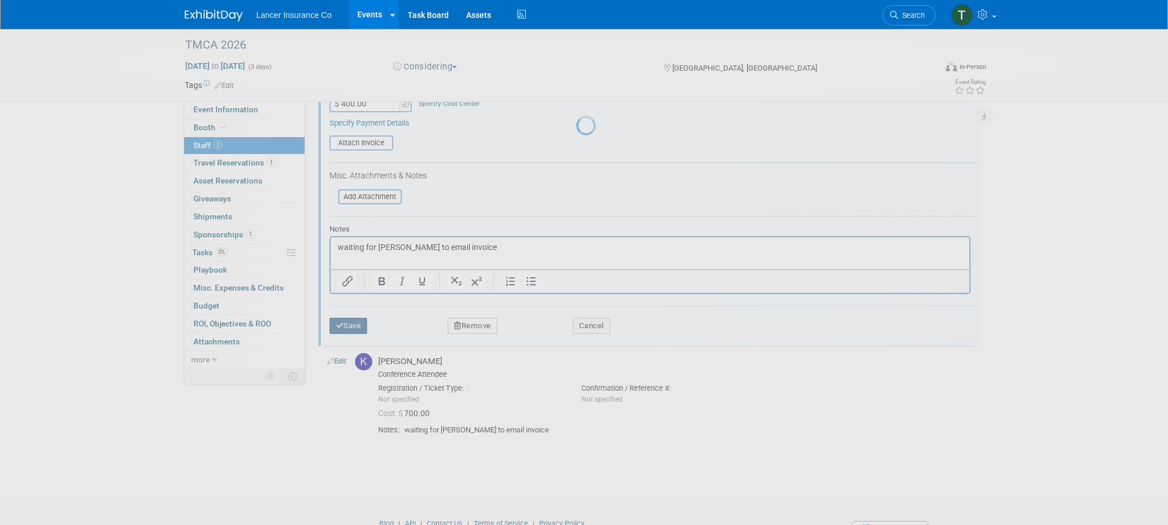
scroll to position [12, 0]
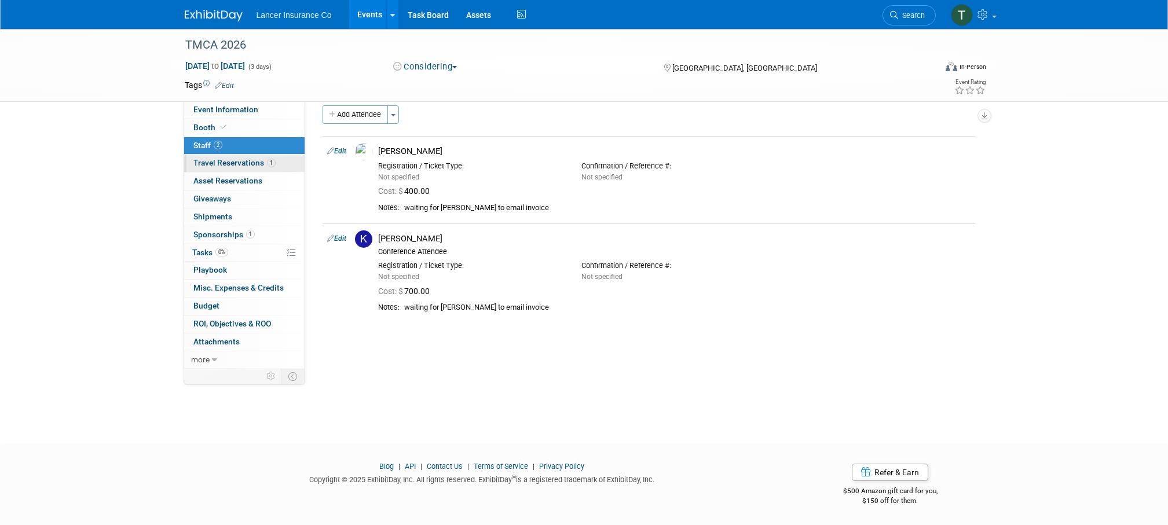
click at [210, 160] on span "Travel Reservations 1" at bounding box center [234, 162] width 82 height 9
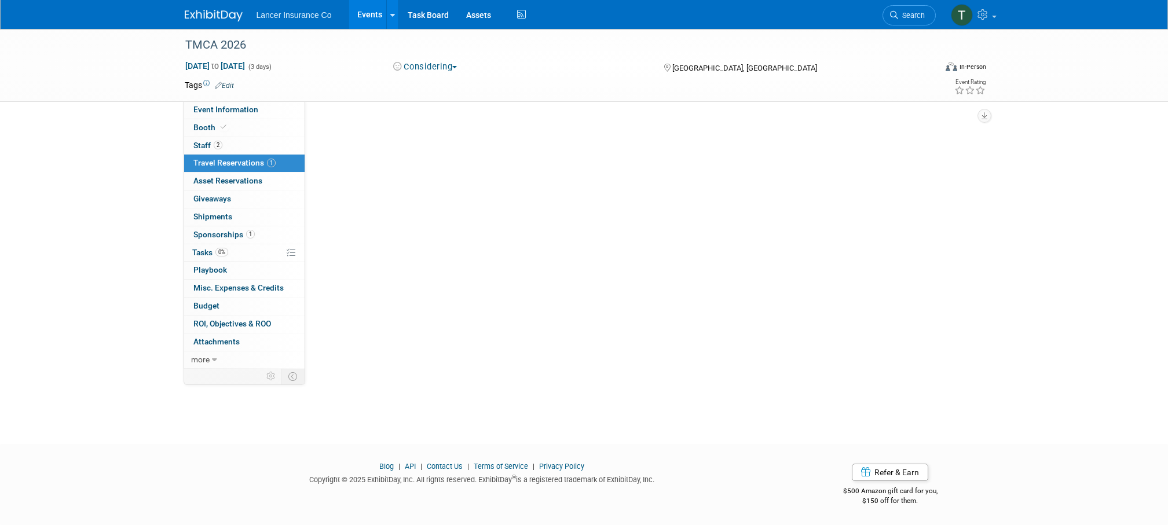
scroll to position [0, 0]
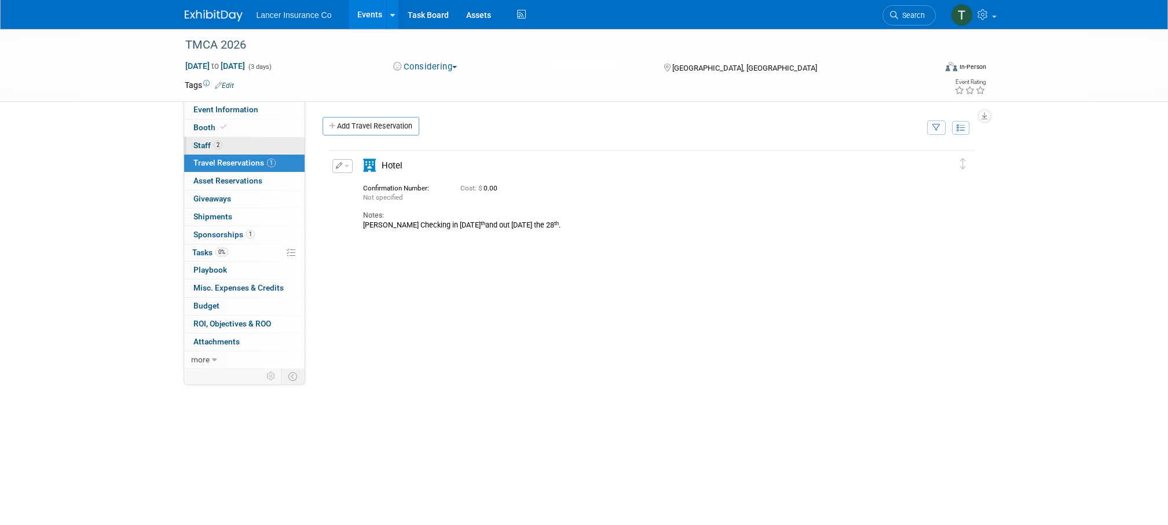
click at [211, 142] on span "Staff 2" at bounding box center [207, 145] width 29 height 9
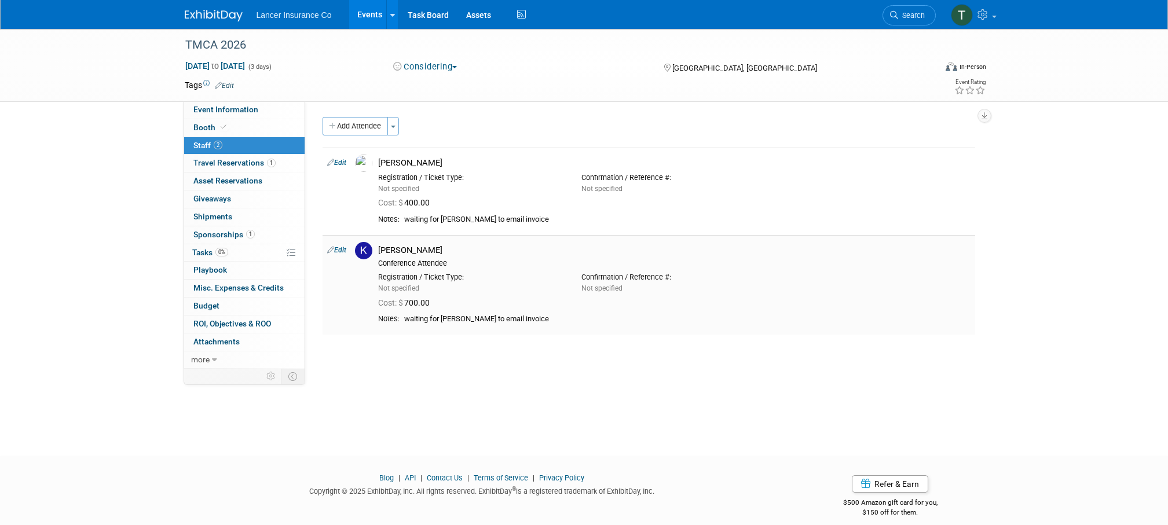
click at [344, 252] on link "Edit" at bounding box center [336, 250] width 19 height 8
select select "d37797e9-7e47-48a4-a94f-ecff5de7c8d1"
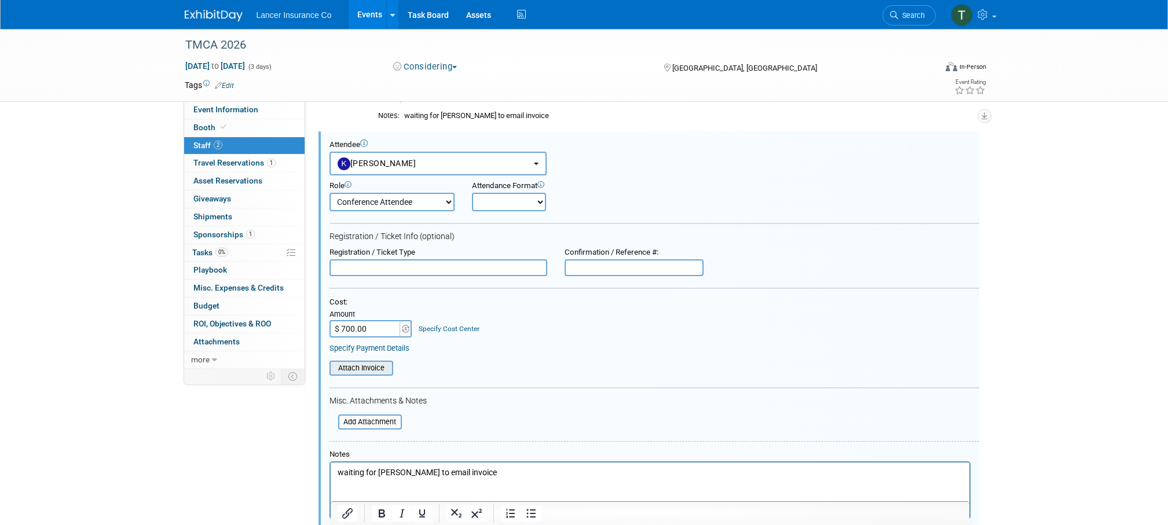
click at [370, 368] on input "file" at bounding box center [323, 368] width 138 height 13
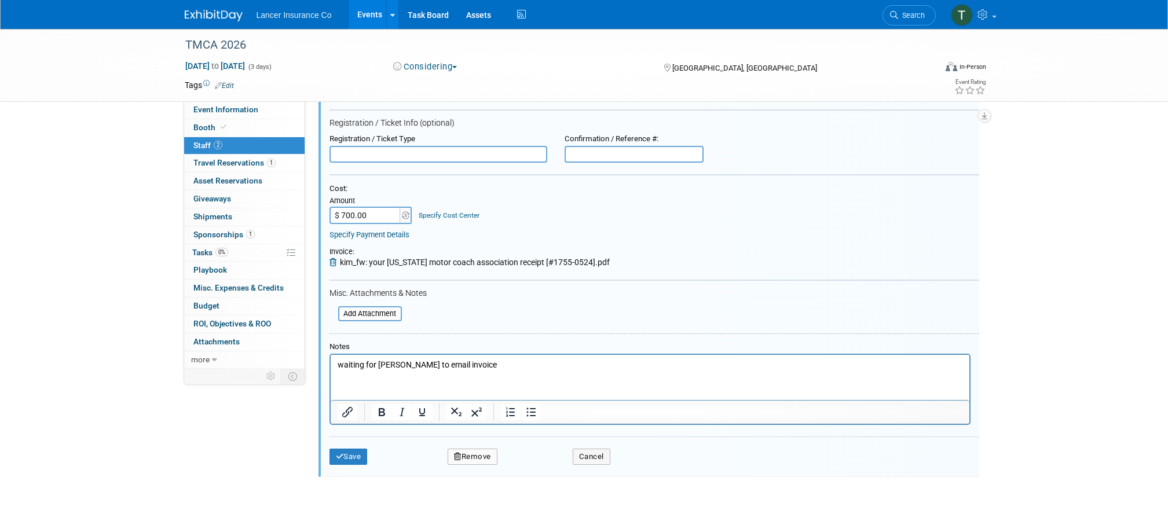
scroll to position [218, 0]
drag, startPoint x: 463, startPoint y: 370, endPoint x: 358, endPoint y: 350, distance: 106.1
click at [358, 354] on html "waiting for Kim to email invoice" at bounding box center [649, 362] width 639 height 16
click at [340, 217] on input "$ 700.00" at bounding box center [366, 214] width 72 height 17
click at [342, 213] on input "$ 700.00" at bounding box center [366, 214] width 72 height 17
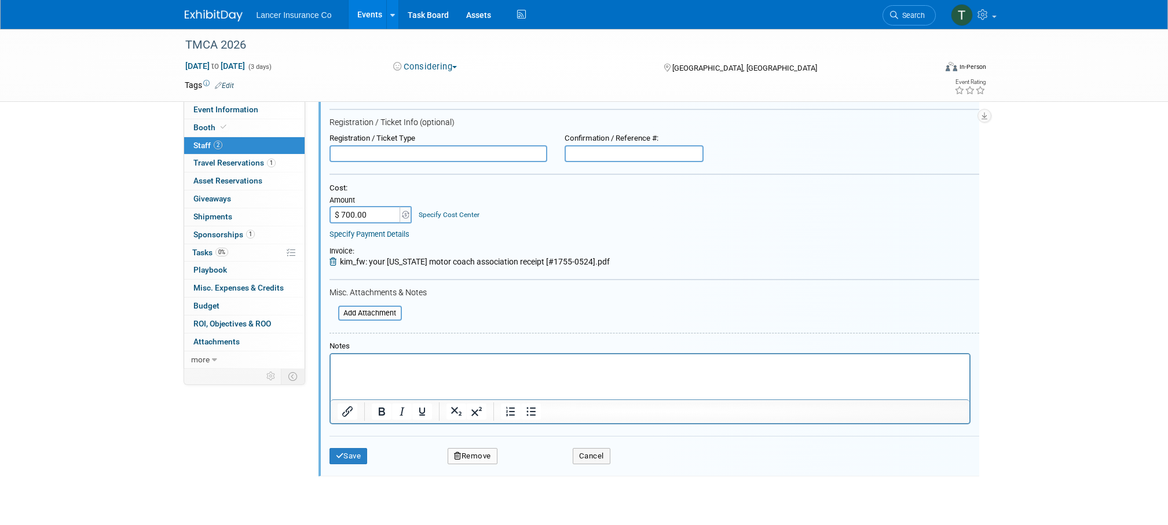
type input "$ 2,700.00"
click at [380, 370] on p "Rich Text Area. Press ALT-0 for help." at bounding box center [649, 365] width 625 height 12
click at [357, 456] on button "Save" at bounding box center [349, 456] width 38 height 16
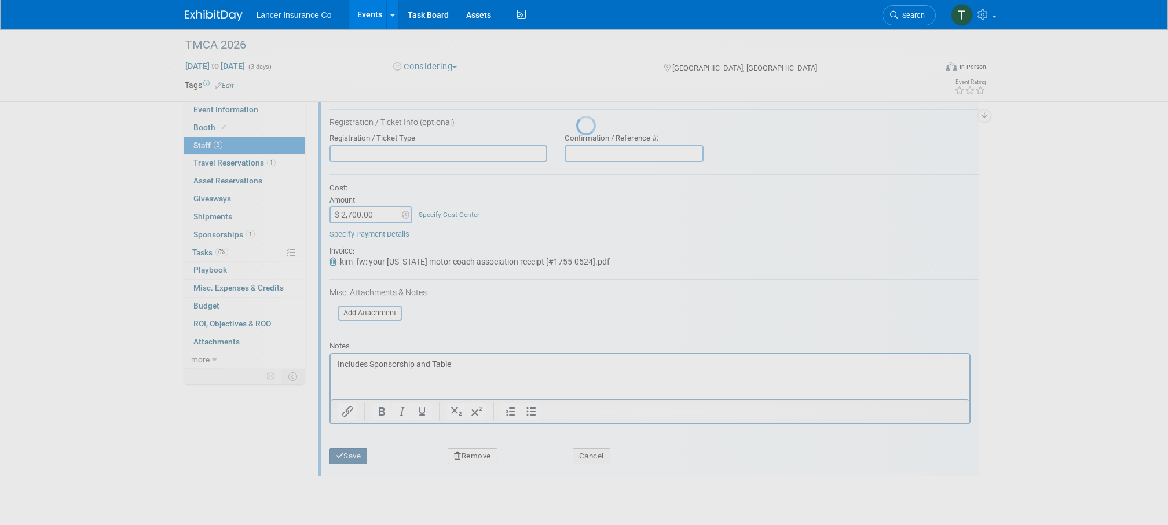
scroll to position [12, 0]
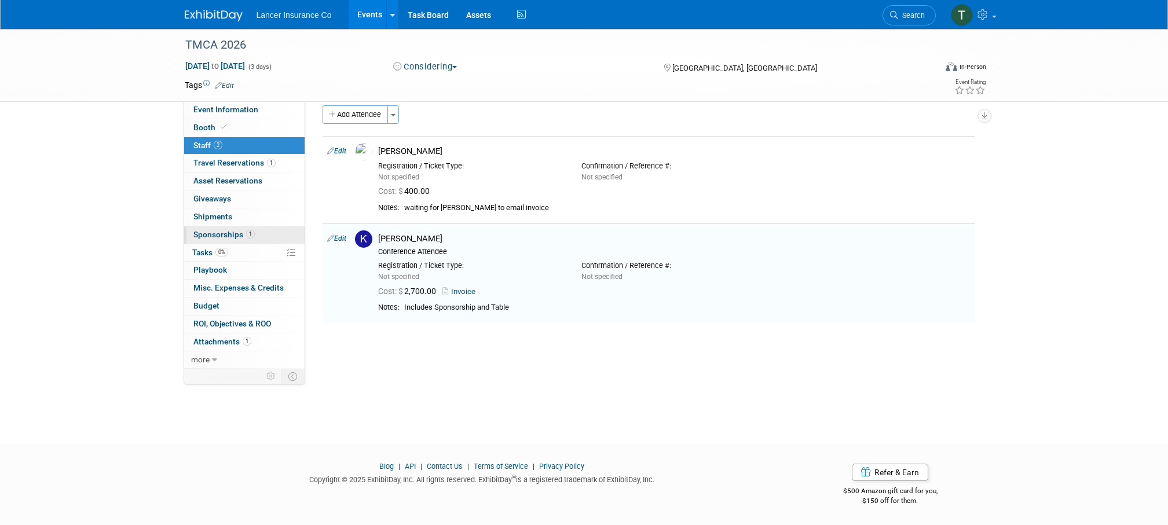
click at [210, 236] on span "Sponsorships 1" at bounding box center [223, 234] width 61 height 9
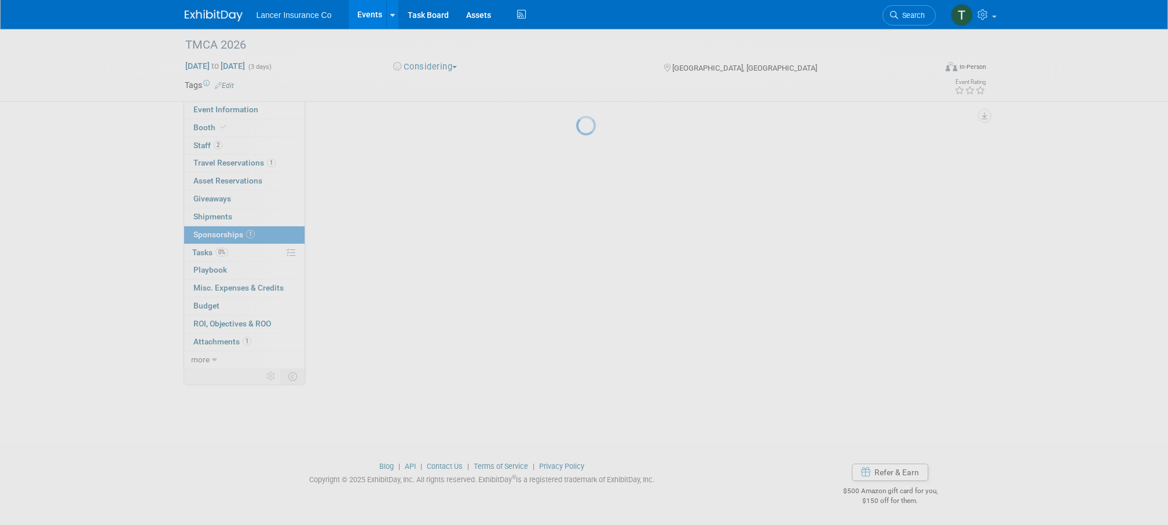
scroll to position [0, 0]
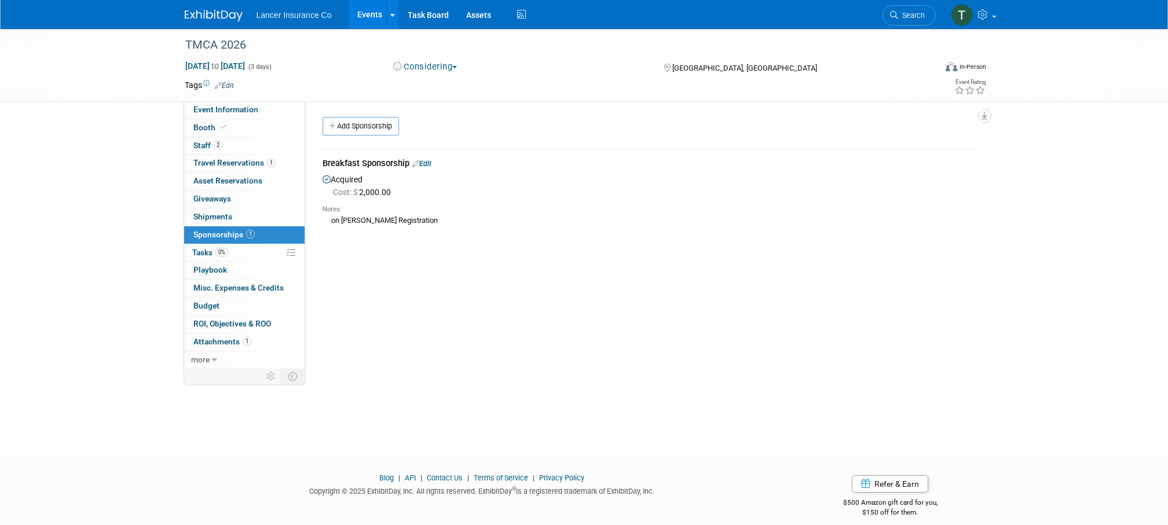
click at [424, 165] on link "Edit" at bounding box center [421, 163] width 19 height 9
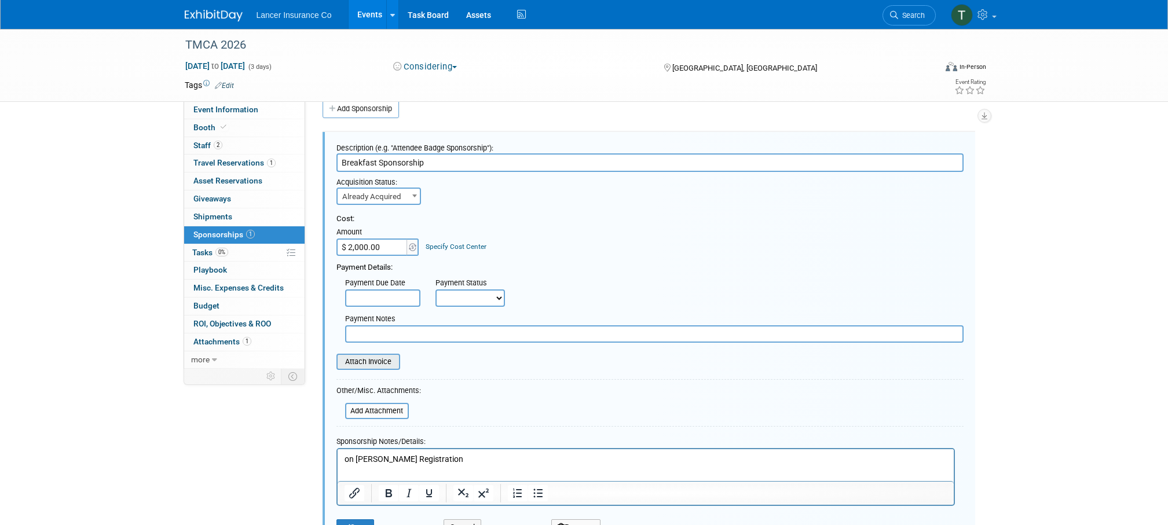
click at [357, 361] on input "file" at bounding box center [330, 362] width 138 height 14
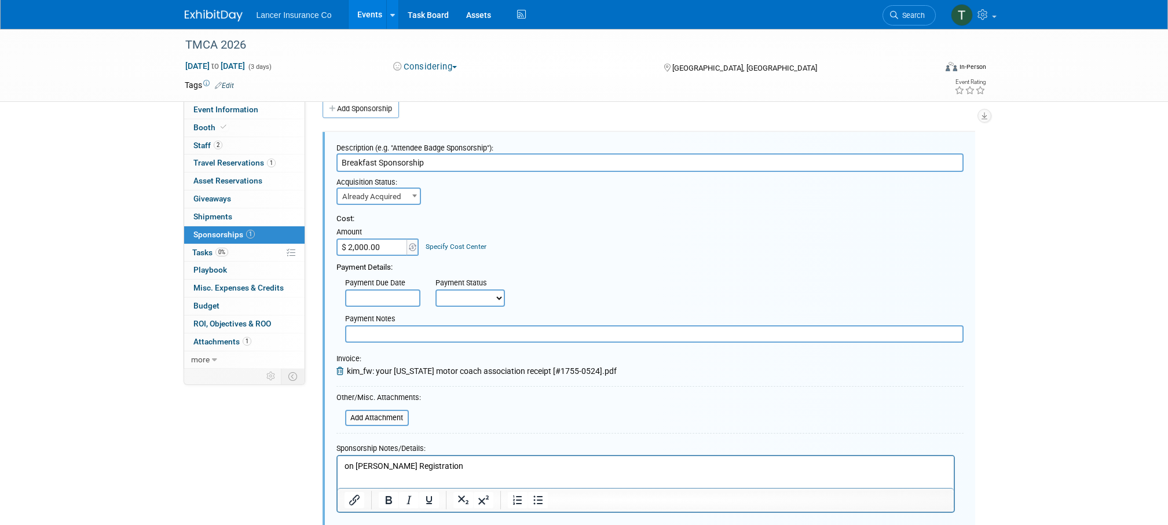
drag, startPoint x: 387, startPoint y: 247, endPoint x: 328, endPoint y: 240, distance: 59.5
click at [328, 240] on div "Description (e.g. "Attendee Badge Sponsorship"): Breakfast Sponsorship Acquisit…" at bounding box center [649, 343] width 653 height 423
drag, startPoint x: 381, startPoint y: 247, endPoint x: 342, endPoint y: 236, distance: 40.3
click at [342, 236] on td "Amount $ 2,000.00" at bounding box center [378, 240] width 84 height 31
type input "$"
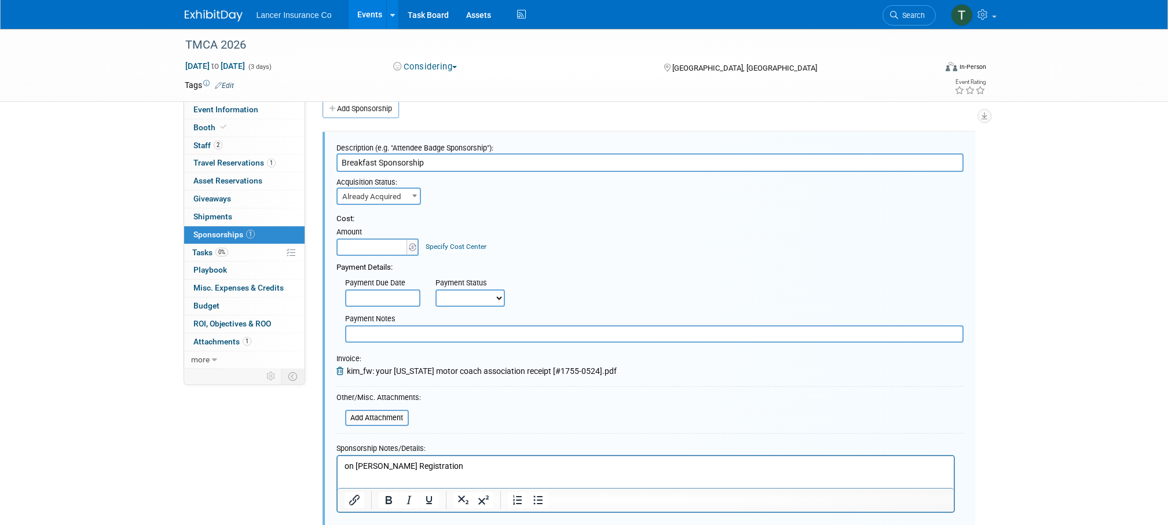
type input "$ 0.00"
click at [346, 463] on p "on Kimberlee Registration" at bounding box center [645, 466] width 603 height 12
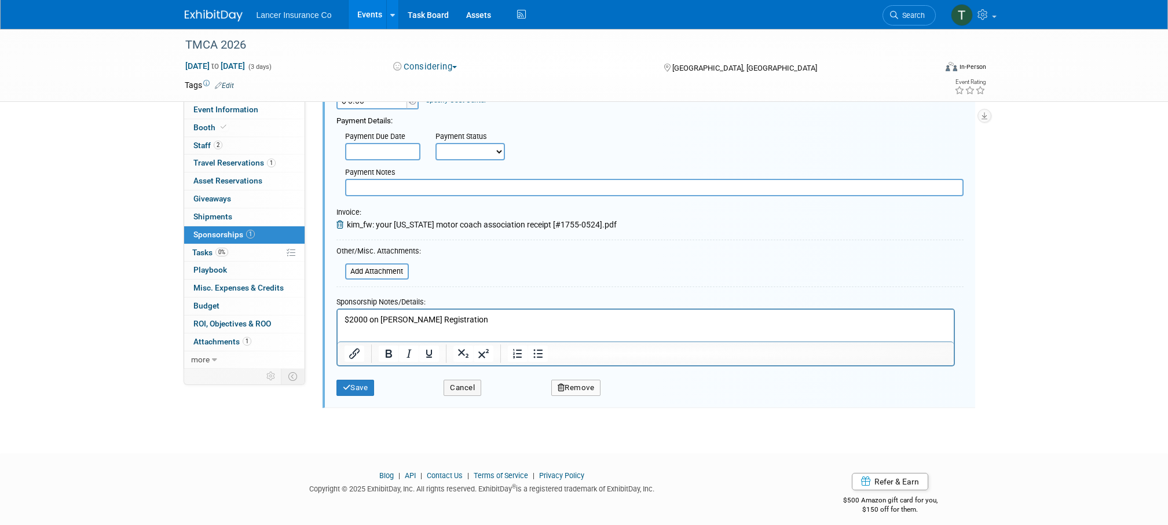
scroll to position [167, 0]
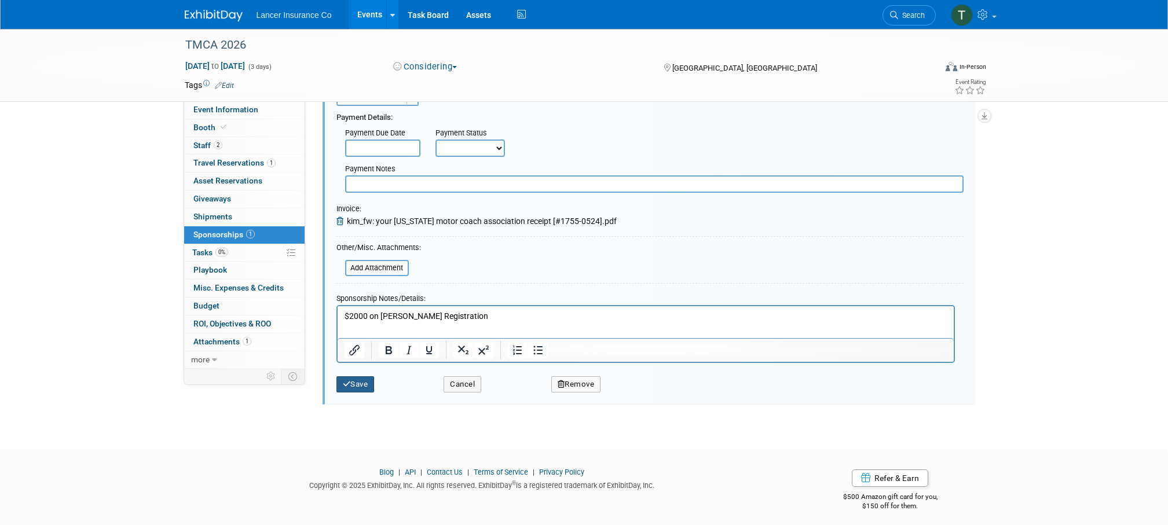
click at [355, 384] on button "Save" at bounding box center [355, 384] width 38 height 16
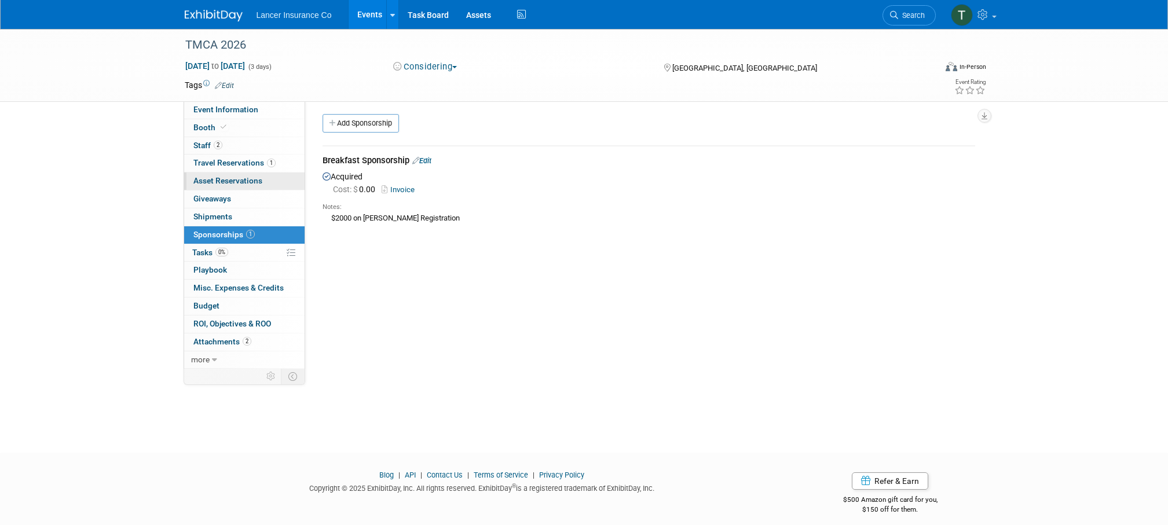
scroll to position [0, 0]
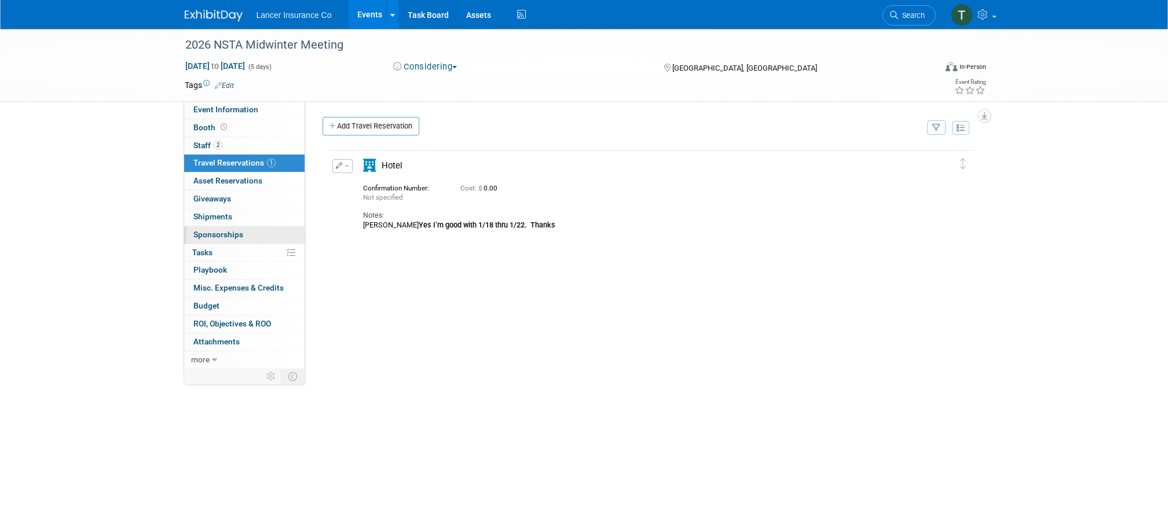
click at [208, 237] on span "Sponsorships 0" at bounding box center [218, 234] width 50 height 9
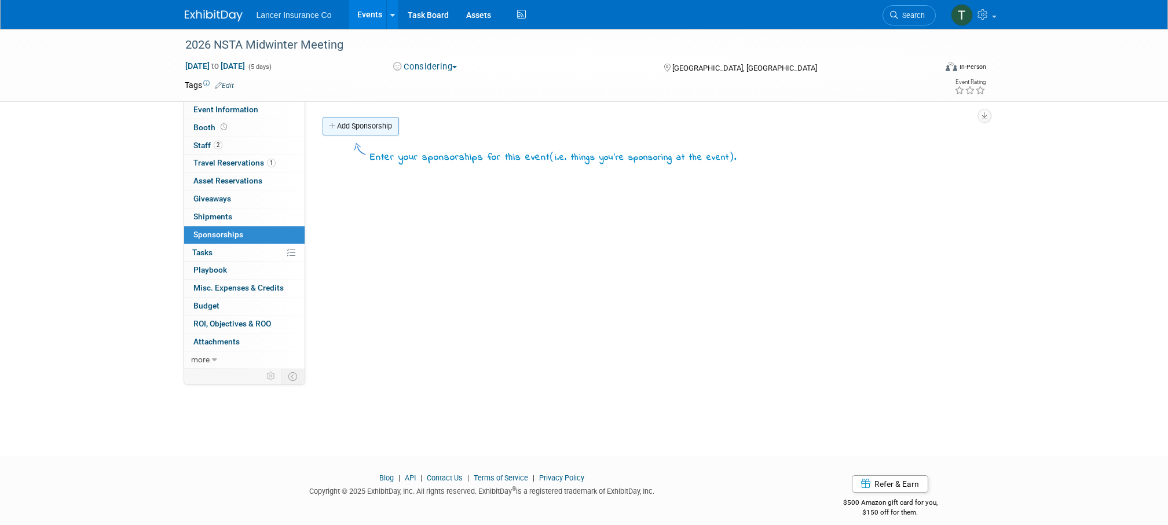
click at [356, 131] on link "Add Sponsorship" at bounding box center [361, 126] width 76 height 19
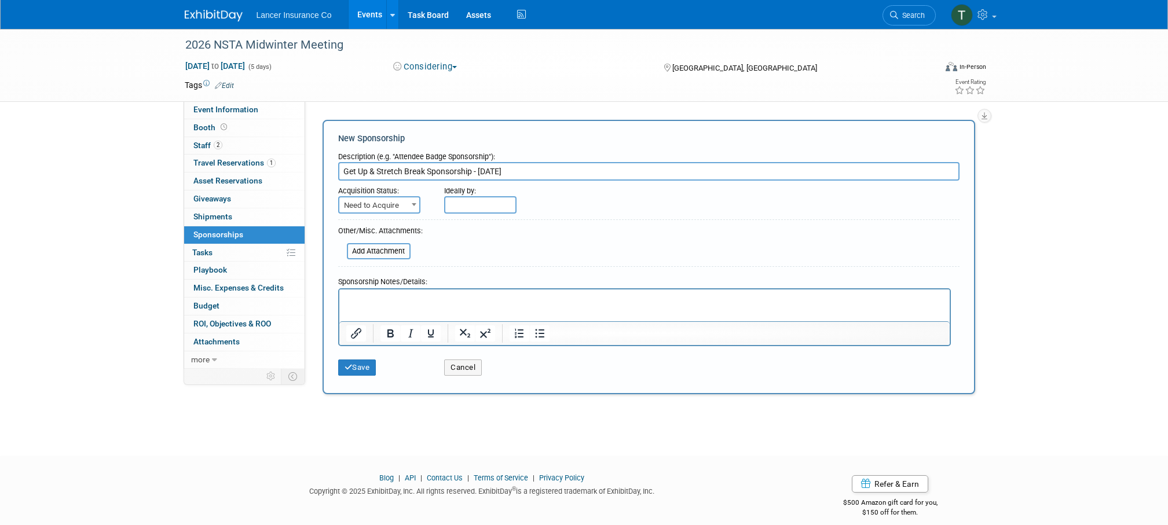
type input "Get Up & Stretch Break Sponsorship - [DATE]"
click at [400, 203] on span "Need to Acquire" at bounding box center [379, 205] width 80 height 16
select select "2"
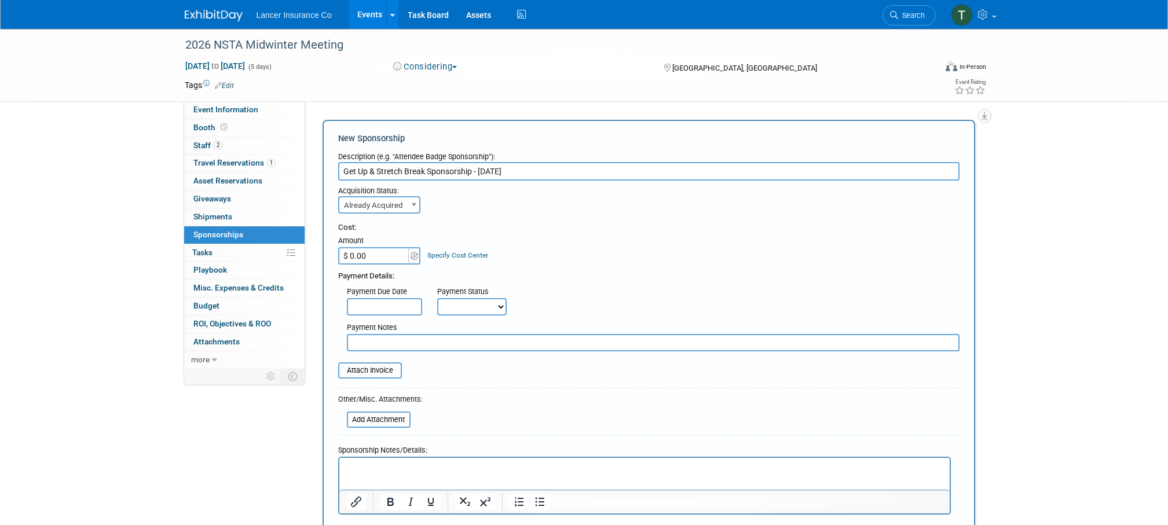
click at [372, 251] on input "$ 0.00" at bounding box center [374, 255] width 72 height 17
drag, startPoint x: 383, startPoint y: 257, endPoint x: 308, endPoint y: 253, distance: 75.4
click at [308, 253] on div "Product Group: Bus Event Website: Edit [URL][DOMAIN_NAME] X" at bounding box center [644, 235] width 679 height 268
type input "$"
type input "$ 0.00"
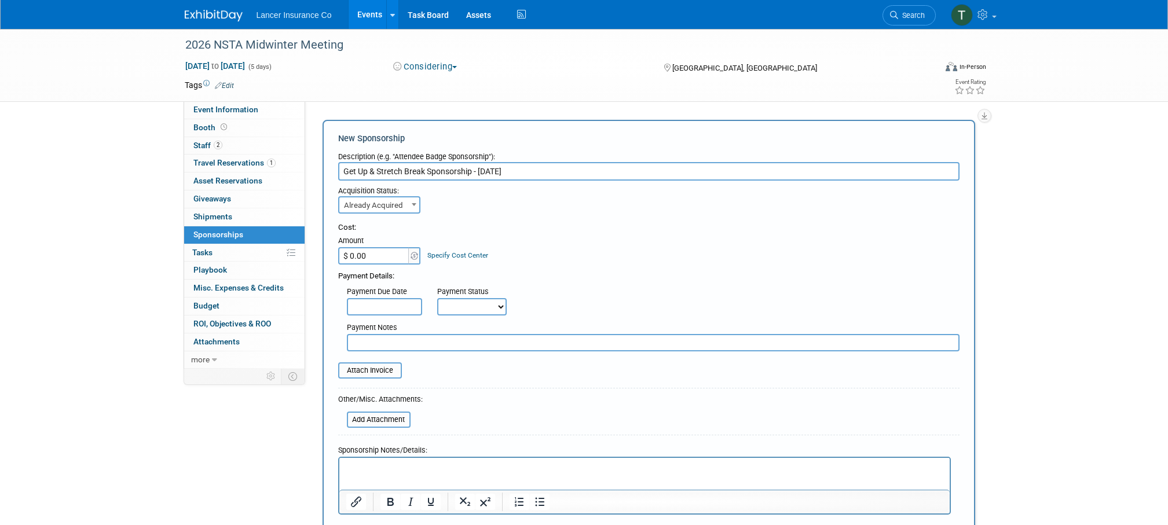
click at [378, 472] on html at bounding box center [644, 466] width 610 height 16
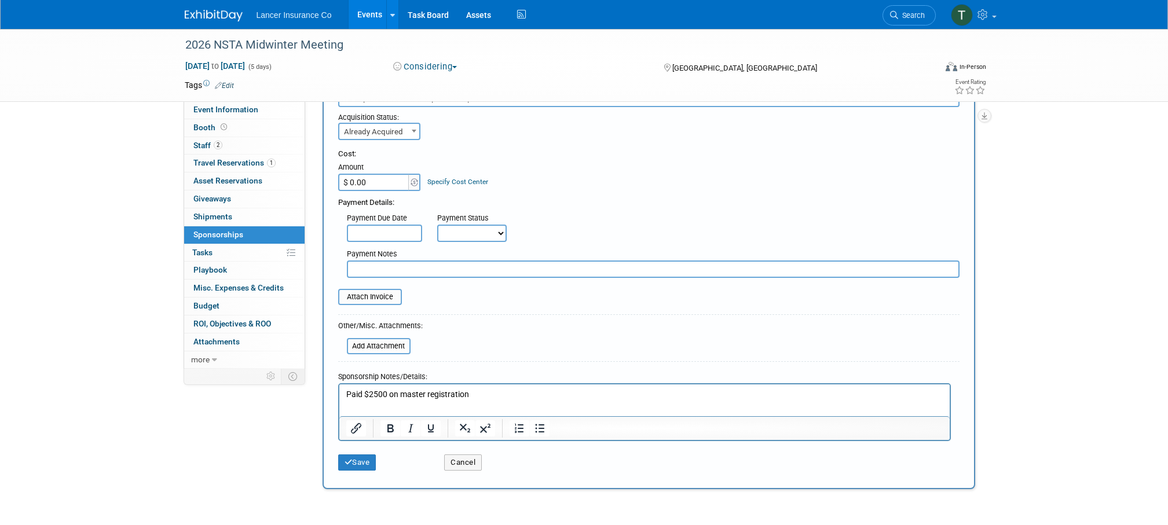
scroll to position [81, 0]
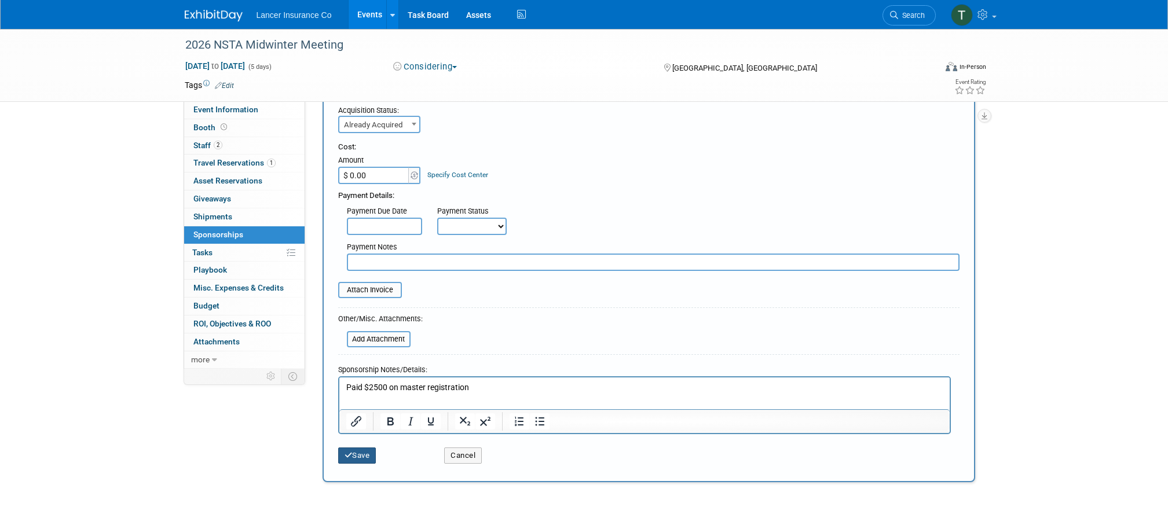
click at [364, 456] on button "Save" at bounding box center [357, 456] width 38 height 16
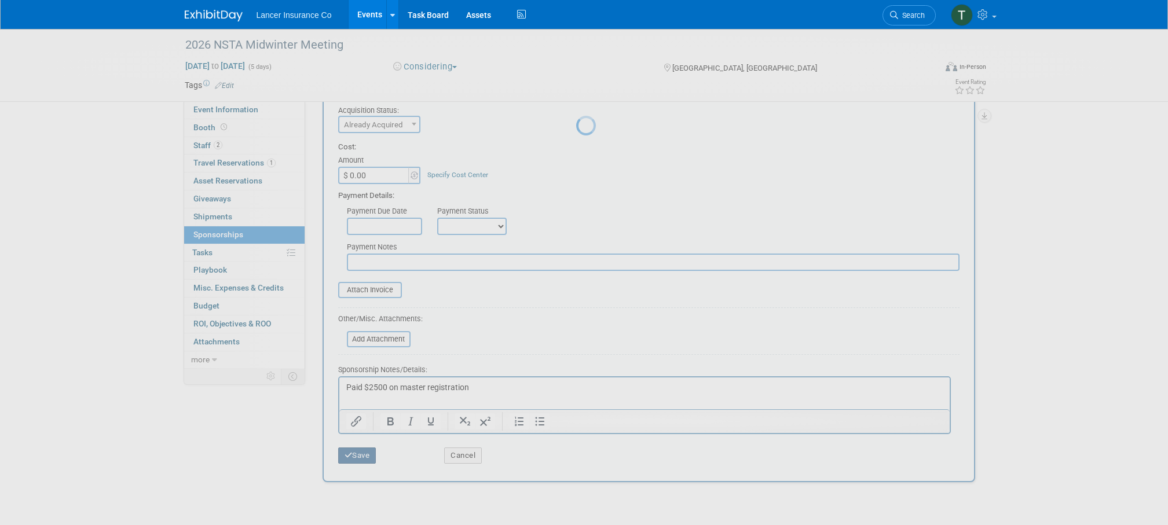
scroll to position [12, 0]
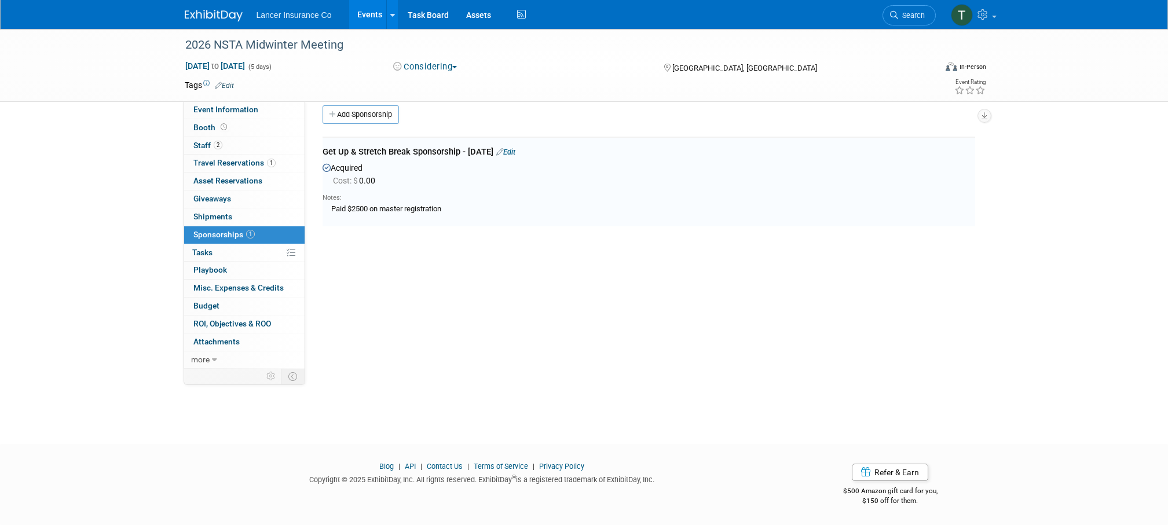
click at [515, 155] on link "Edit" at bounding box center [505, 152] width 19 height 9
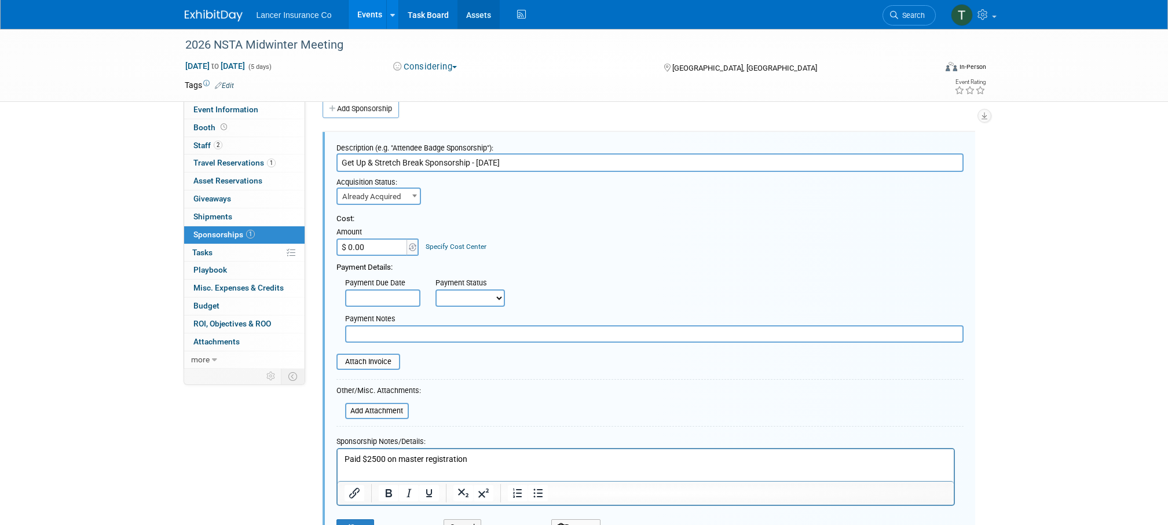
scroll to position [0, 0]
click at [370, 356] on input "file" at bounding box center [330, 362] width 138 height 14
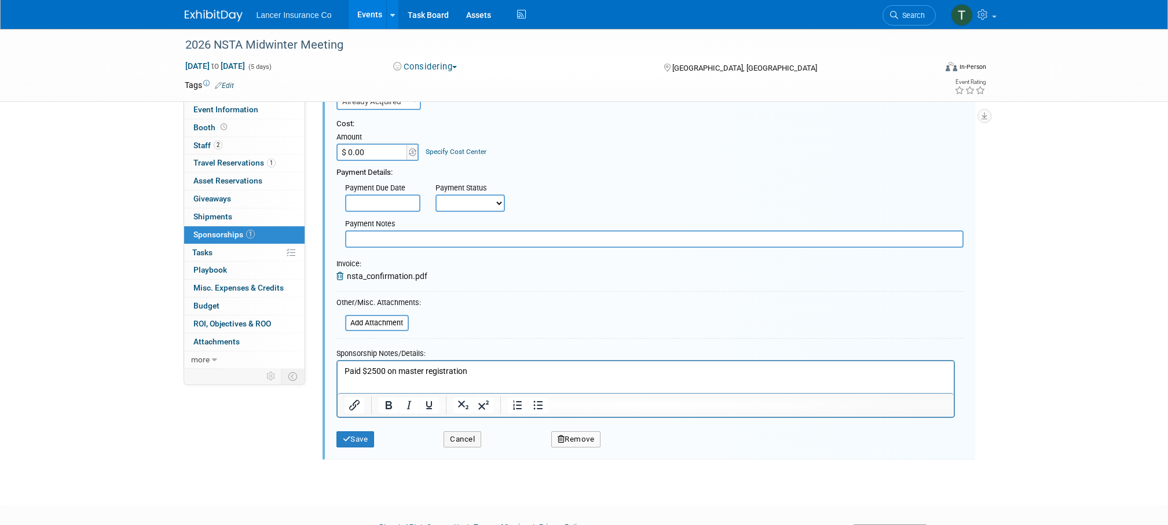
scroll to position [173, 0]
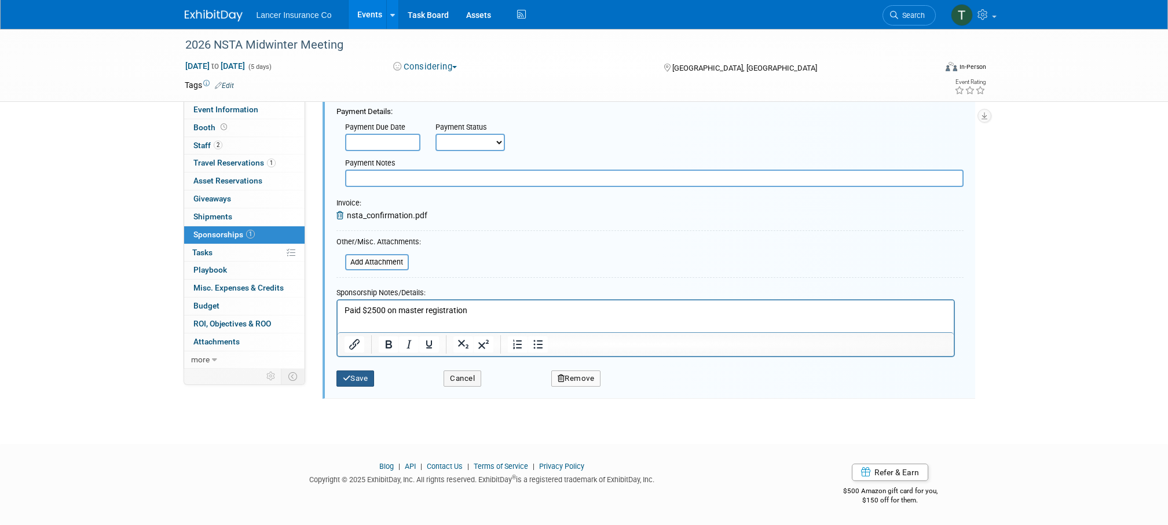
click at [352, 378] on button "Save" at bounding box center [355, 379] width 38 height 16
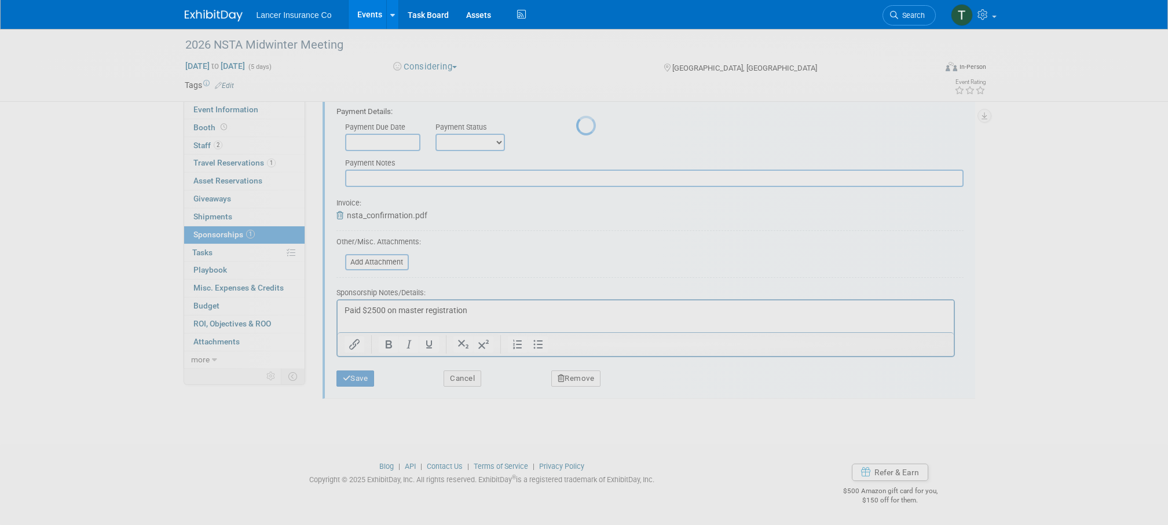
scroll to position [12, 0]
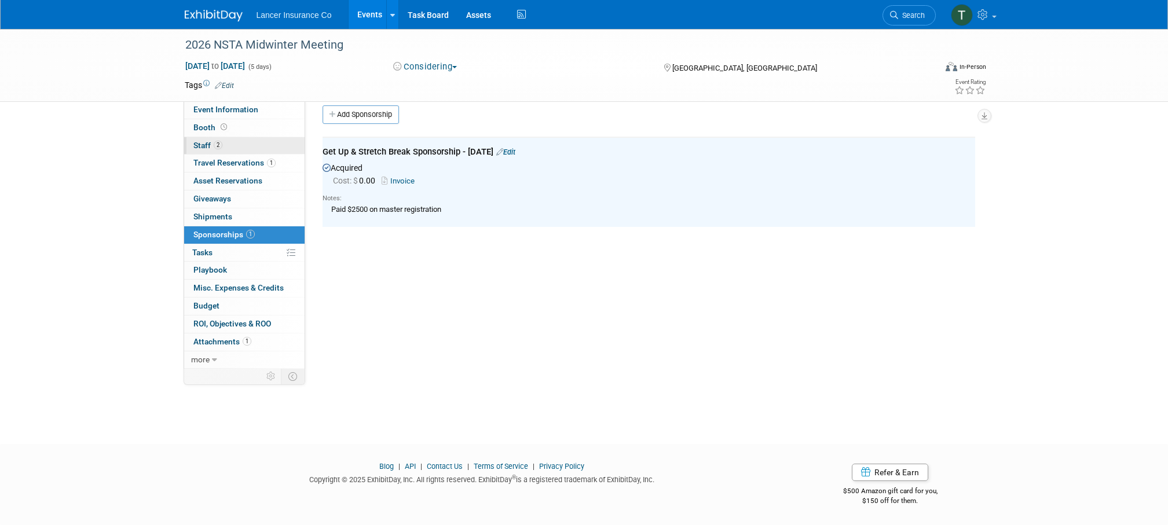
click at [206, 145] on span "Staff 2" at bounding box center [207, 145] width 29 height 9
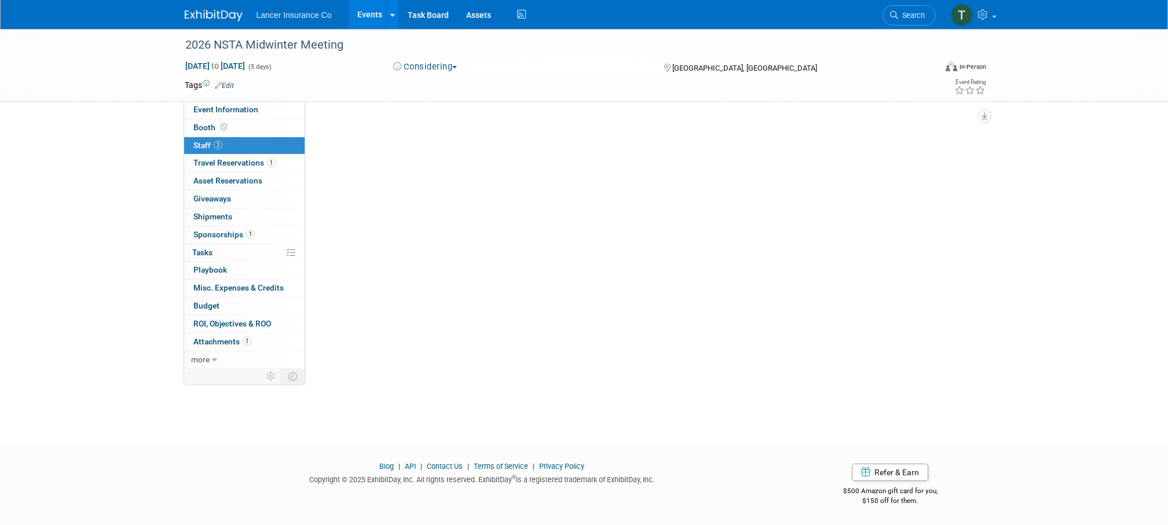
scroll to position [0, 0]
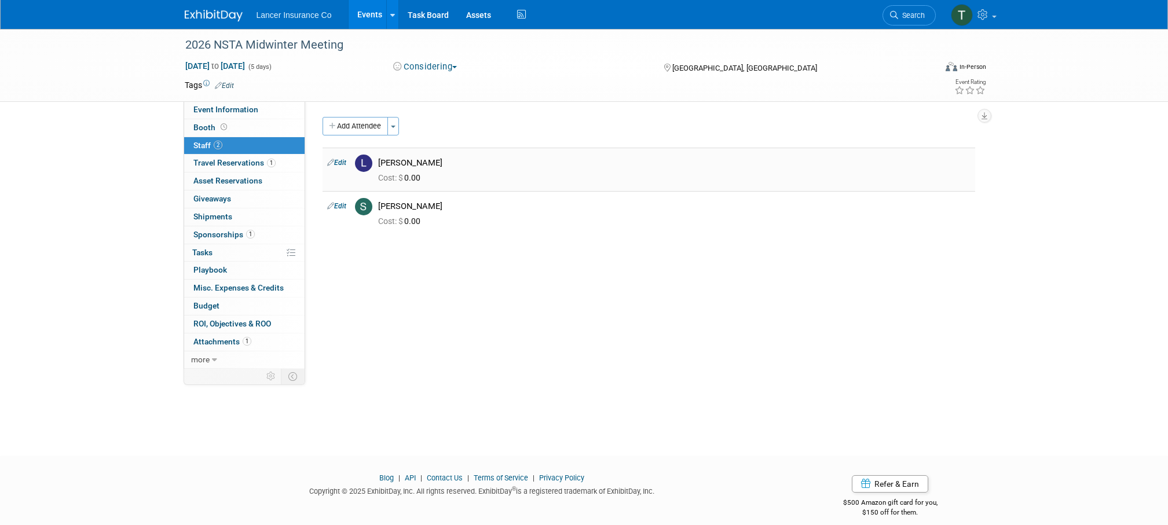
click at [343, 164] on link "Edit" at bounding box center [336, 163] width 19 height 8
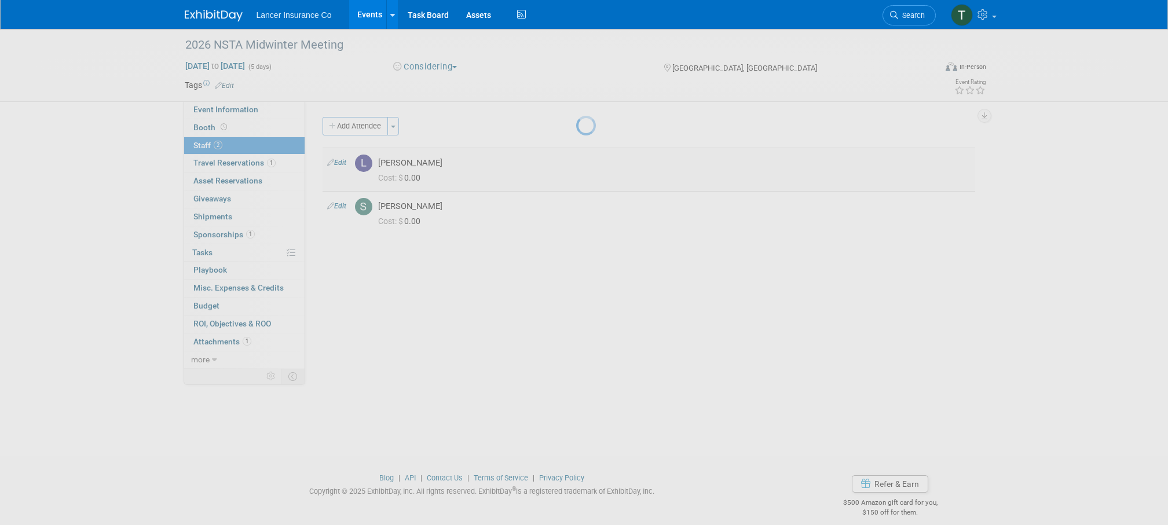
select select "fb858cc4-cea3-4db2-811c-35dc45909071"
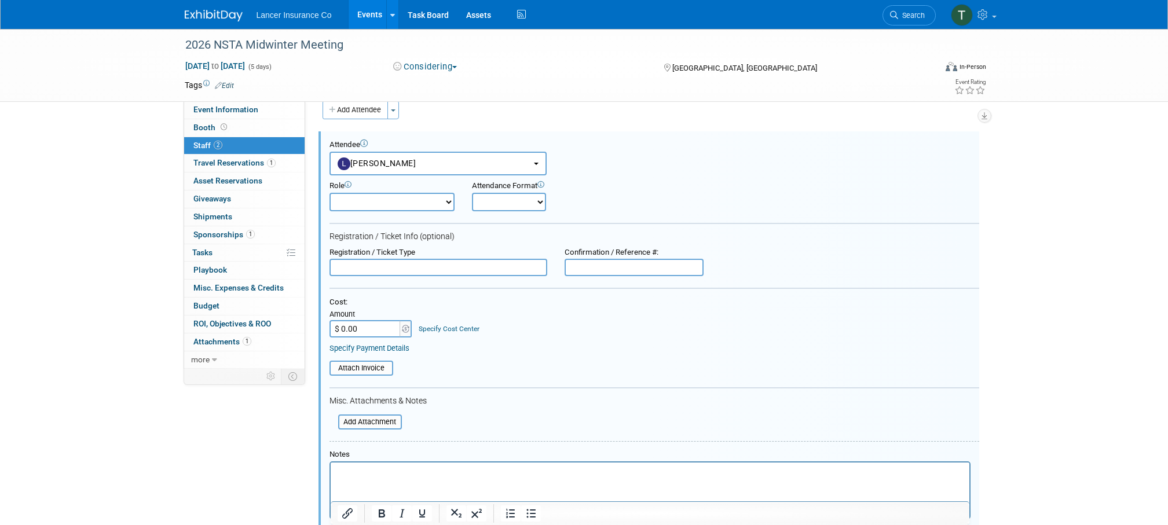
click at [388, 206] on select "Claims Representative Conference Attendee Demonstrator Host Loss Control Repres…" at bounding box center [392, 202] width 125 height 19
select select "100"
click at [330, 193] on select "Claims Representative Conference Attendee Demonstrator Host Loss Control Repres…" at bounding box center [392, 202] width 125 height 19
click at [364, 365] on input "file" at bounding box center [323, 368] width 138 height 13
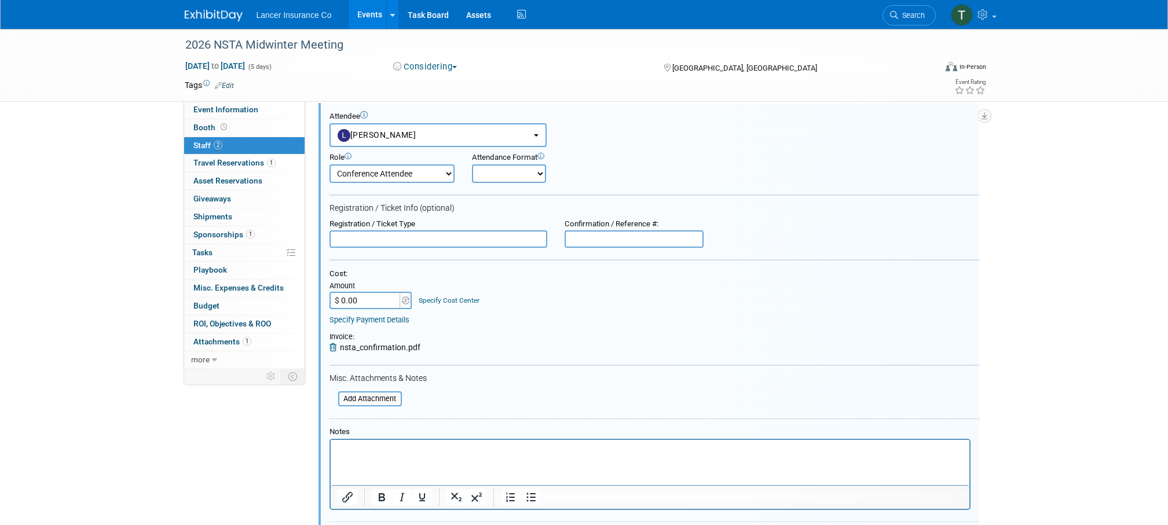
scroll to position [56, 0]
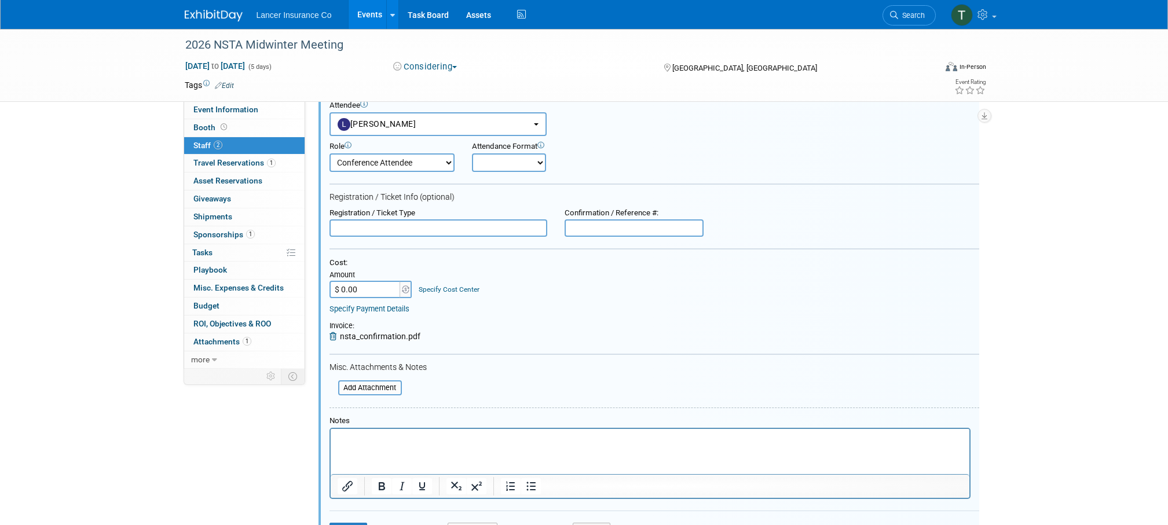
click at [356, 440] on p "Rich Text Area. Press ALT-0 for help." at bounding box center [649, 439] width 625 height 12
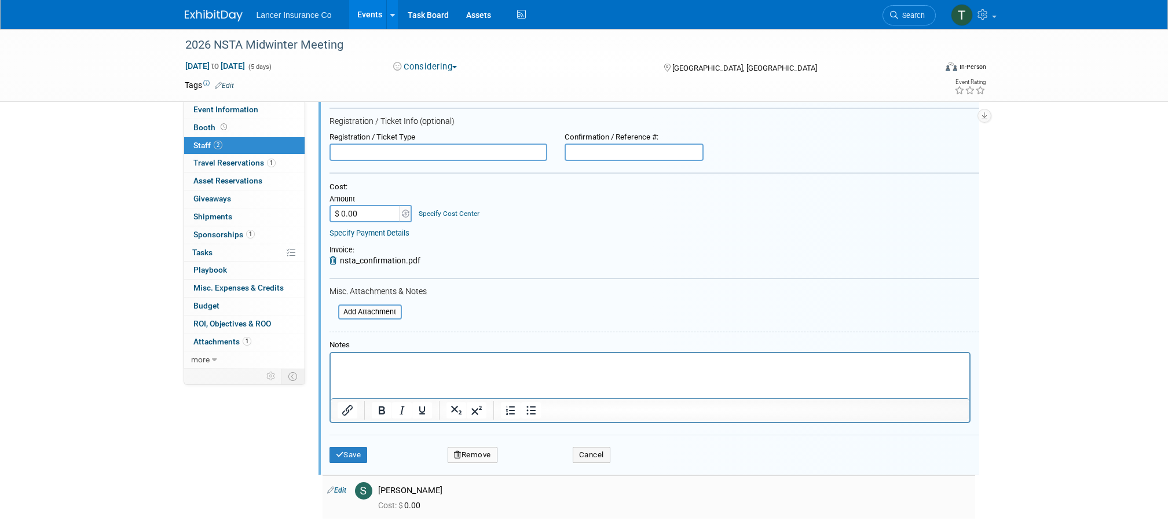
scroll to position [182, 0]
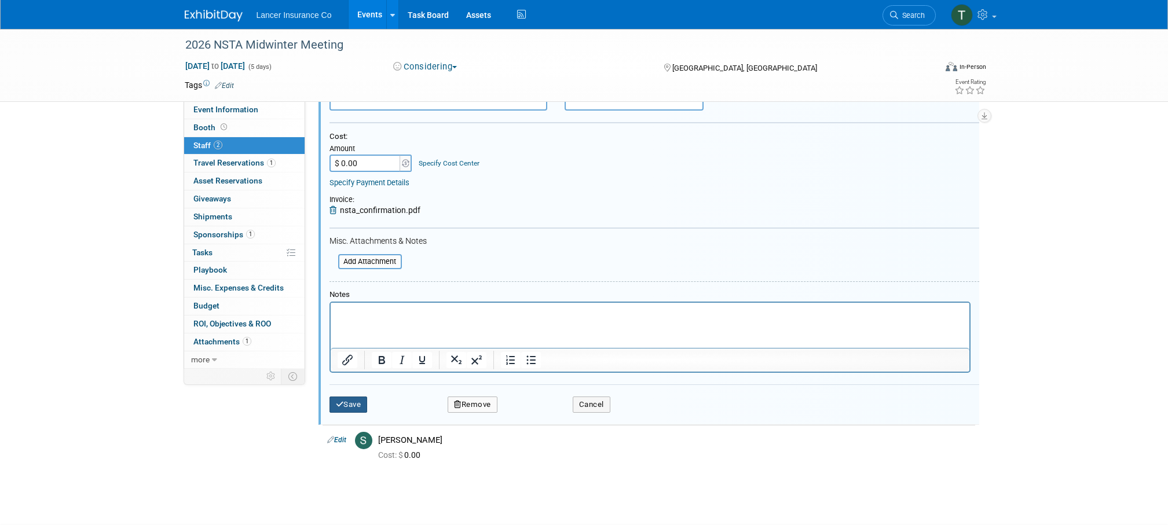
click at [348, 404] on button "Save" at bounding box center [349, 405] width 38 height 16
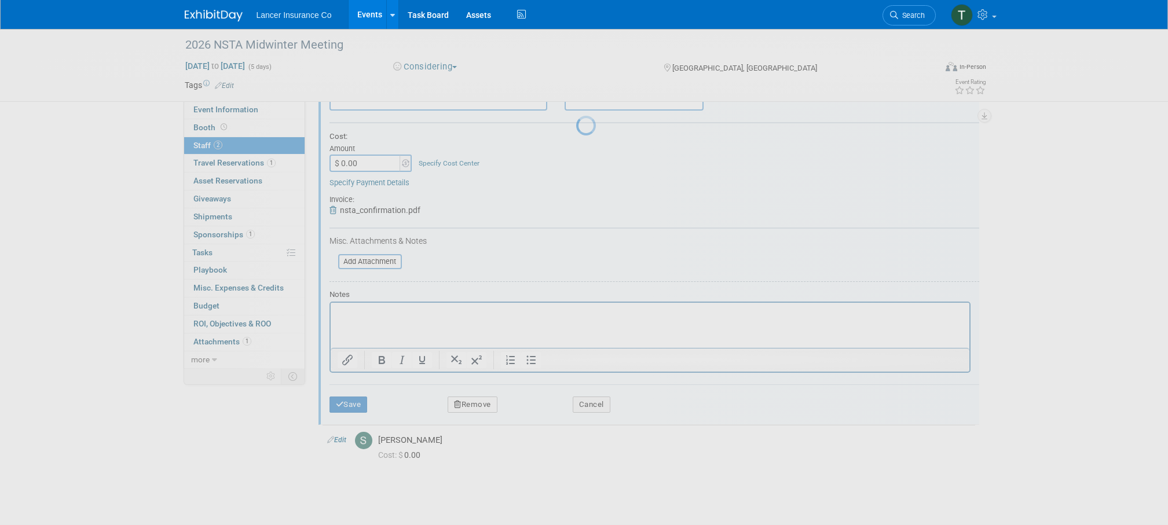
scroll to position [12, 0]
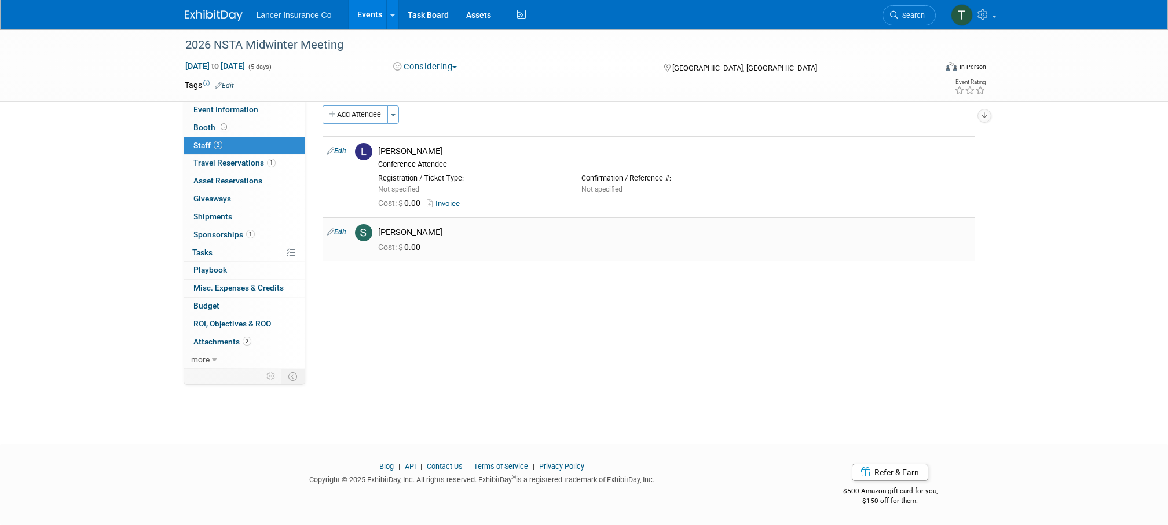
click at [345, 232] on link "Edit" at bounding box center [336, 232] width 19 height 8
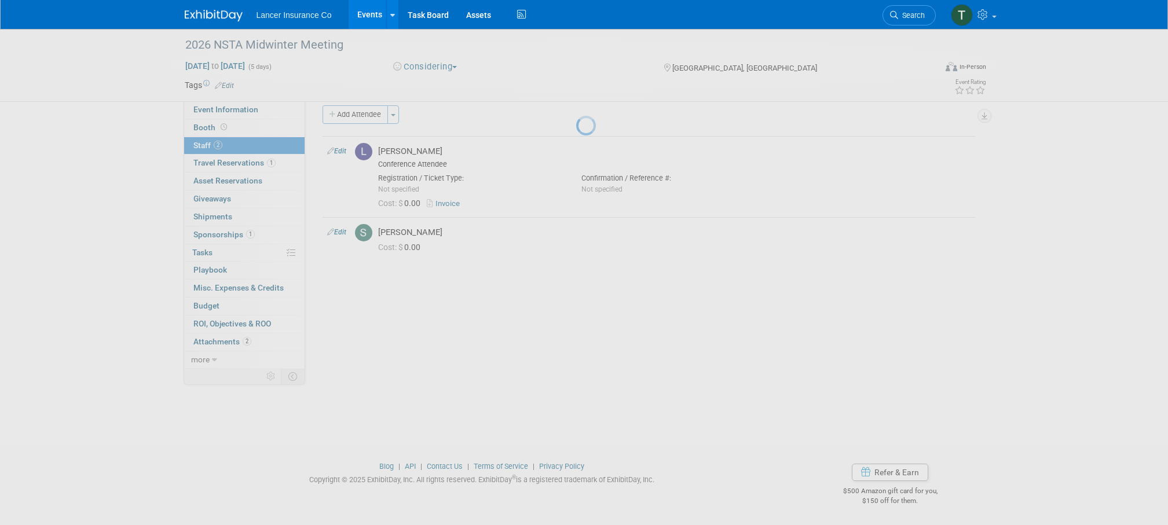
select select "3dfd41bf-a09a-45fb-9254-cf35de489ccf"
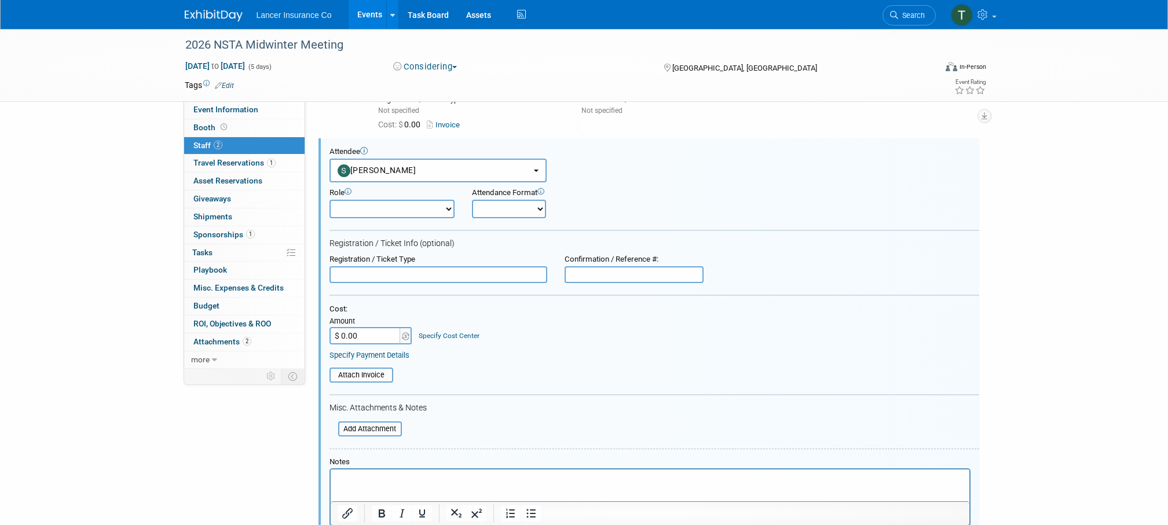
scroll to position [0, 0]
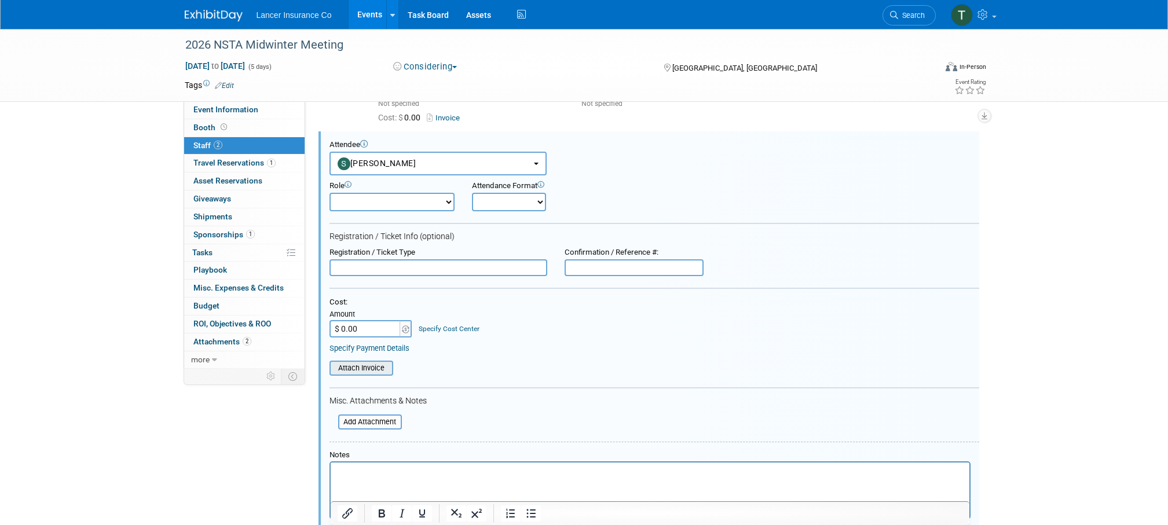
click at [378, 372] on input "file" at bounding box center [323, 368] width 138 height 13
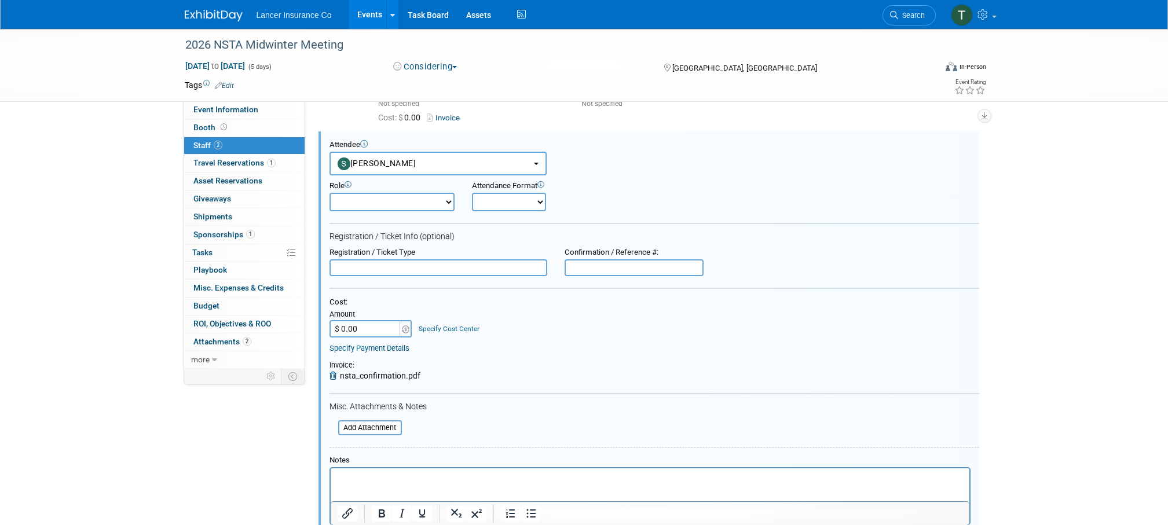
click at [354, 328] on input "$ 0.00" at bounding box center [366, 328] width 72 height 17
paste input "4,49"
type input "$ 4,490.00"
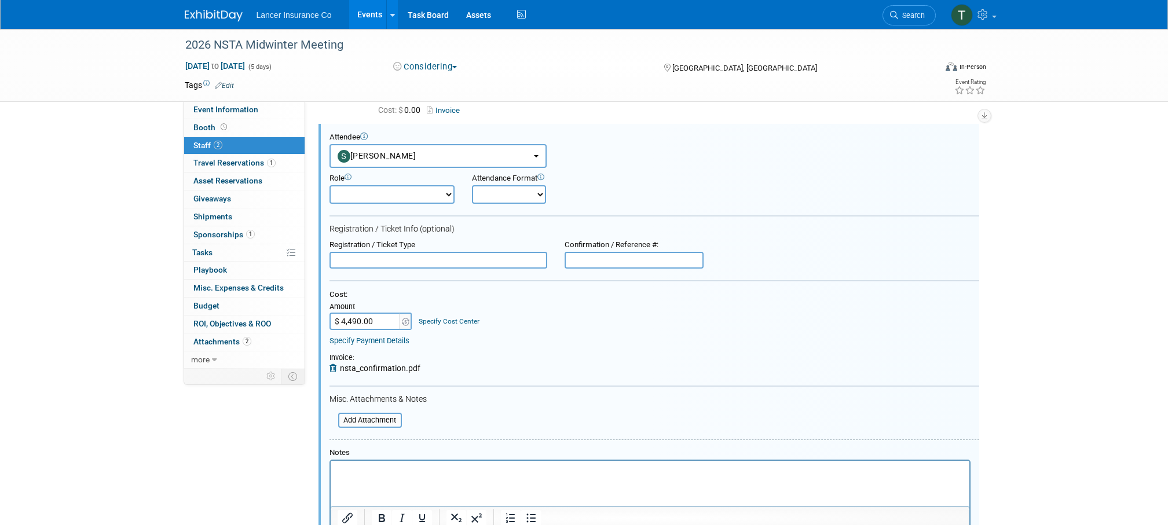
scroll to position [156, 0]
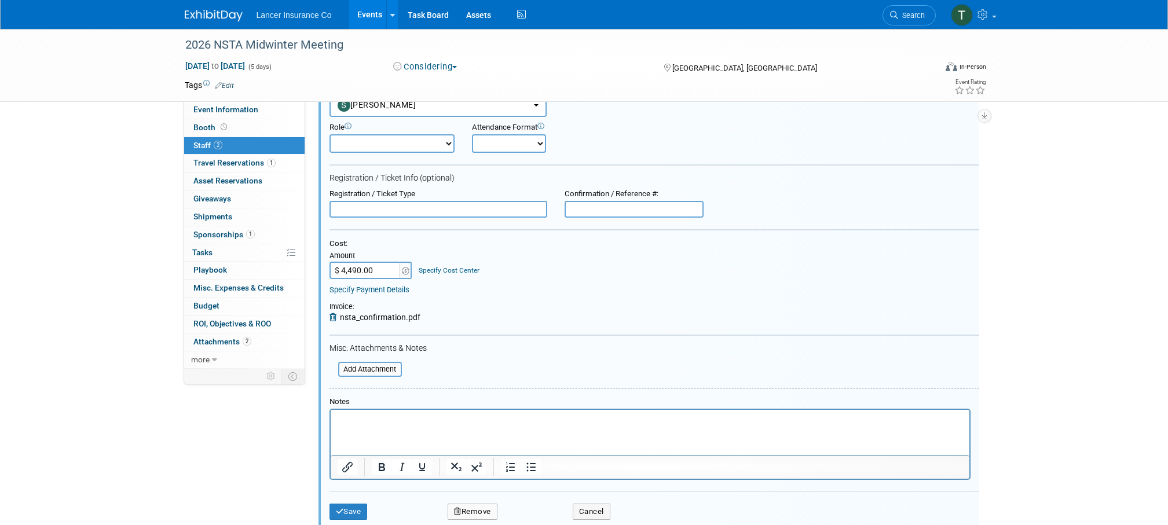
click at [359, 424] on p "Rich Text Area. Press ALT-0 for help." at bounding box center [649, 421] width 625 height 12
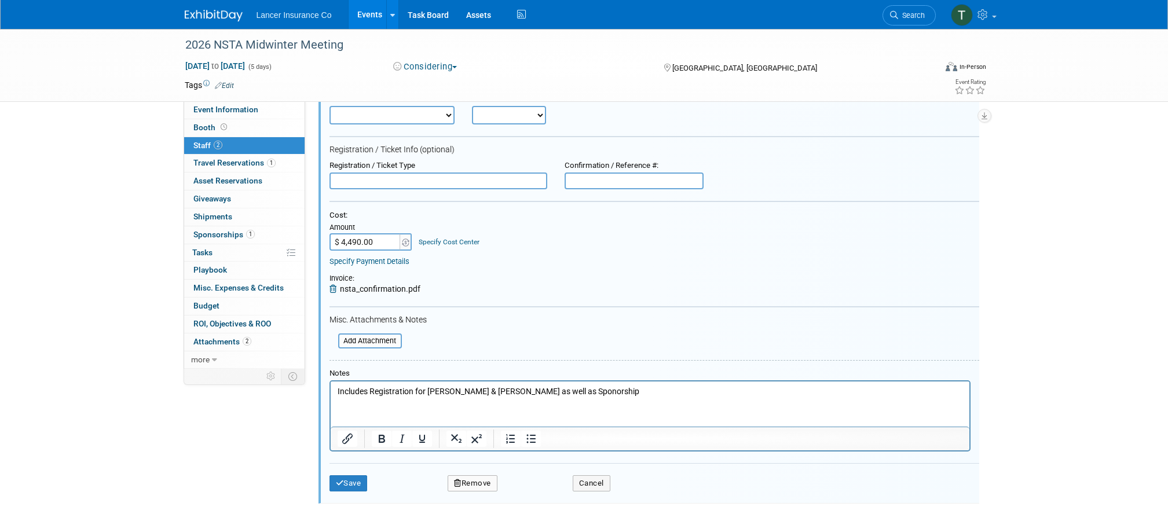
scroll to position [199, 0]
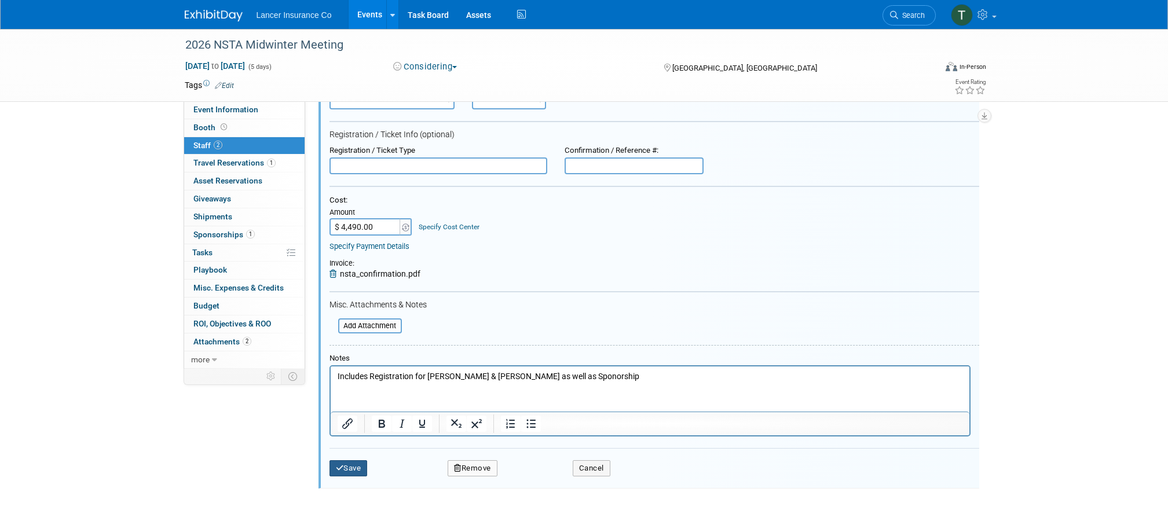
click at [346, 464] on button "Save" at bounding box center [349, 468] width 38 height 16
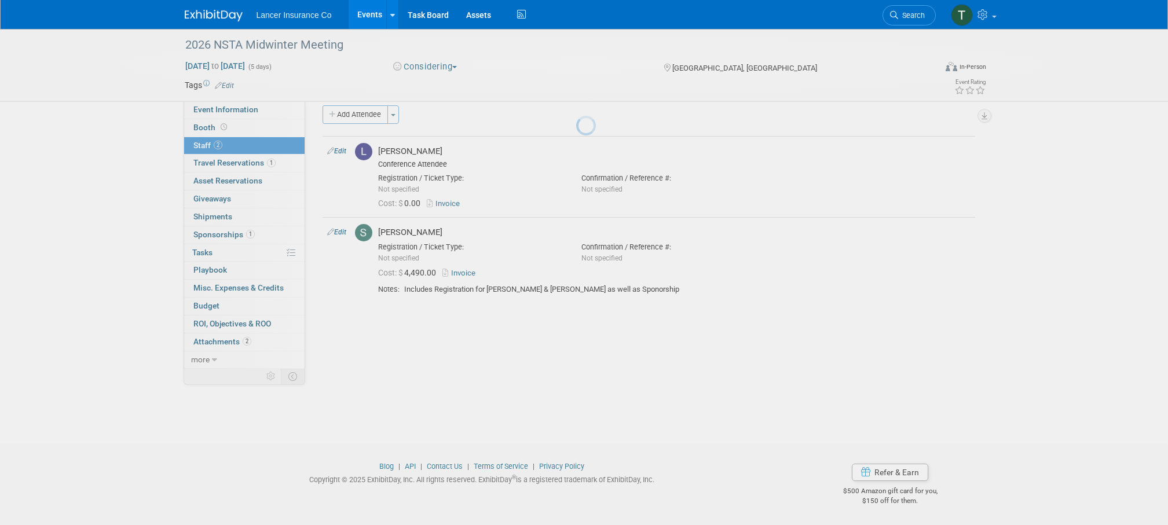
scroll to position [12, 0]
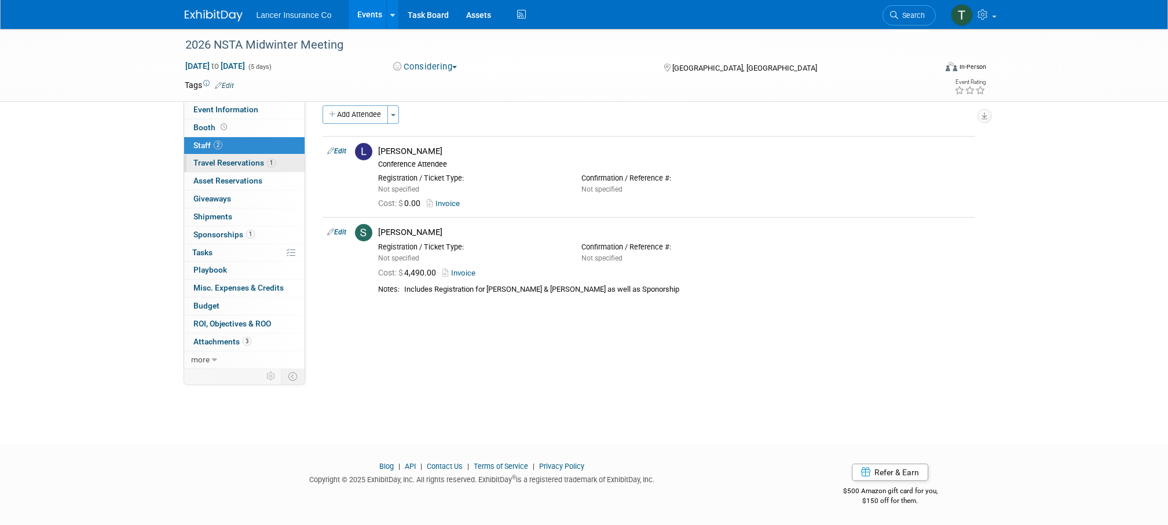
click at [238, 159] on span "Travel Reservations 1" at bounding box center [234, 162] width 82 height 9
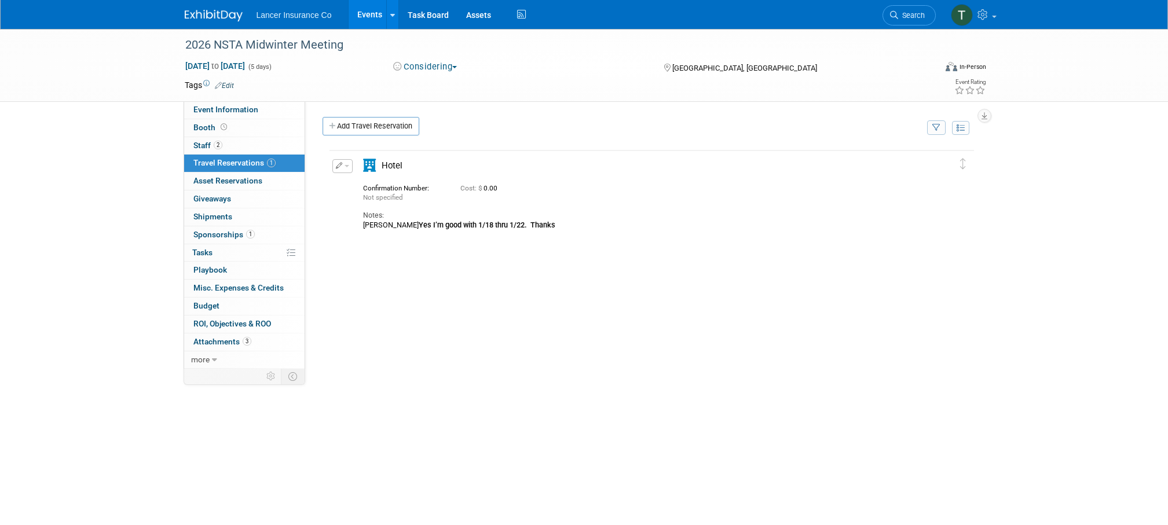
scroll to position [0, 0]
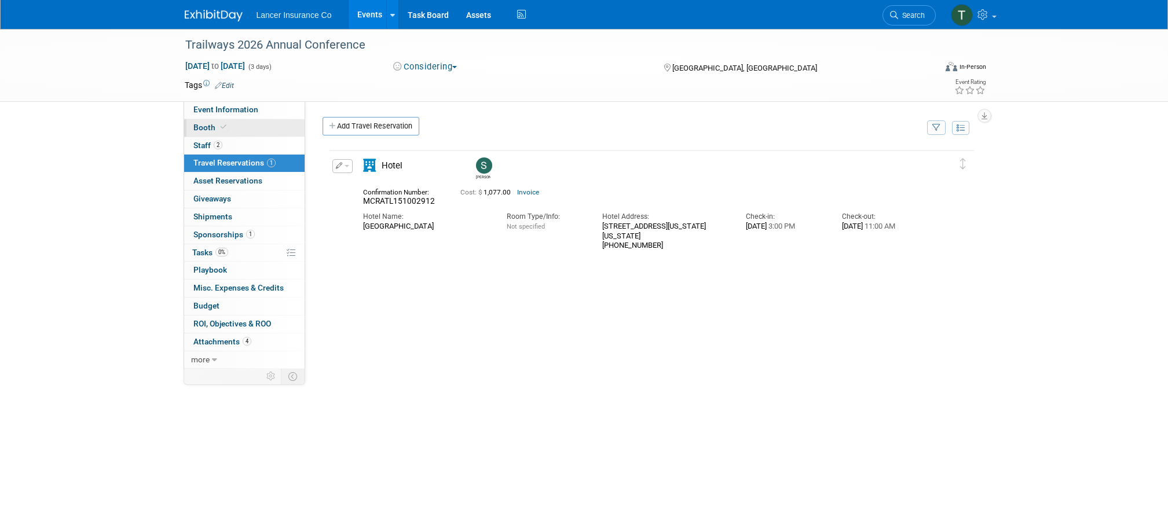
click at [201, 123] on span "Booth" at bounding box center [210, 127] width 35 height 9
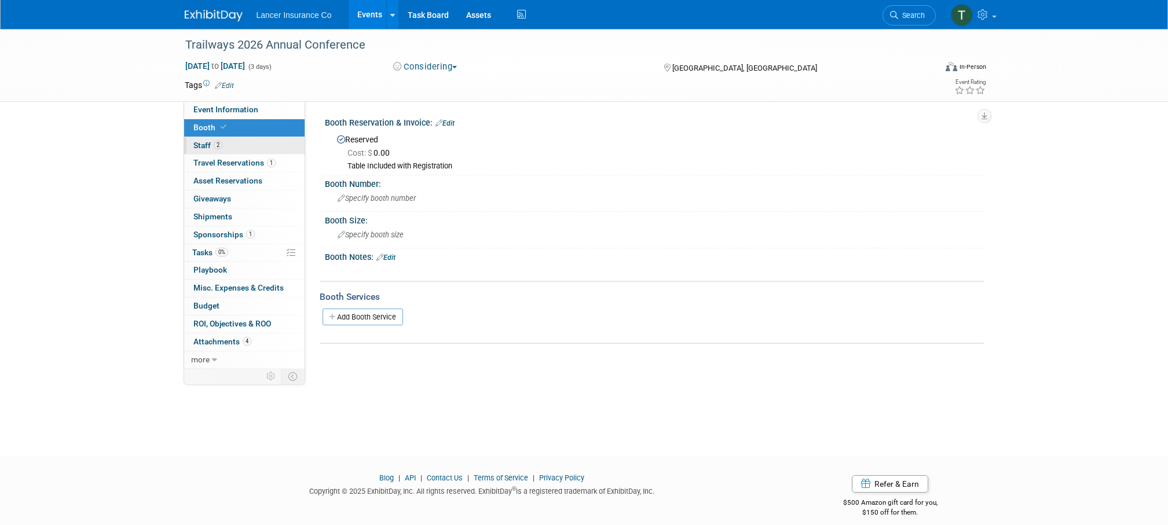
click at [203, 144] on span "Staff 2" at bounding box center [207, 145] width 29 height 9
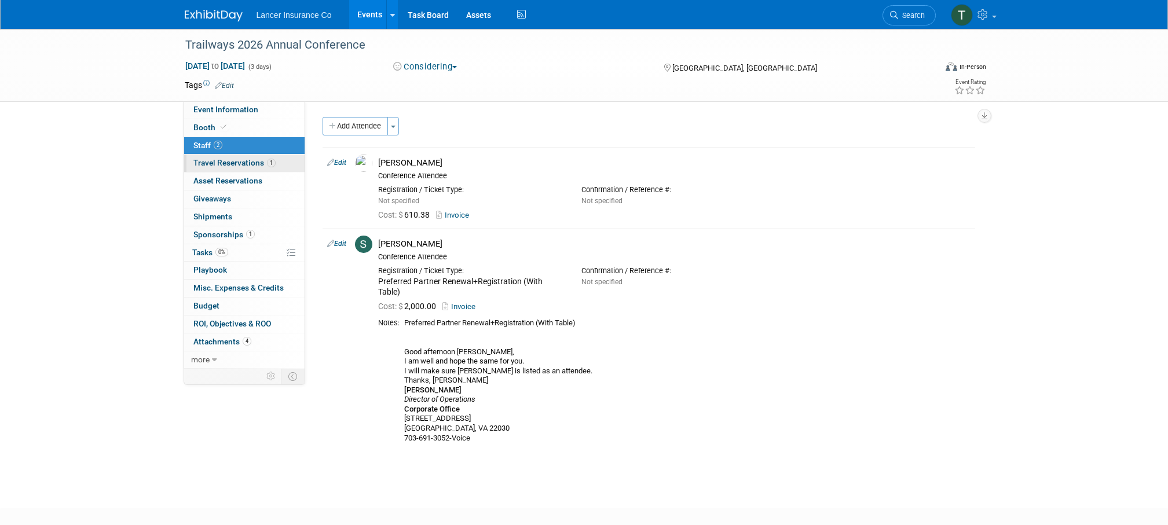
click at [213, 160] on span "Travel Reservations 1" at bounding box center [234, 162] width 82 height 9
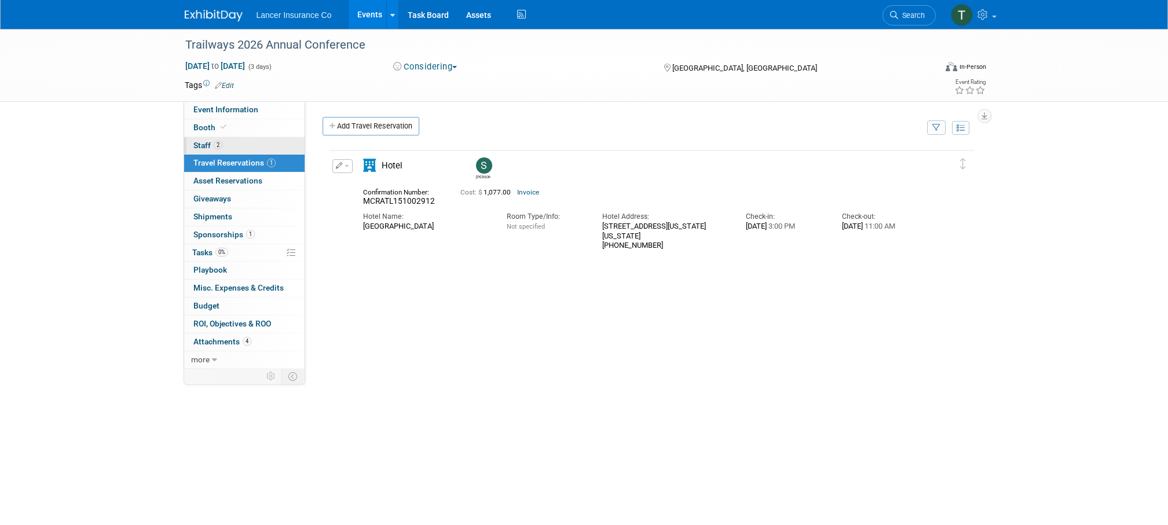
click at [204, 146] on span "Staff 2" at bounding box center [207, 145] width 29 height 9
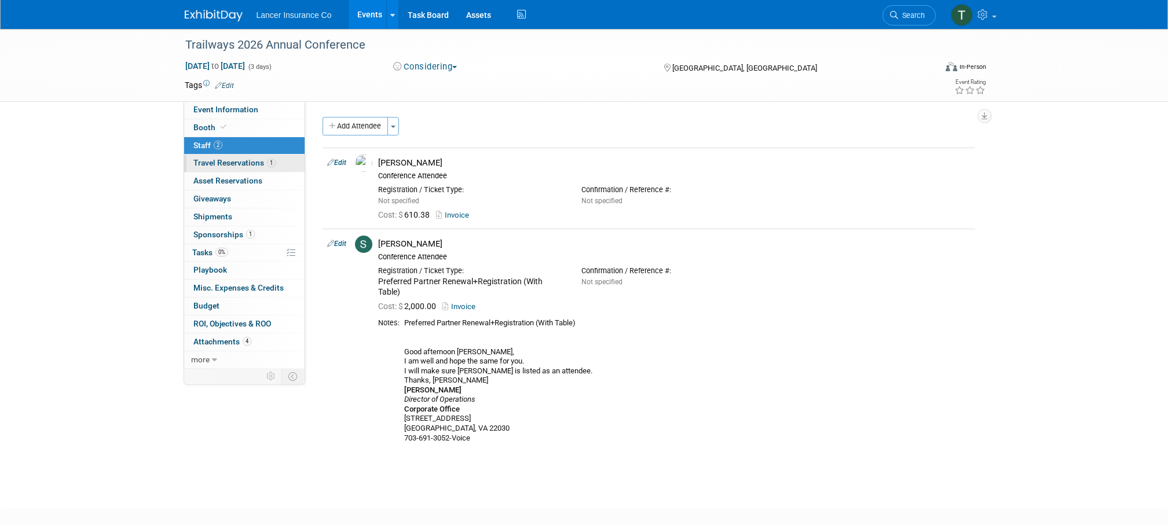
click at [218, 164] on span "Travel Reservations 1" at bounding box center [234, 162] width 82 height 9
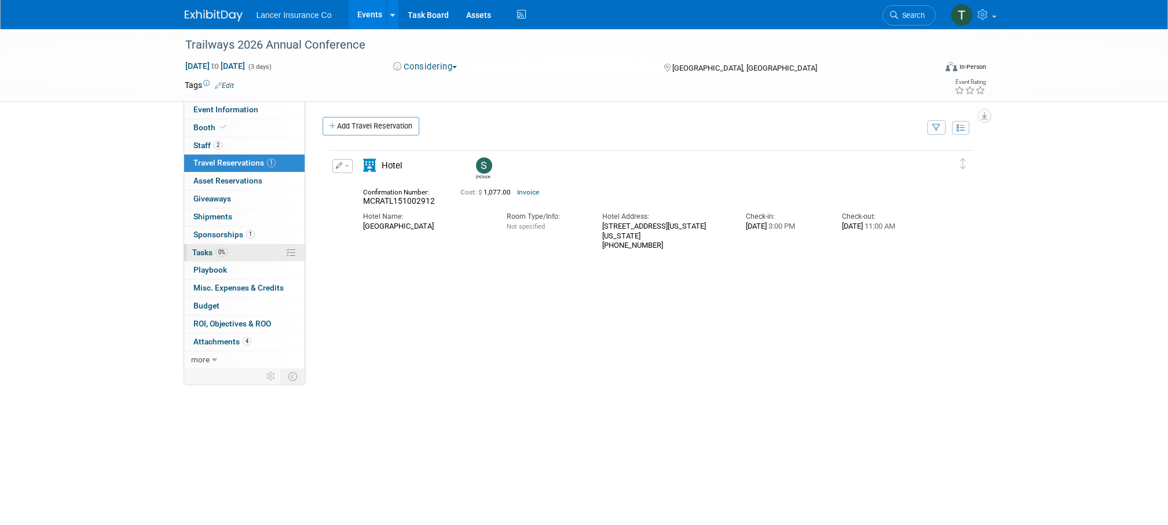
click at [202, 253] on span "Tasks 0%" at bounding box center [210, 252] width 36 height 9
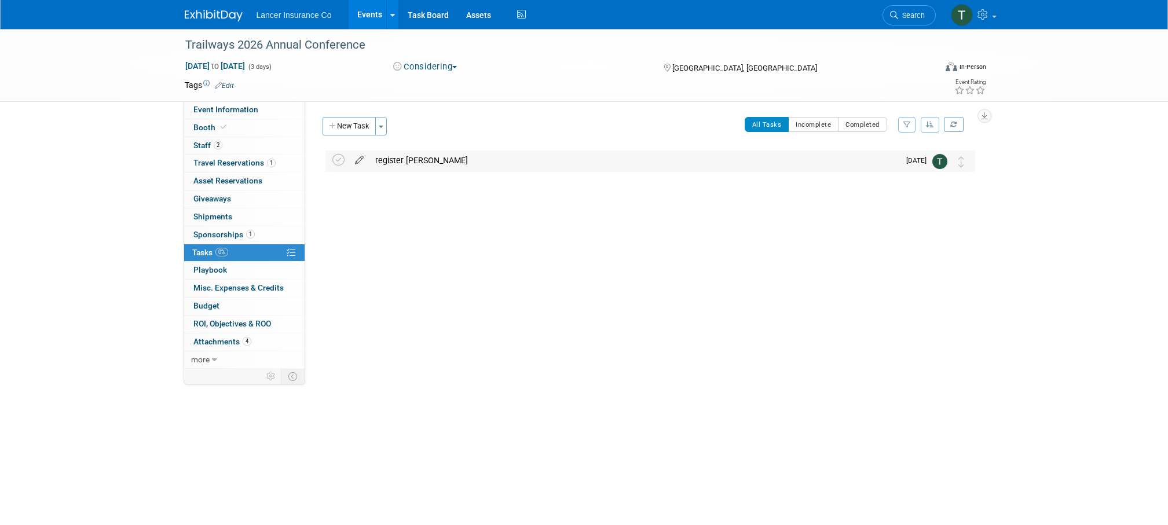
click at [359, 160] on icon at bounding box center [359, 158] width 20 height 14
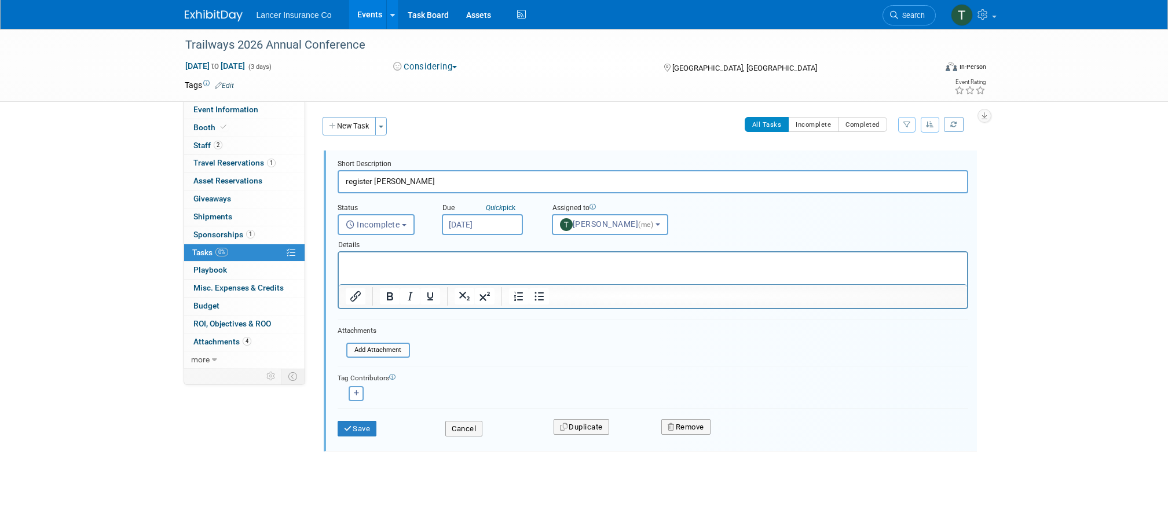
drag, startPoint x: 411, startPoint y: 184, endPoint x: 332, endPoint y: 183, distance: 78.8
click at [332, 183] on form "Short Description register Danielle Status <i class="far fa-clock" style="paddi…" at bounding box center [653, 303] width 648 height 289
click at [417, 184] on input "register Danielle" at bounding box center [653, 181] width 631 height 23
drag, startPoint x: 372, startPoint y: 180, endPoint x: 321, endPoint y: 173, distance: 51.4
click at [321, 182] on div "Short Description register Danielle Status <i class="far fa-clock" style="paddi…" at bounding box center [648, 301] width 656 height 301
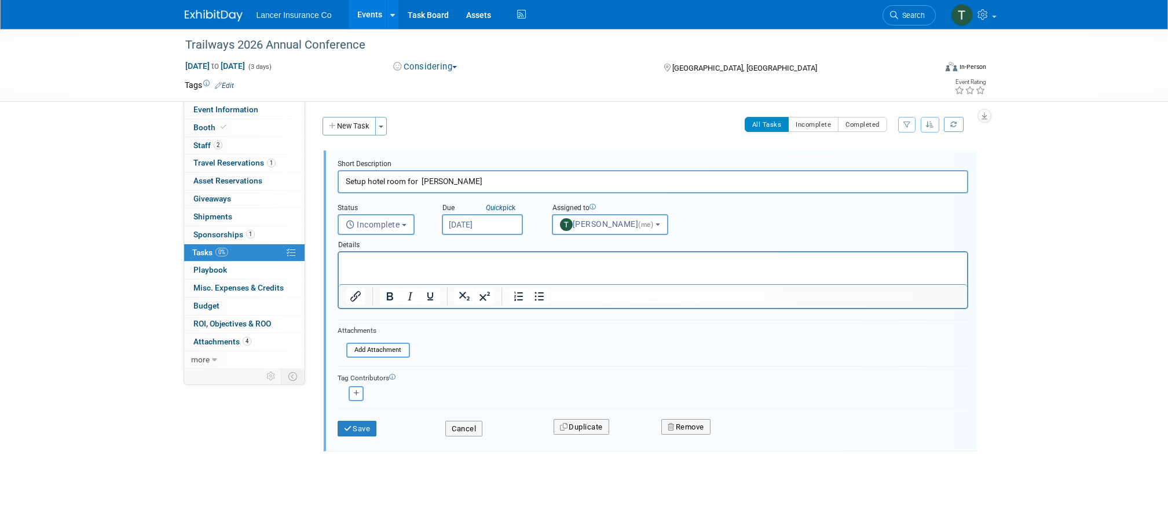
type input "Setup hotel room for Danielle"
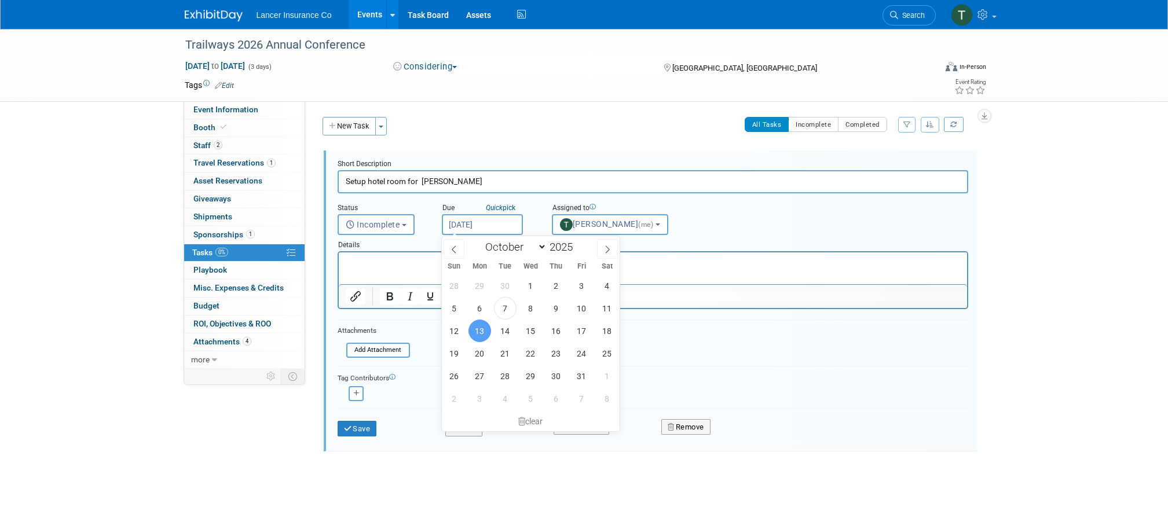
click at [469, 225] on input "Oct 13, 2025" at bounding box center [482, 224] width 81 height 21
click at [485, 328] on span "13" at bounding box center [480, 331] width 23 height 23
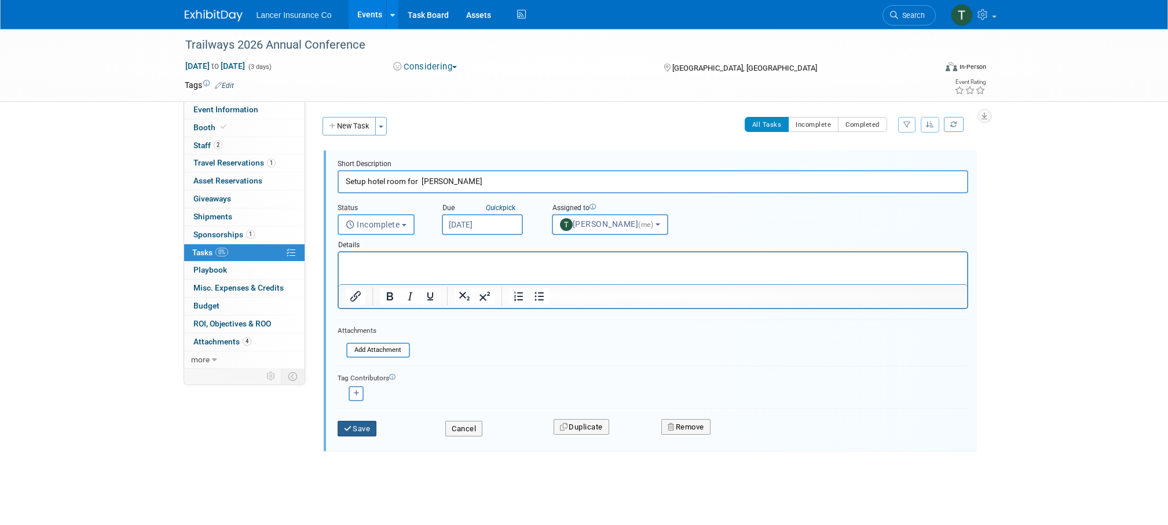
click at [354, 425] on button "Save" at bounding box center [357, 429] width 39 height 16
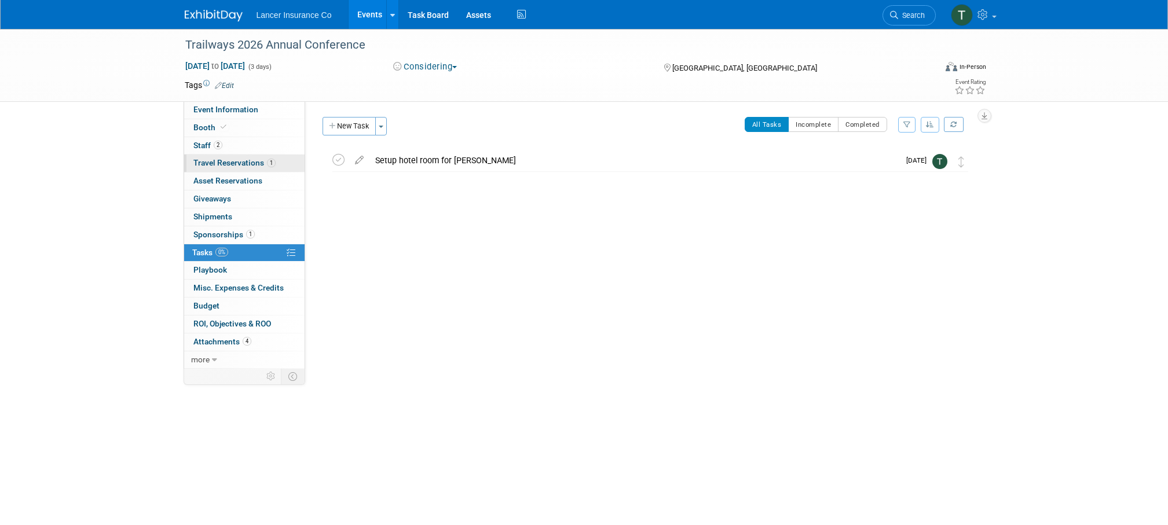
click at [204, 156] on link "1 Travel Reservations 1" at bounding box center [244, 163] width 120 height 17
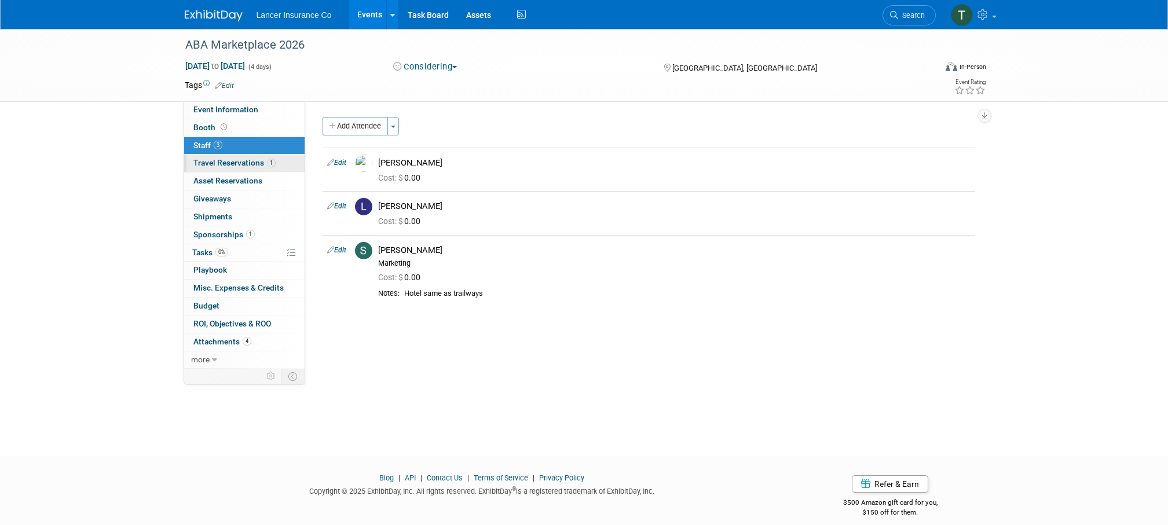
click at [216, 163] on span "Travel Reservations 1" at bounding box center [234, 162] width 82 height 9
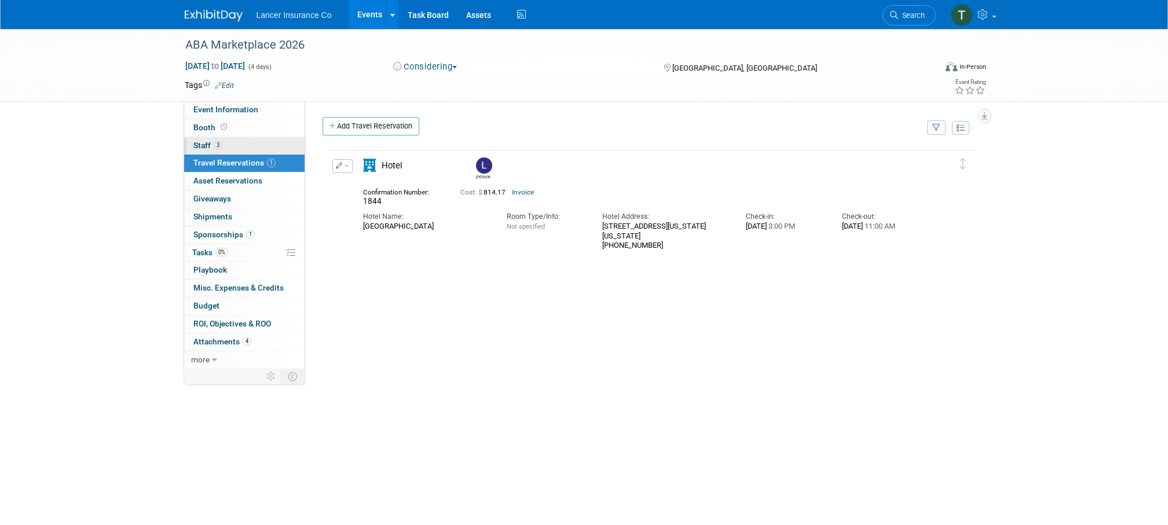
click at [206, 145] on span "Staff 3" at bounding box center [207, 145] width 29 height 9
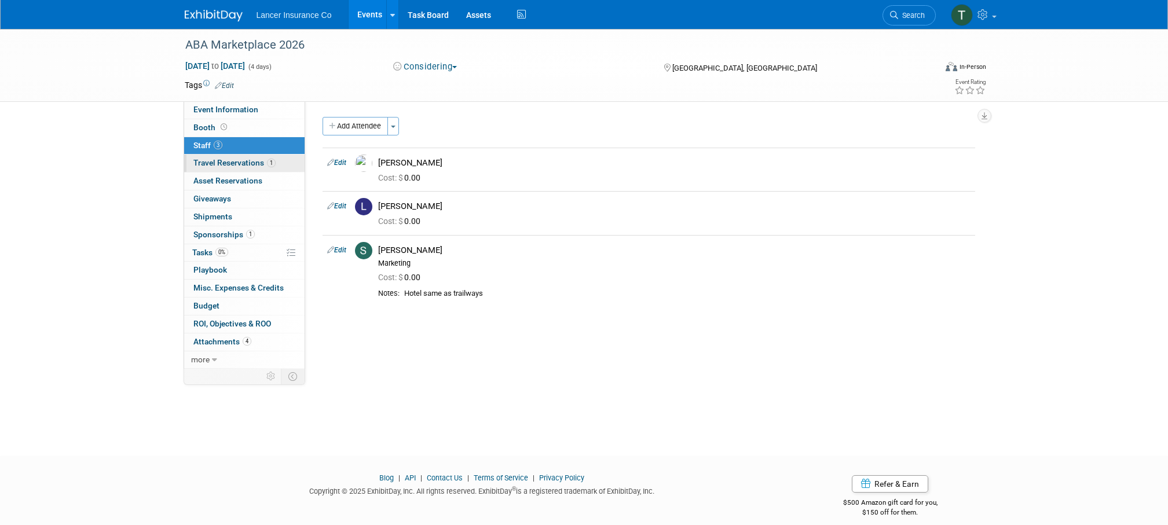
click at [210, 158] on span "Travel Reservations 1" at bounding box center [234, 162] width 82 height 9
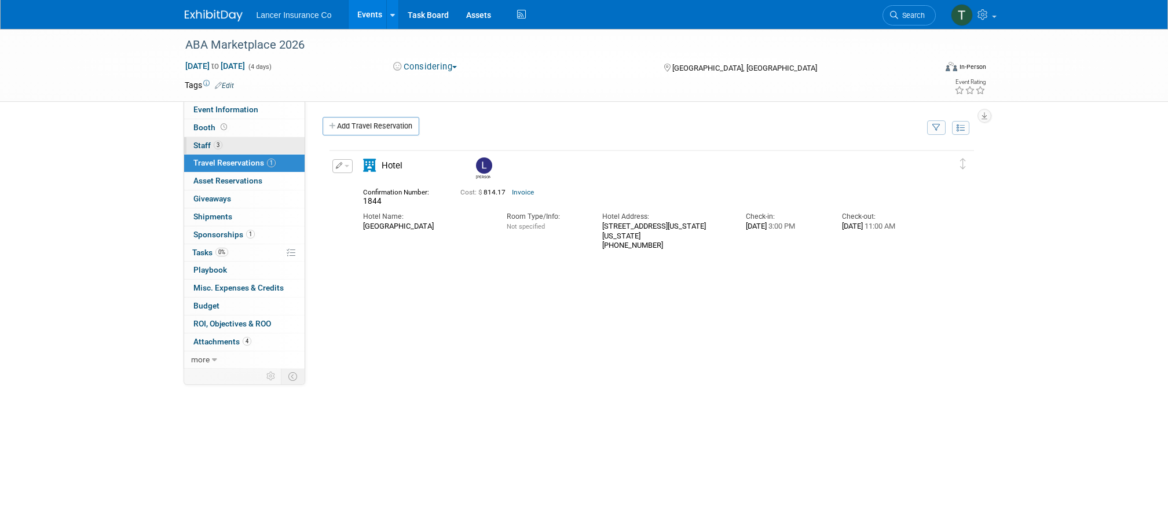
click at [204, 141] on span "Staff 3" at bounding box center [207, 145] width 29 height 9
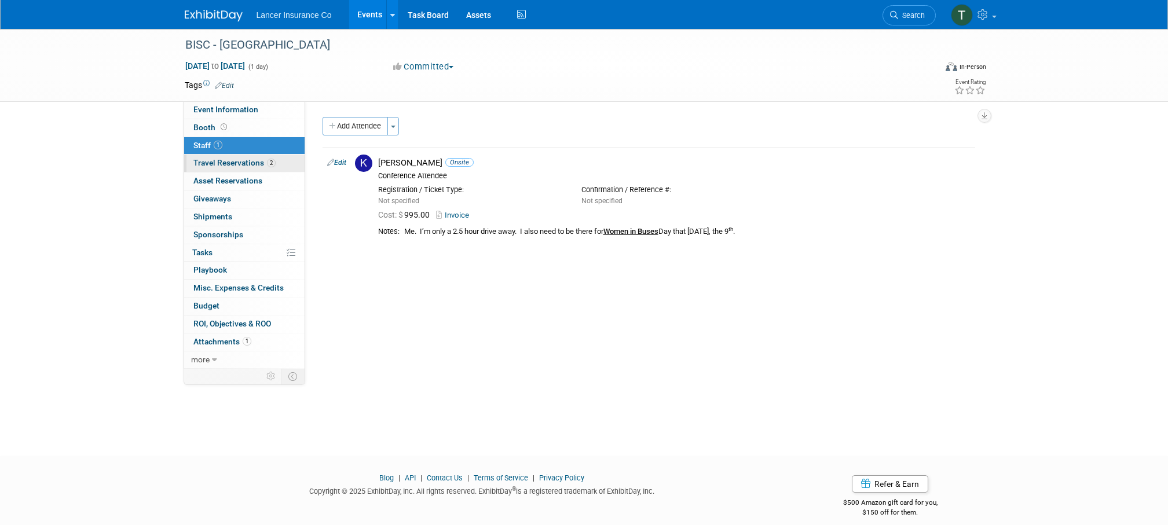
click at [215, 164] on span "Travel Reservations 2" at bounding box center [234, 162] width 82 height 9
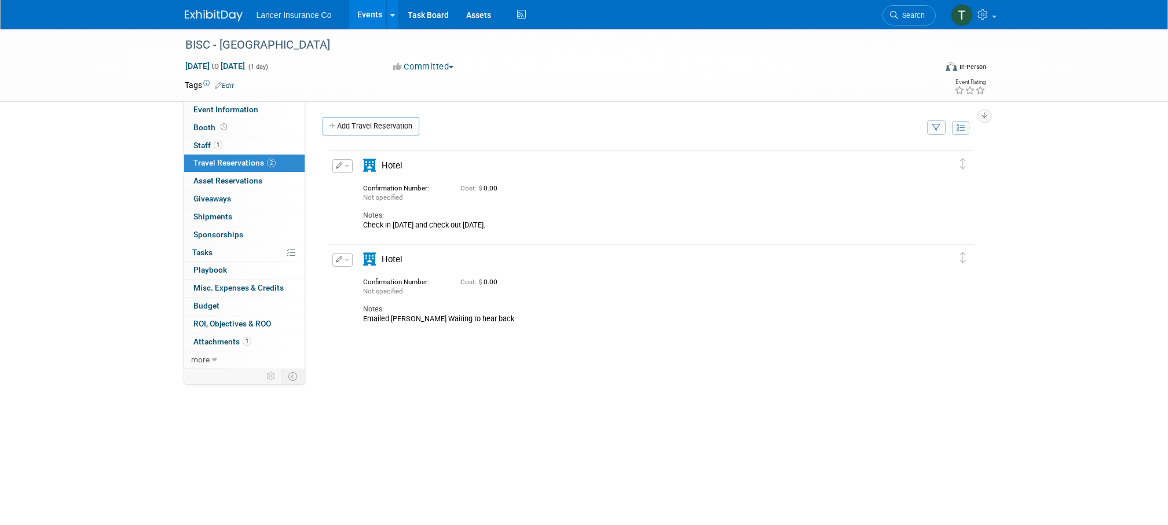
click at [346, 261] on span "button" at bounding box center [347, 260] width 5 height 2
click at [393, 280] on button "Edit Reservation" at bounding box center [382, 280] width 98 height 17
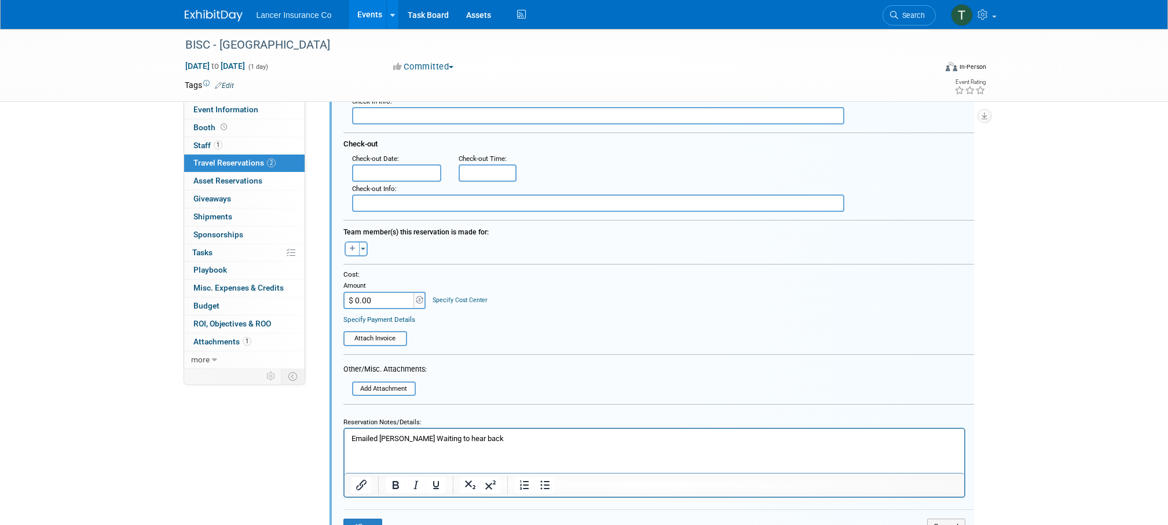
scroll to position [489, 0]
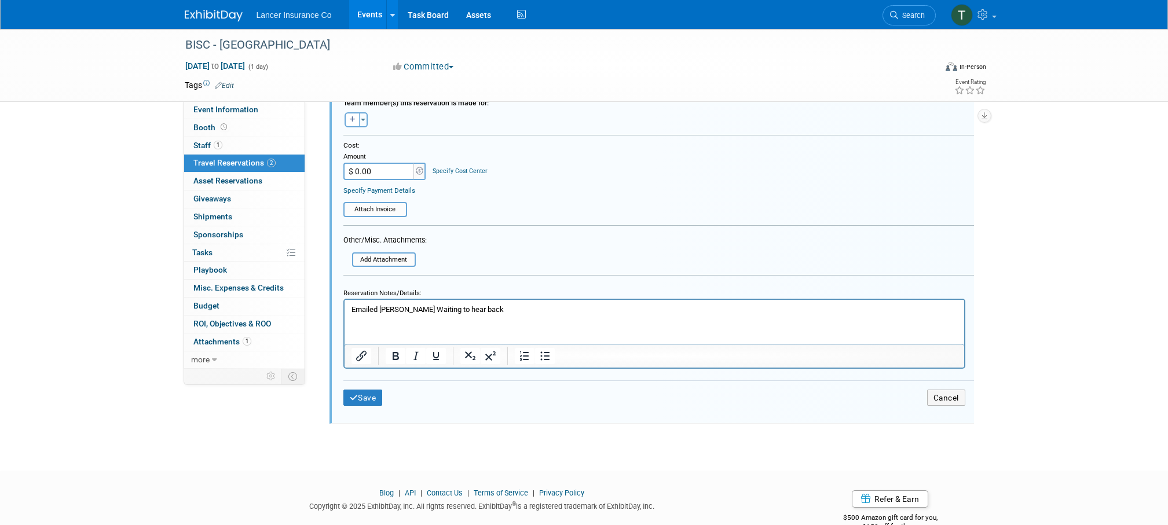
click at [485, 306] on p "Emailed [PERSON_NAME] Waiting to hear back" at bounding box center [654, 309] width 606 height 10
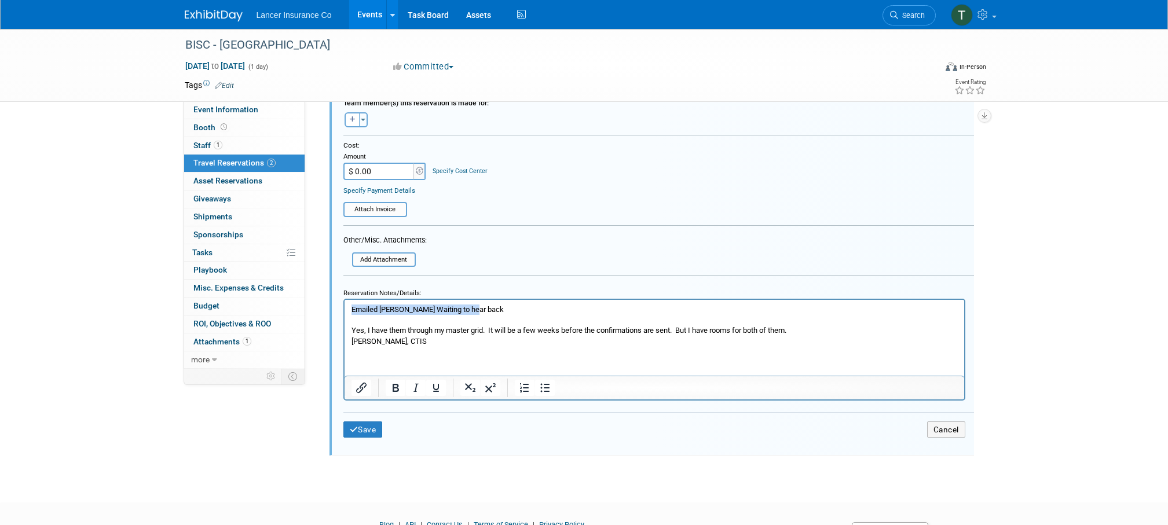
drag, startPoint x: 476, startPoint y: 310, endPoint x: 328, endPoint y: 294, distance: 149.1
click at [344, 299] on html "Emailed [PERSON_NAME] Waiting to hear back Yes, I have them through my master g…" at bounding box center [654, 322] width 620 height 47
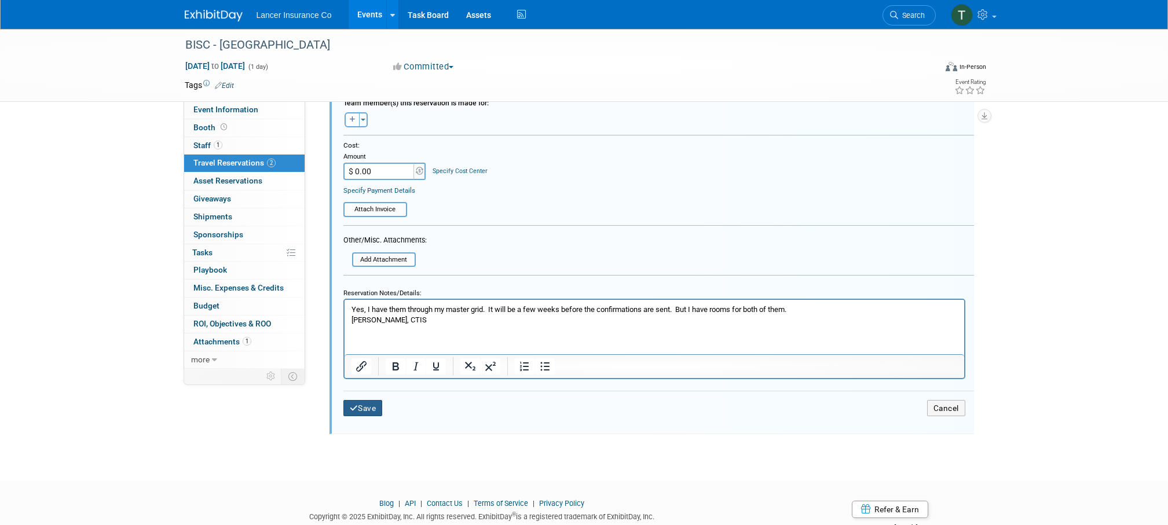
click at [370, 403] on button "Save" at bounding box center [362, 408] width 39 height 17
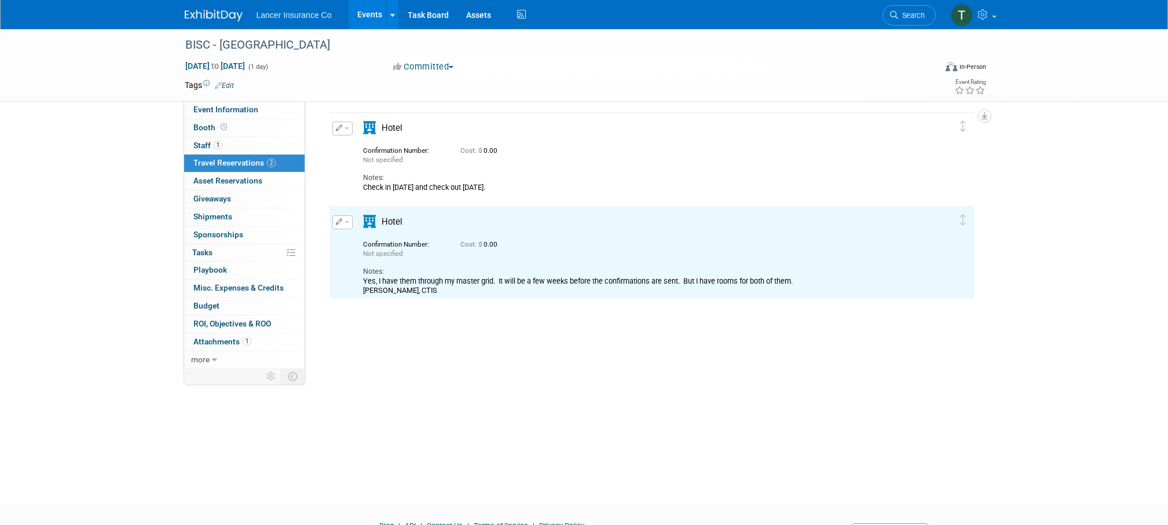
scroll to position [0, 0]
